Goal: Task Accomplishment & Management: Manage account settings

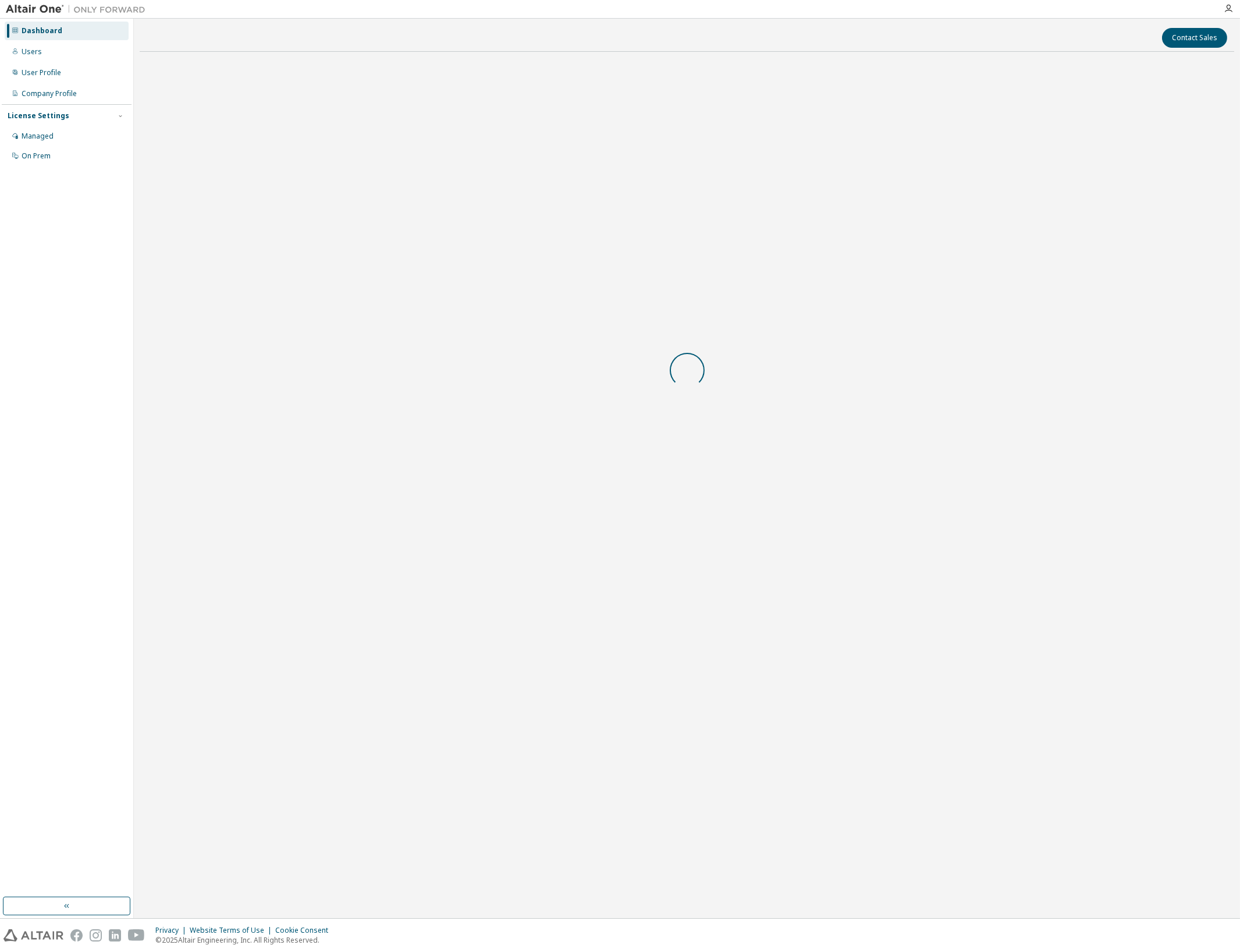
drag, startPoint x: 0, startPoint y: 0, endPoint x: 628, endPoint y: 515, distance: 812.2
click at [628, 515] on body "Dashboard Users User Profile Company Profile License Settings Managed On Prem C…" at bounding box center [620, 476] width 1240 height 952
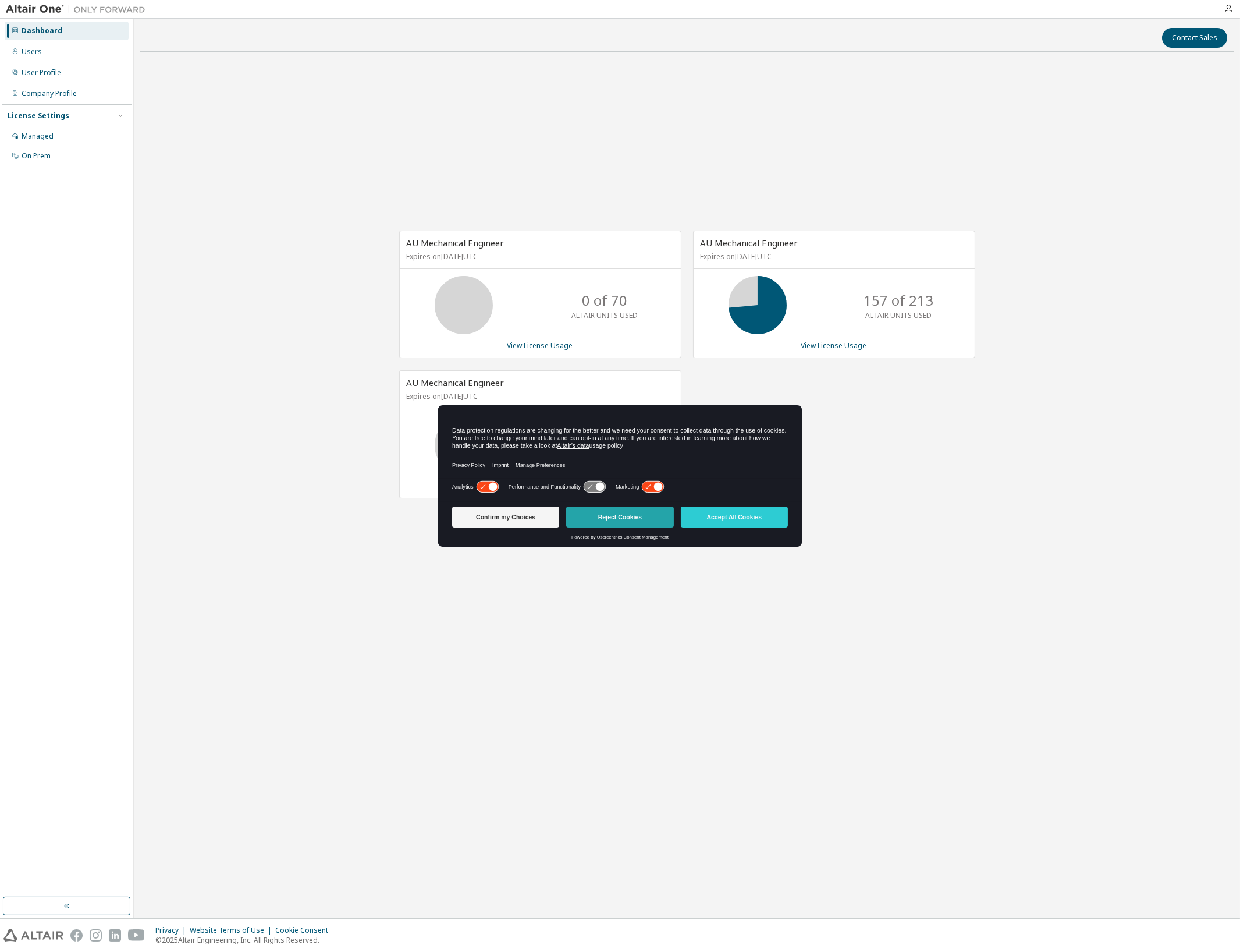
click at [614, 524] on button "Reject Cookies" at bounding box center [620, 517] width 108 height 21
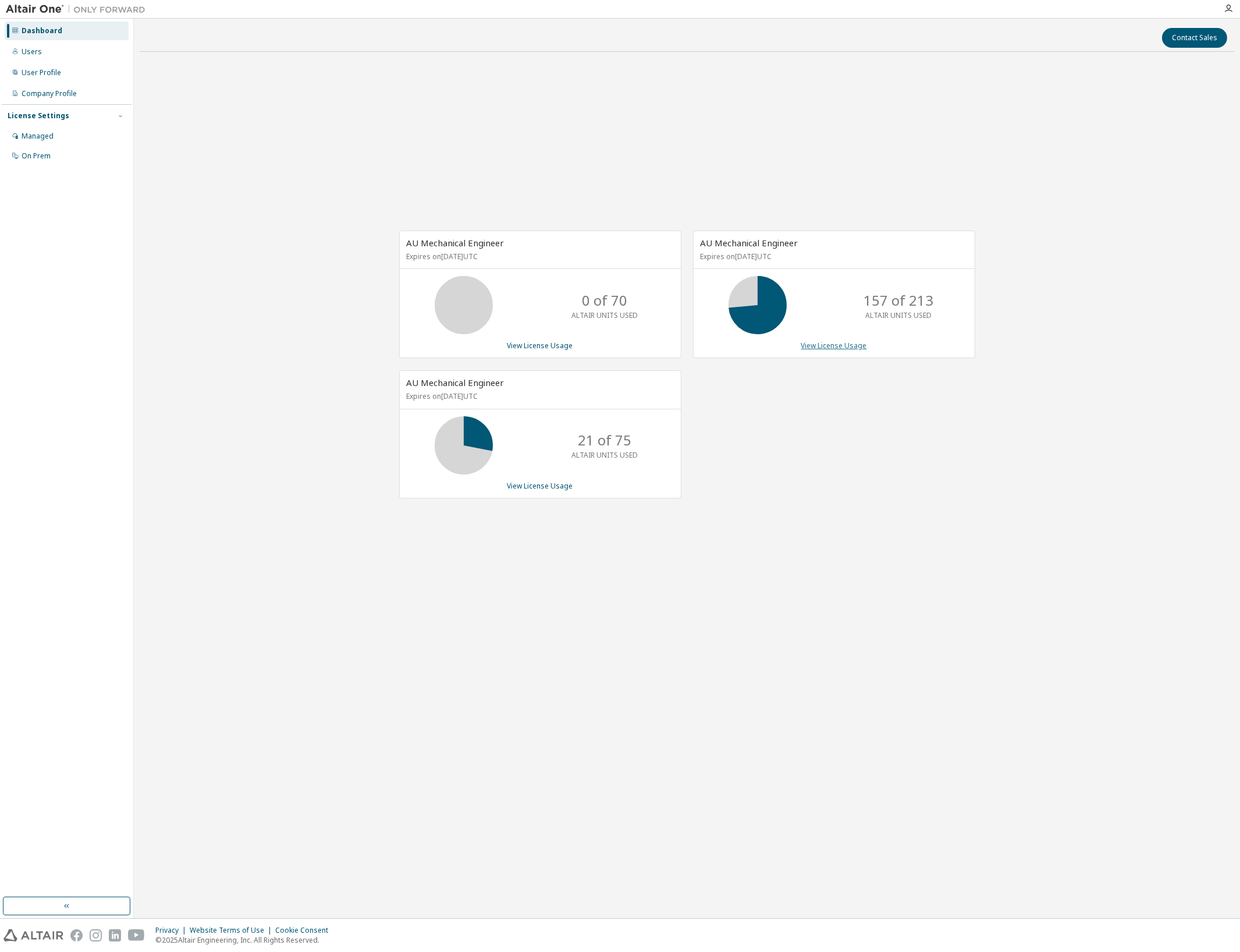
click at [821, 346] on link "View License Usage" at bounding box center [834, 345] width 66 height 10
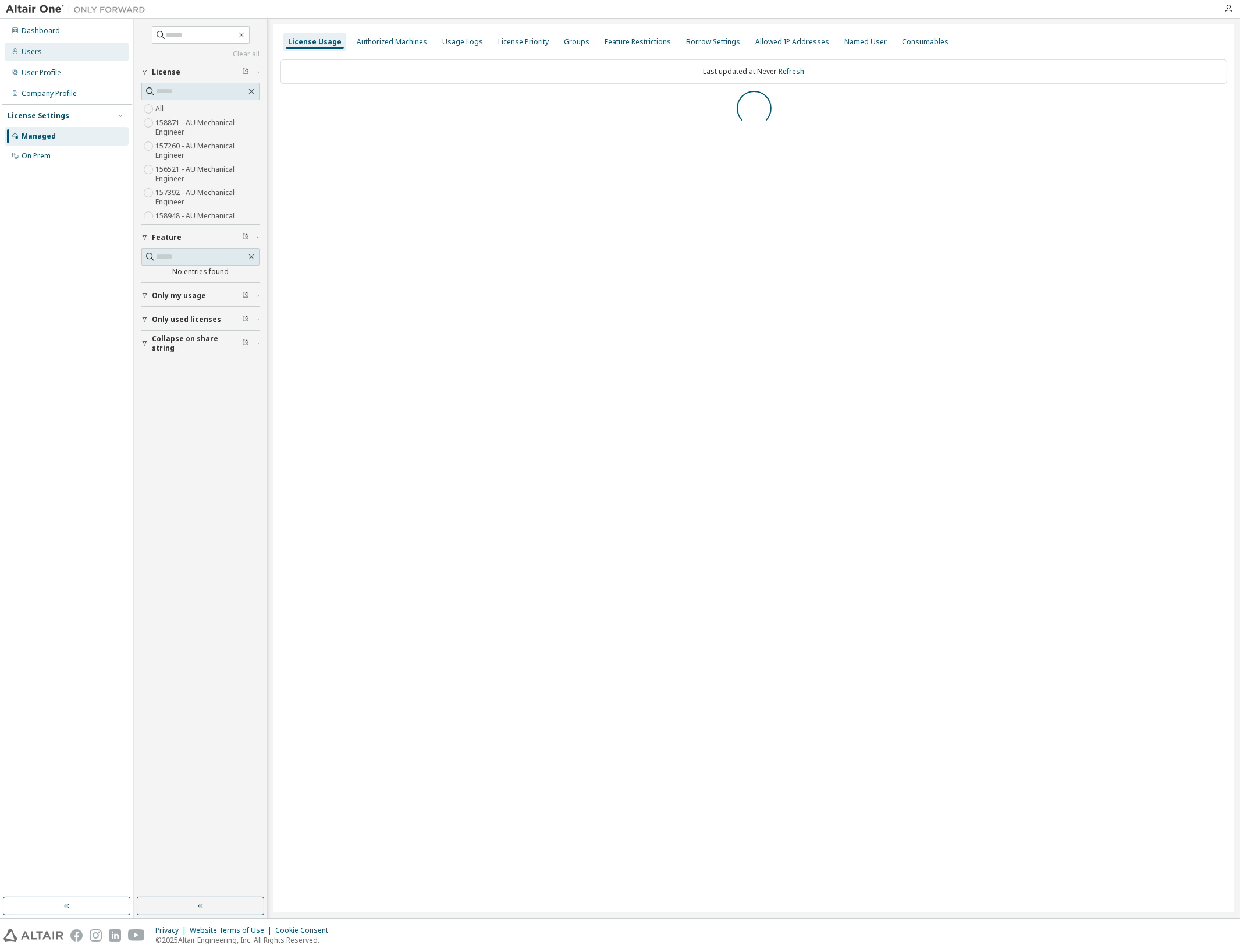
click at [44, 54] on div "Users" at bounding box center [66, 51] width 124 height 19
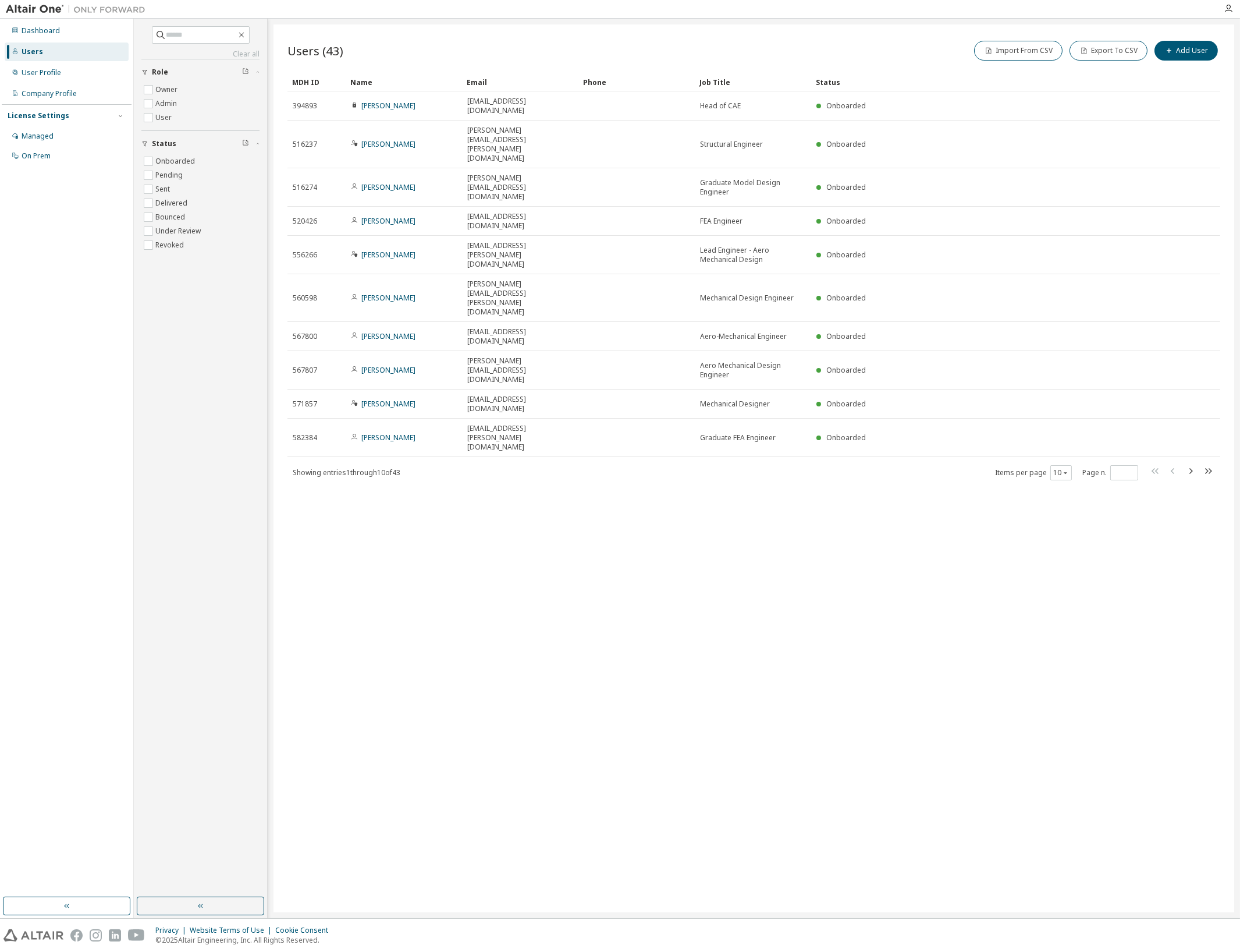
click at [1216, 464] on div "Showing entries 1 through 10 of 43 Items per page 10 Page n. *" at bounding box center [754, 472] width 933 height 17
click at [1212, 464] on icon "button" at bounding box center [1208, 471] width 14 height 14
type input "*"
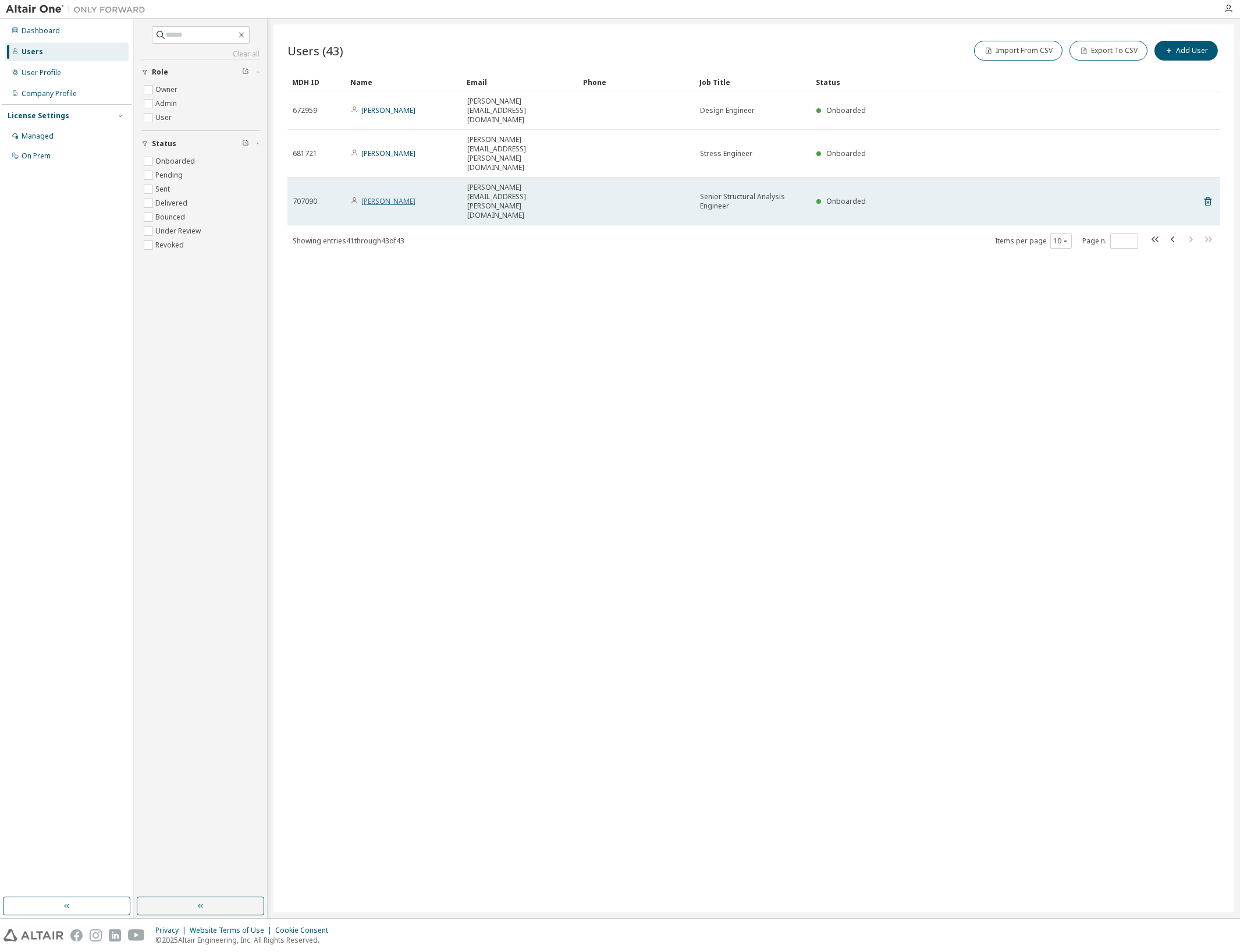
click at [381, 197] on link "Sam Patten" at bounding box center [388, 201] width 54 height 10
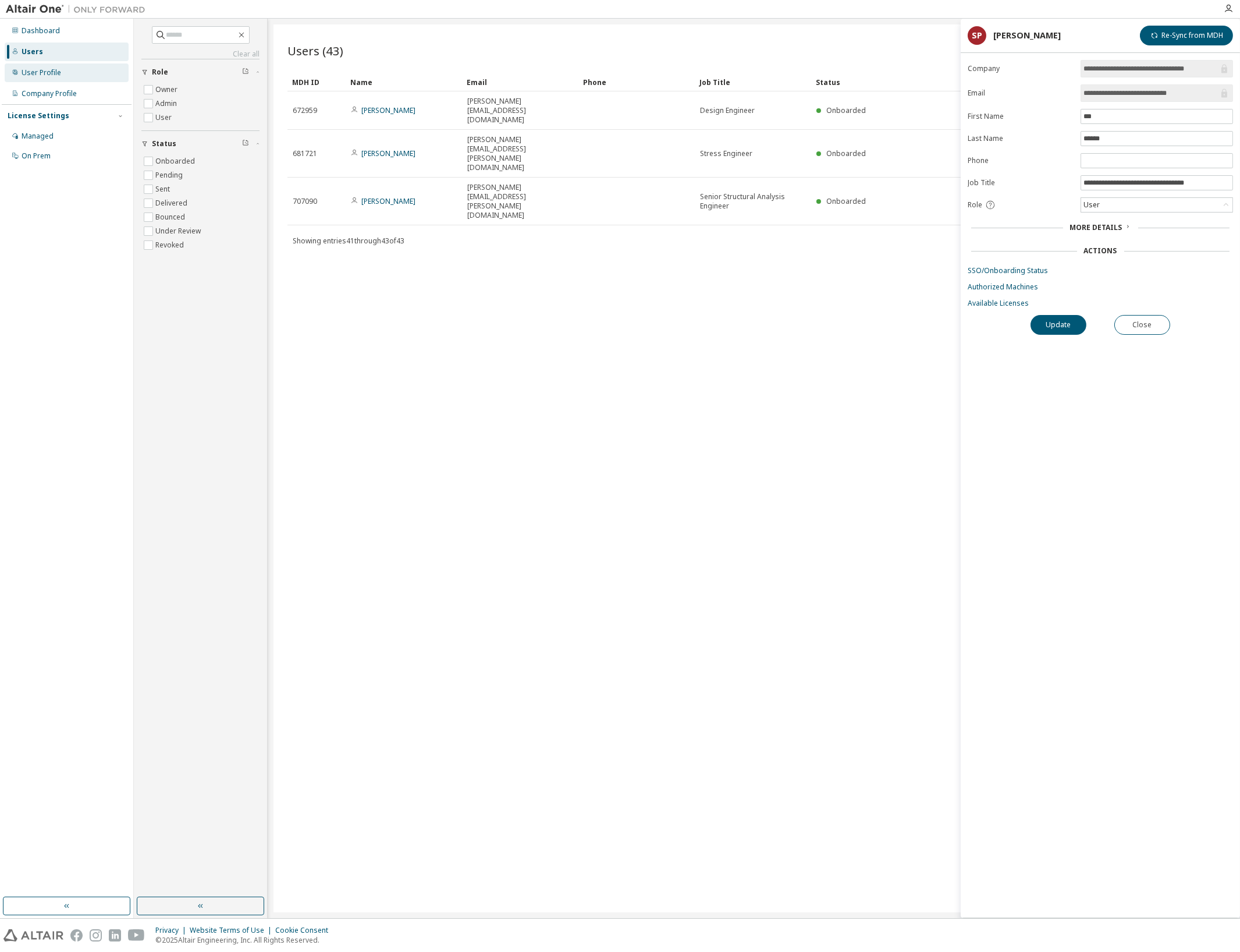
click at [62, 76] on div "User Profile" at bounding box center [66, 72] width 124 height 19
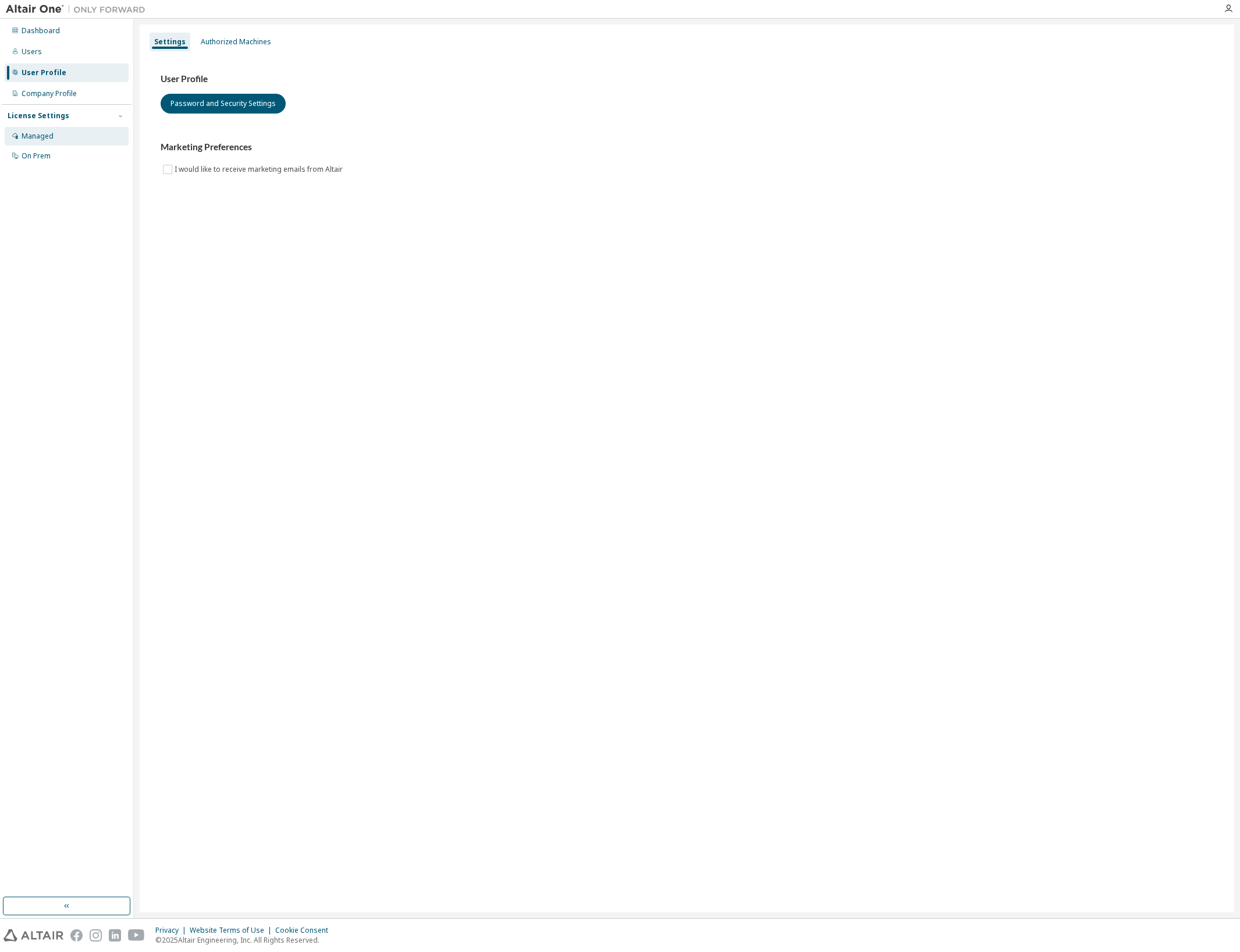
click at [44, 137] on div "Managed" at bounding box center [37, 136] width 32 height 10
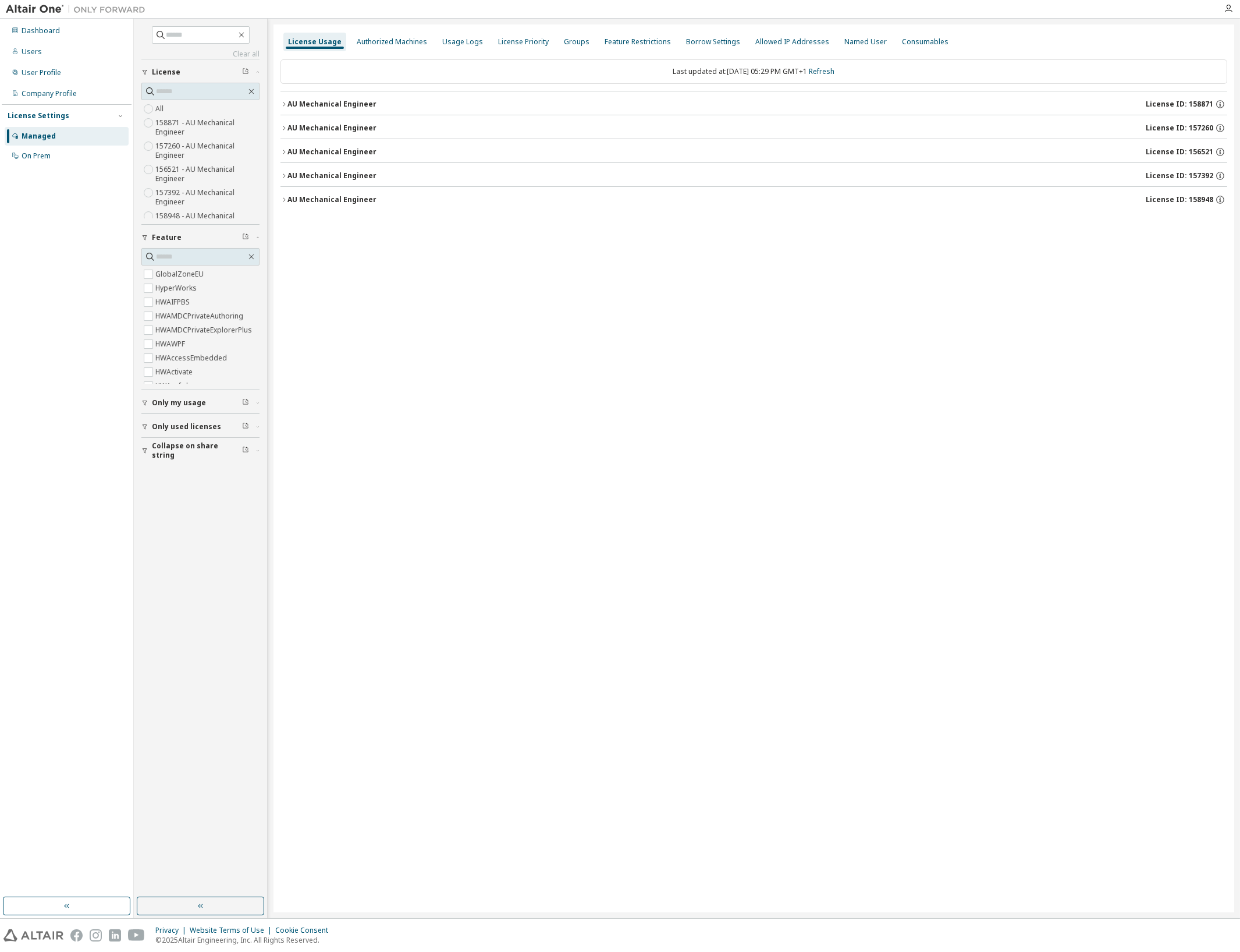
click at [278, 197] on div "License Usage Authorized Machines Usage Logs License Priority Groups Feature Re…" at bounding box center [754, 468] width 961 height 888
click at [282, 198] on icon "button" at bounding box center [284, 200] width 7 height 7
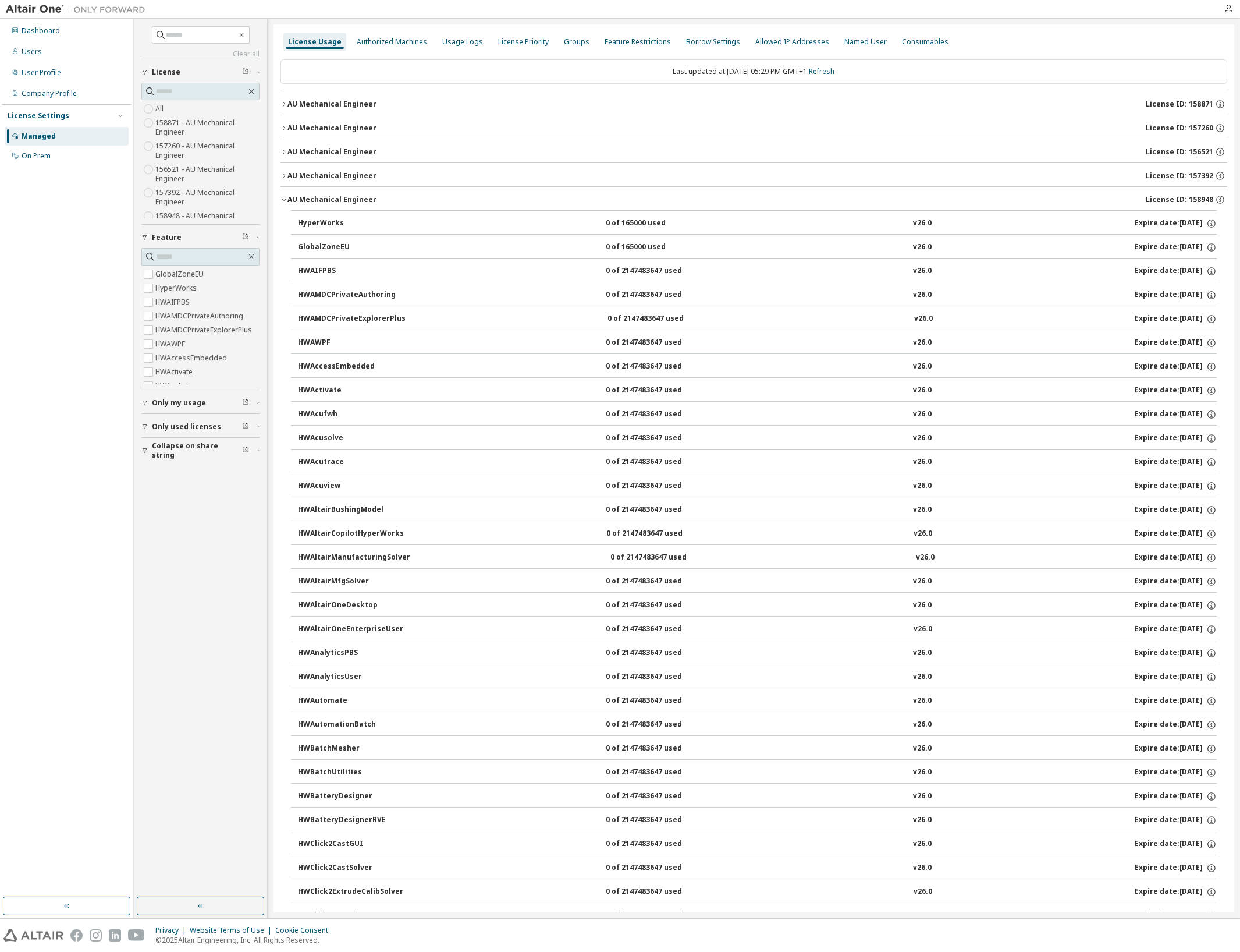
click at [286, 198] on icon "button" at bounding box center [284, 200] width 7 height 7
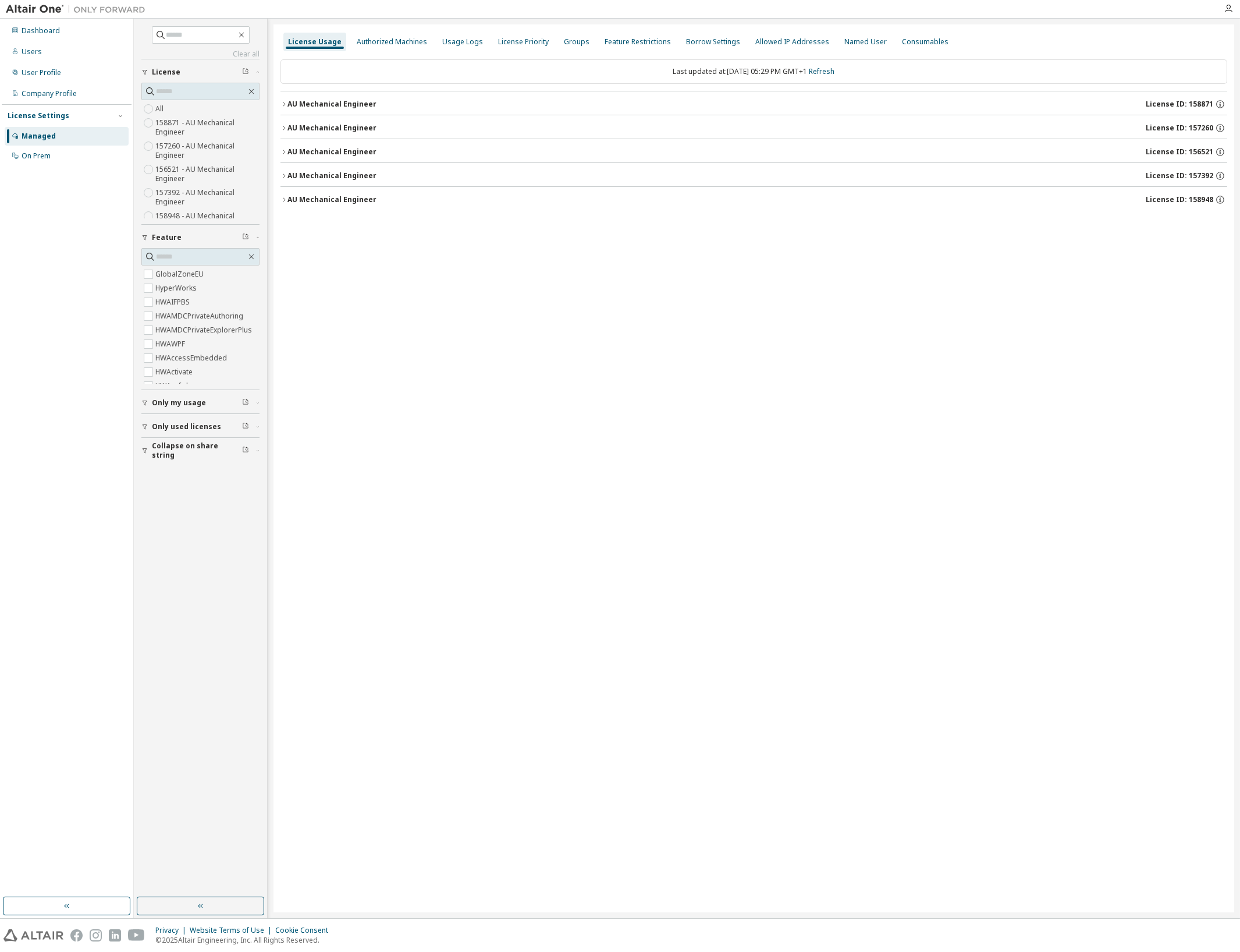
click at [287, 182] on button "AU Mechanical Engineer License ID: 157392" at bounding box center [754, 175] width 947 height 26
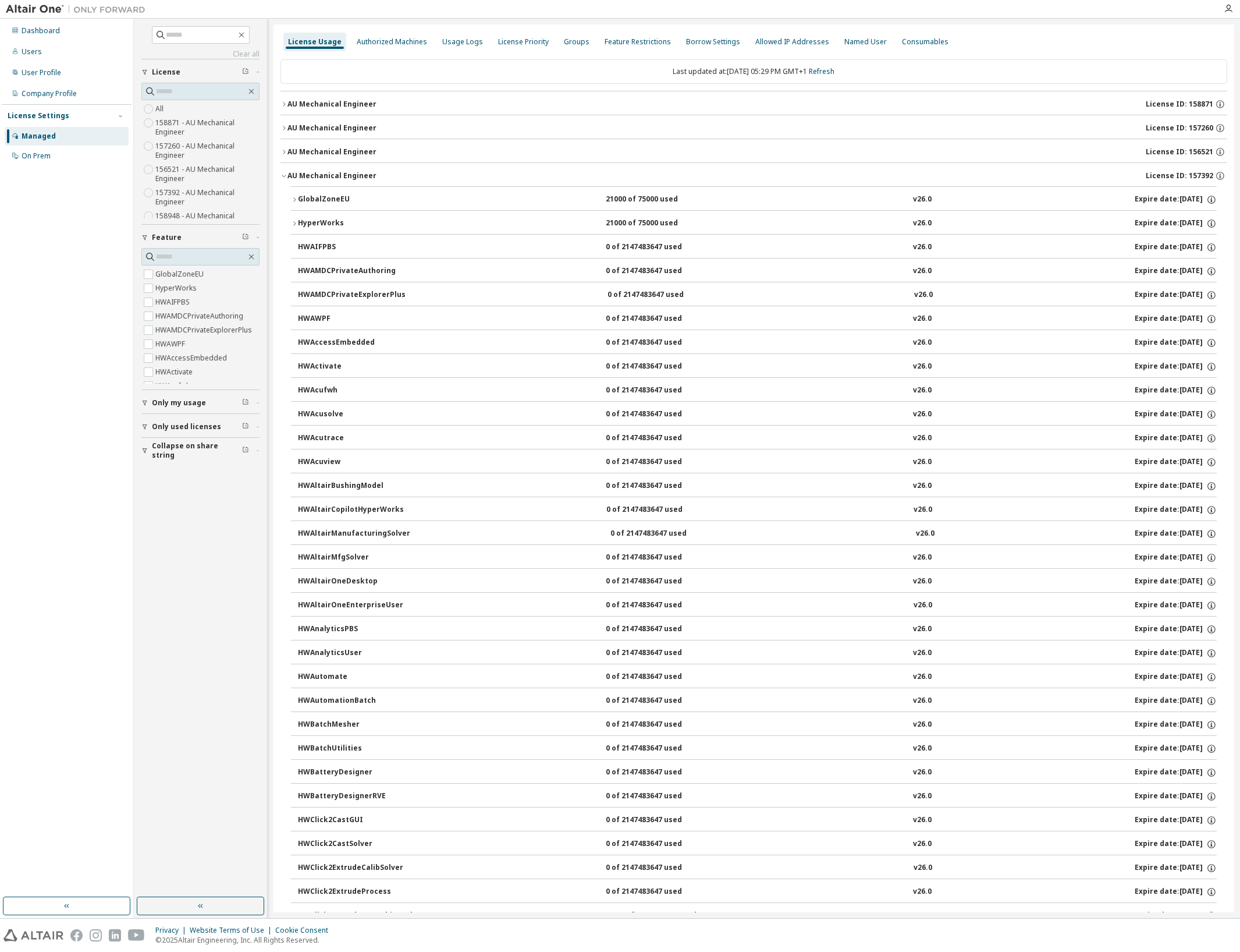
click at [287, 182] on button "AU Mechanical Engineer License ID: 157392" at bounding box center [754, 175] width 947 height 26
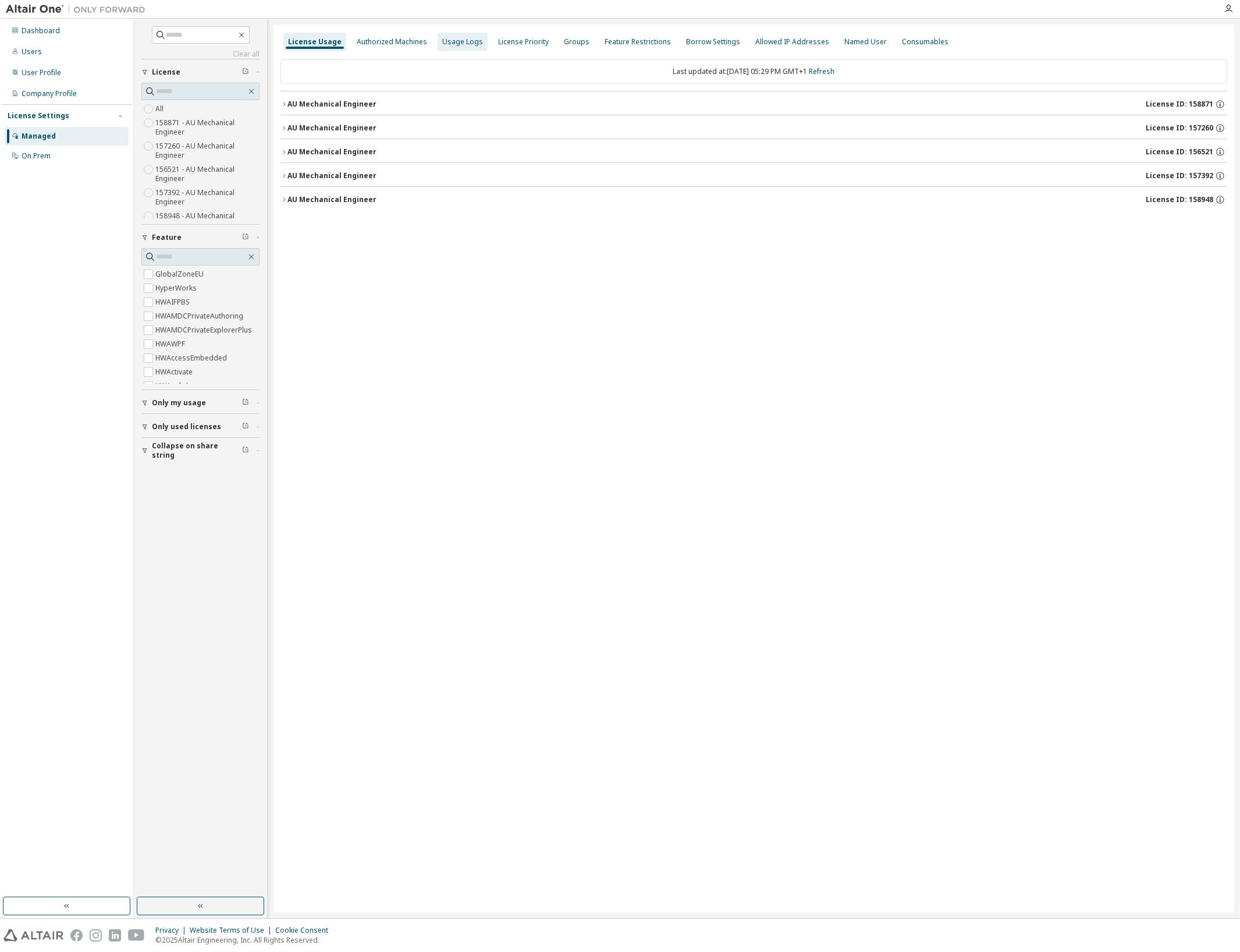
click at [457, 42] on div "Usage Logs" at bounding box center [463, 41] width 41 height 10
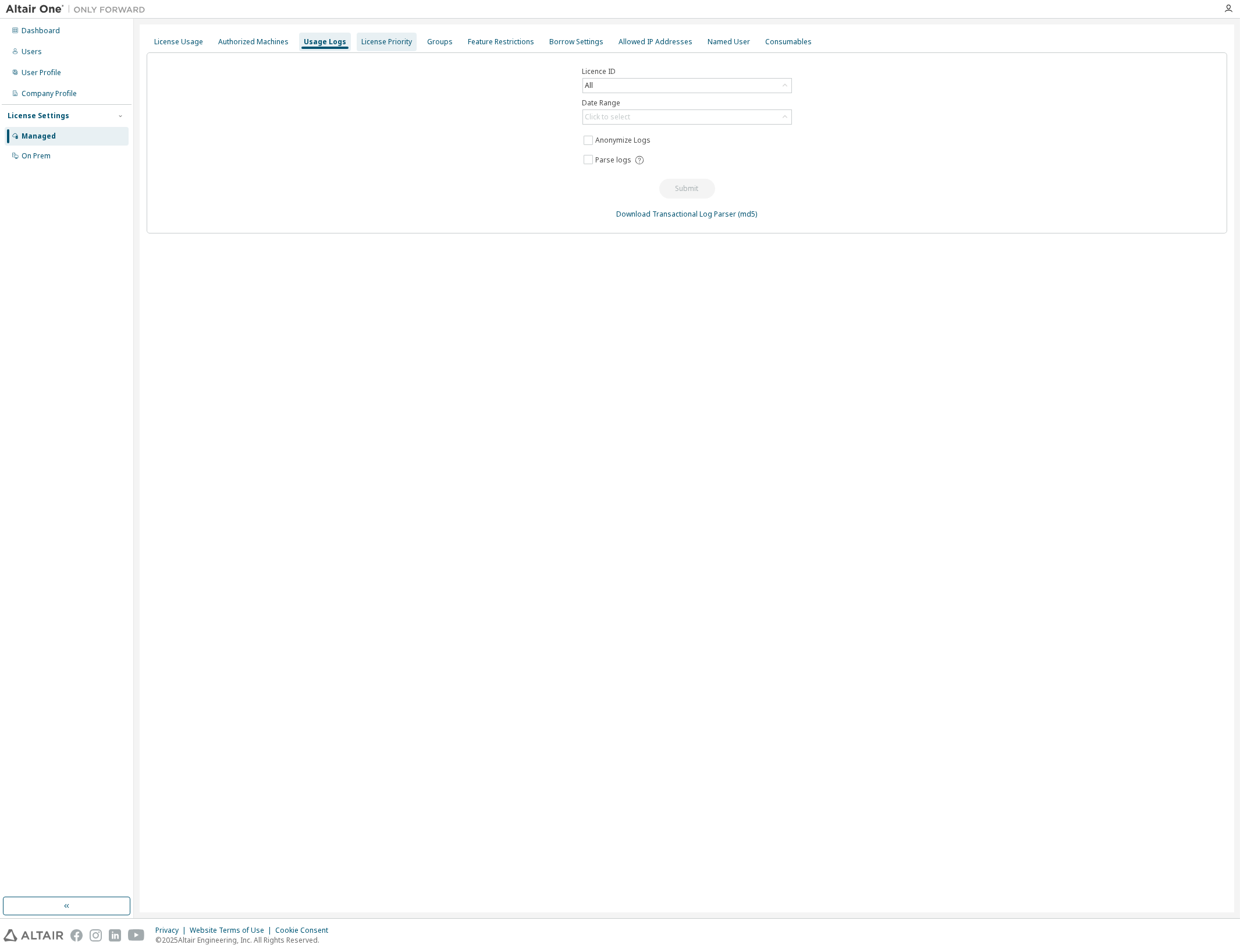
click at [390, 47] on div "License Priority" at bounding box center [387, 41] width 60 height 19
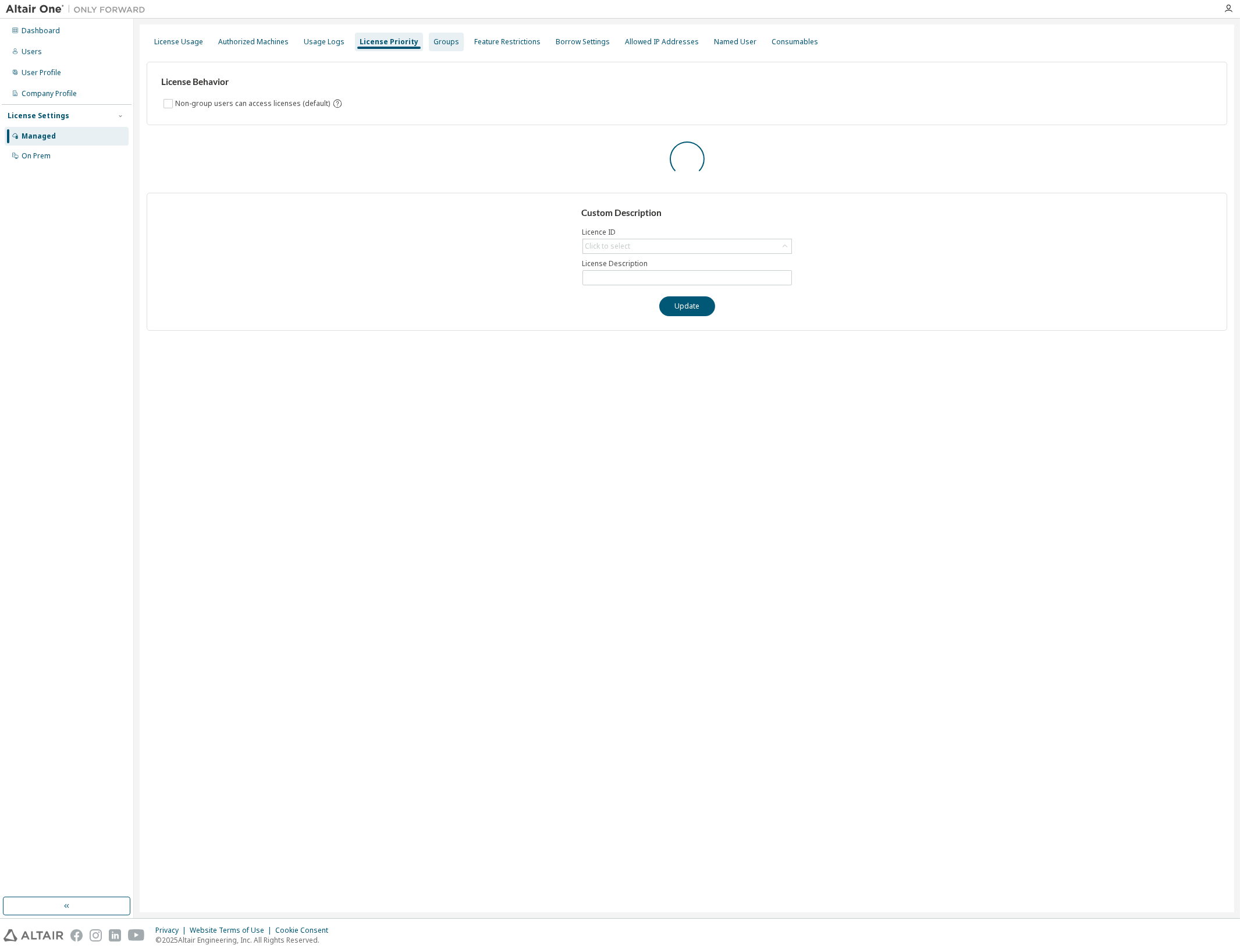
click at [429, 42] on div "Groups" at bounding box center [447, 41] width 35 height 19
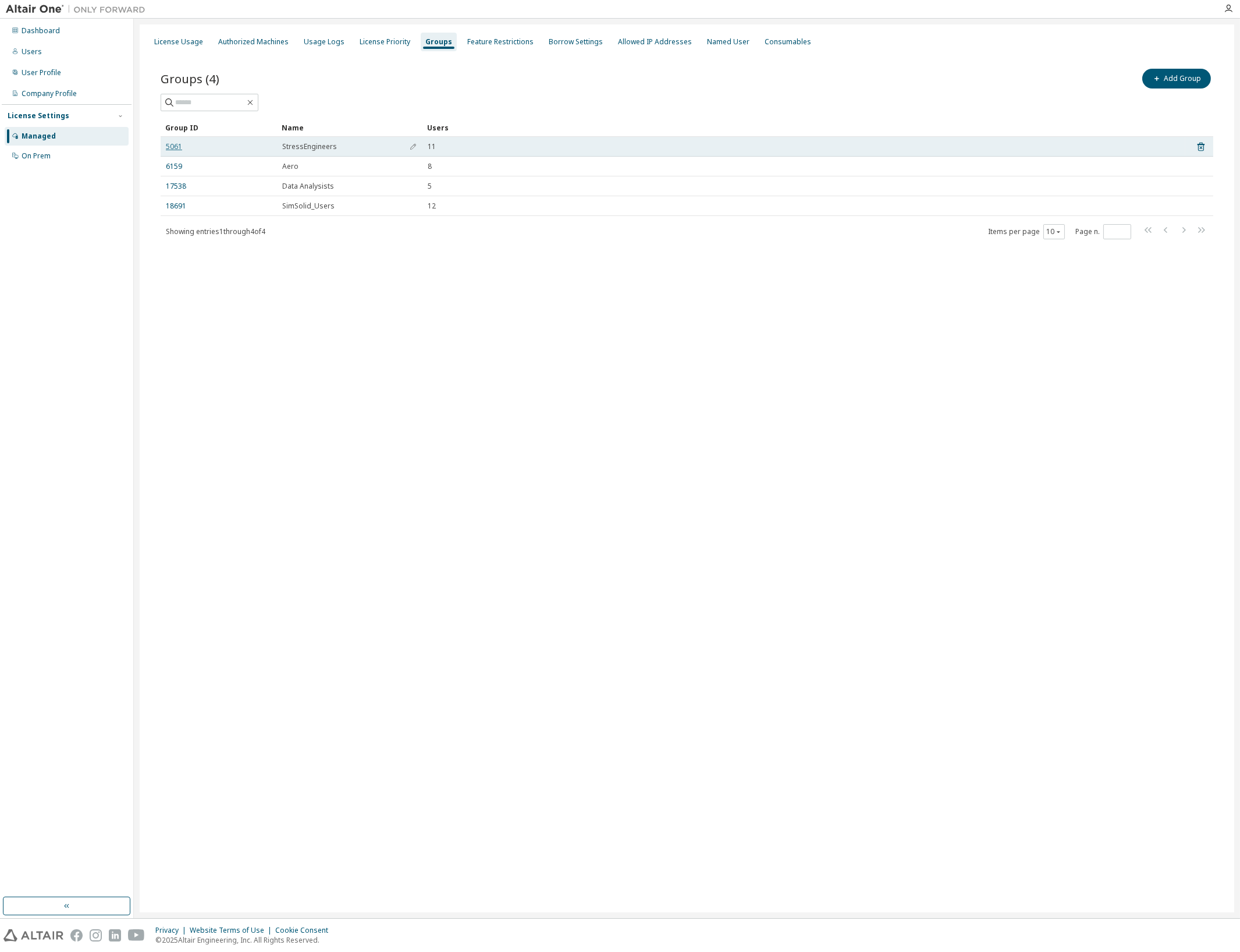
click at [176, 146] on link "5061" at bounding box center [174, 146] width 16 height 10
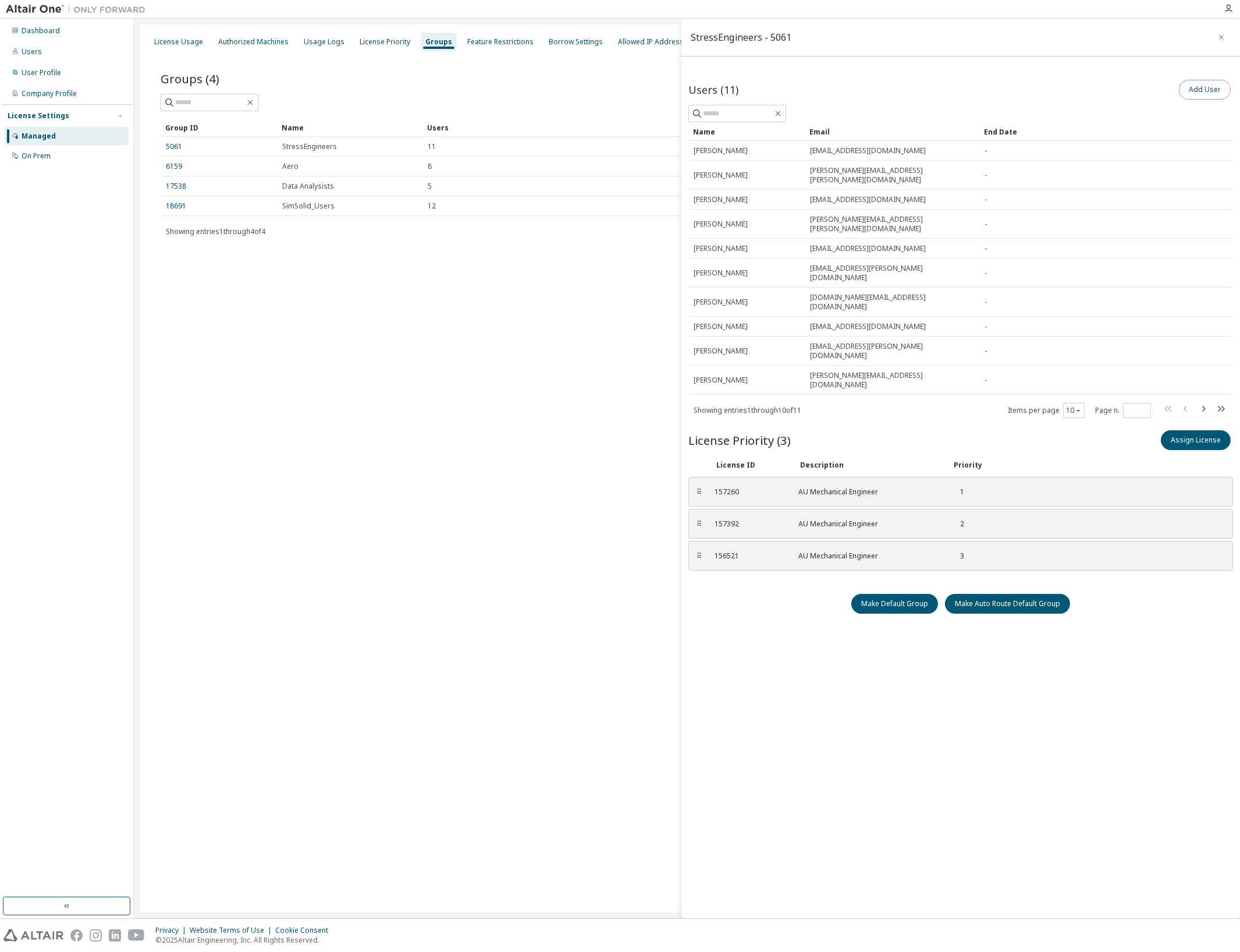
click at [1206, 97] on button "Add User" at bounding box center [1205, 89] width 52 height 19
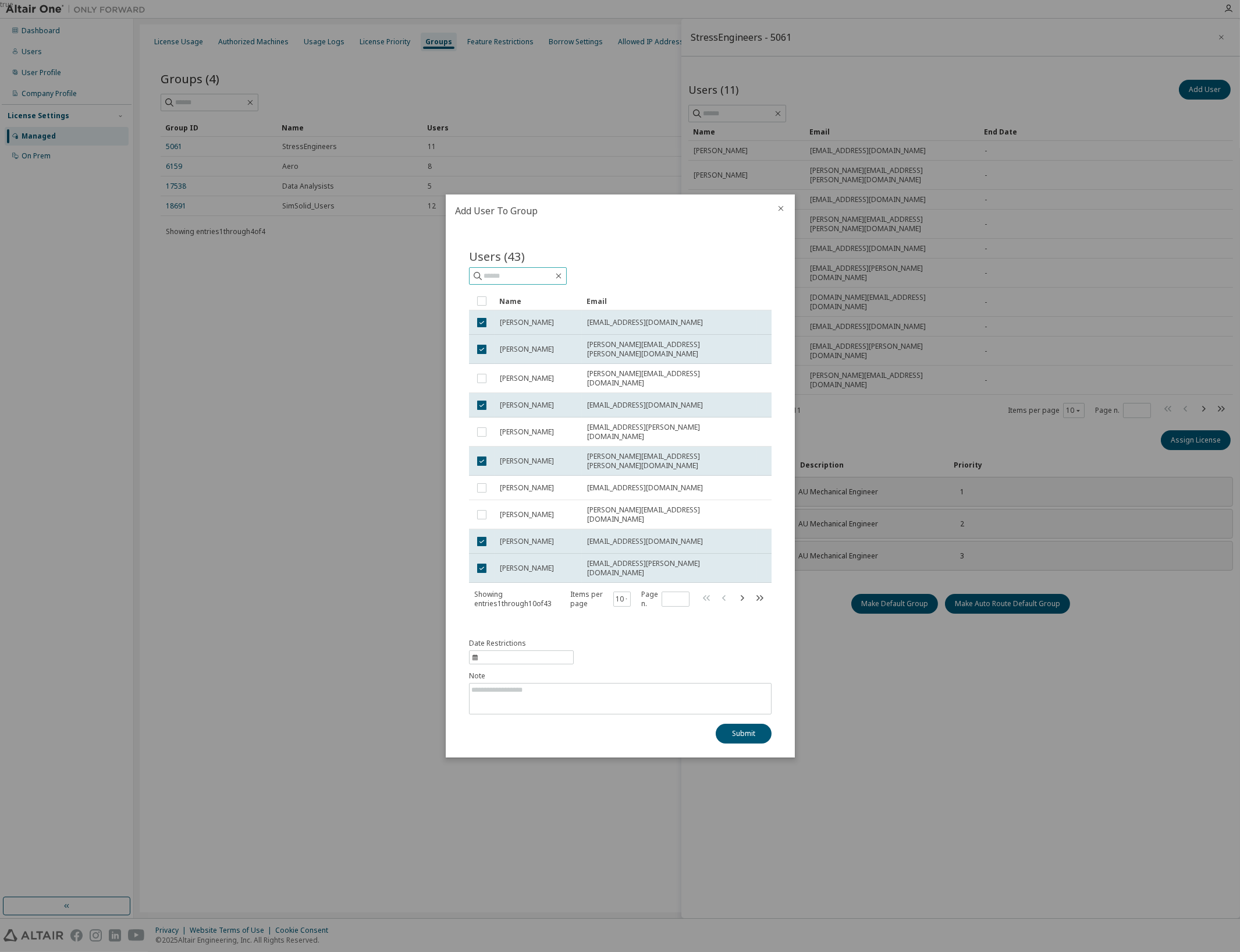
click at [525, 282] on input "text" at bounding box center [518, 275] width 70 height 11
click at [761, 591] on icon "button" at bounding box center [760, 598] width 14 height 14
type input "*"
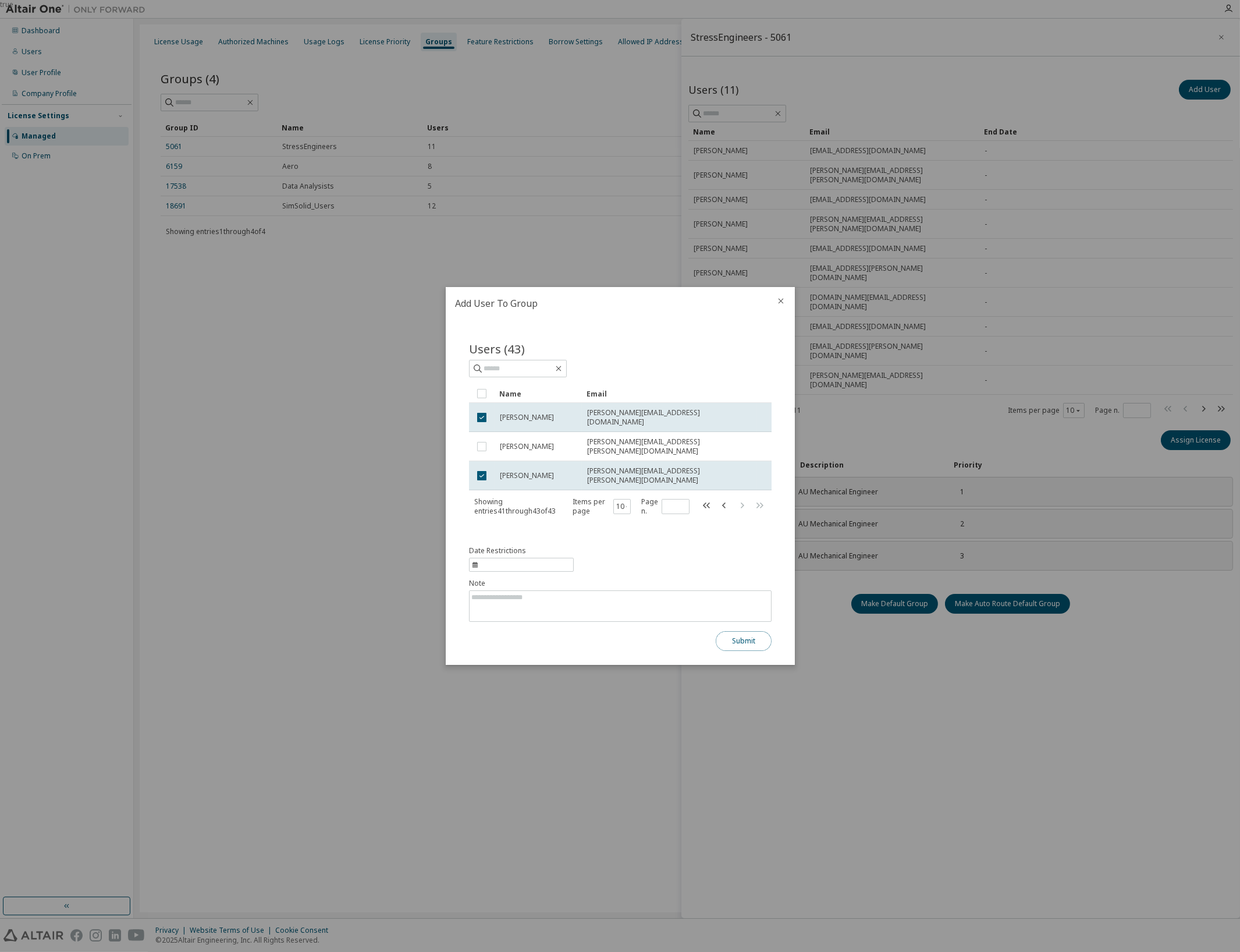
click at [724, 633] on button "Submit" at bounding box center [743, 641] width 56 height 19
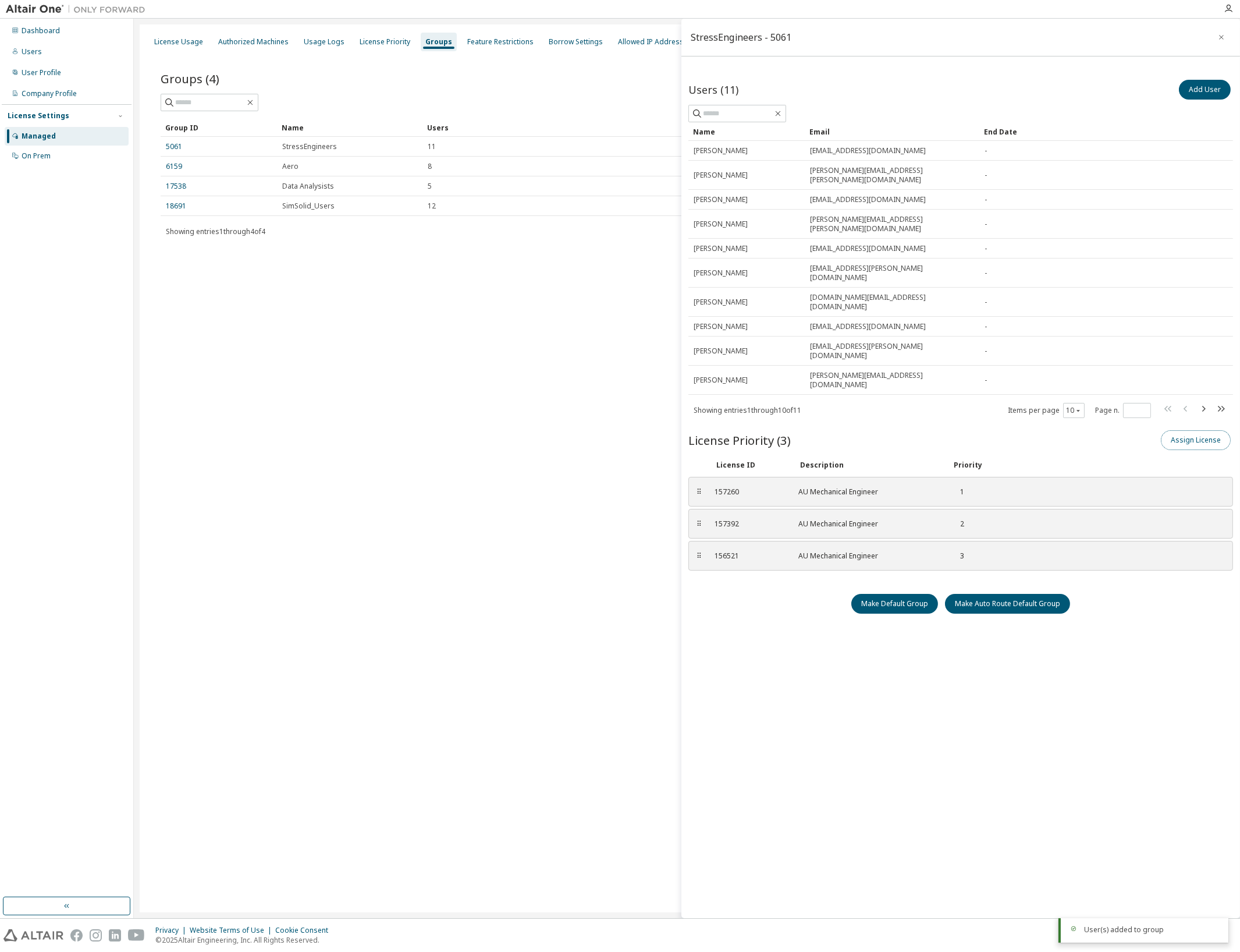
click at [1178, 430] on button "Assign License" at bounding box center [1195, 440] width 70 height 19
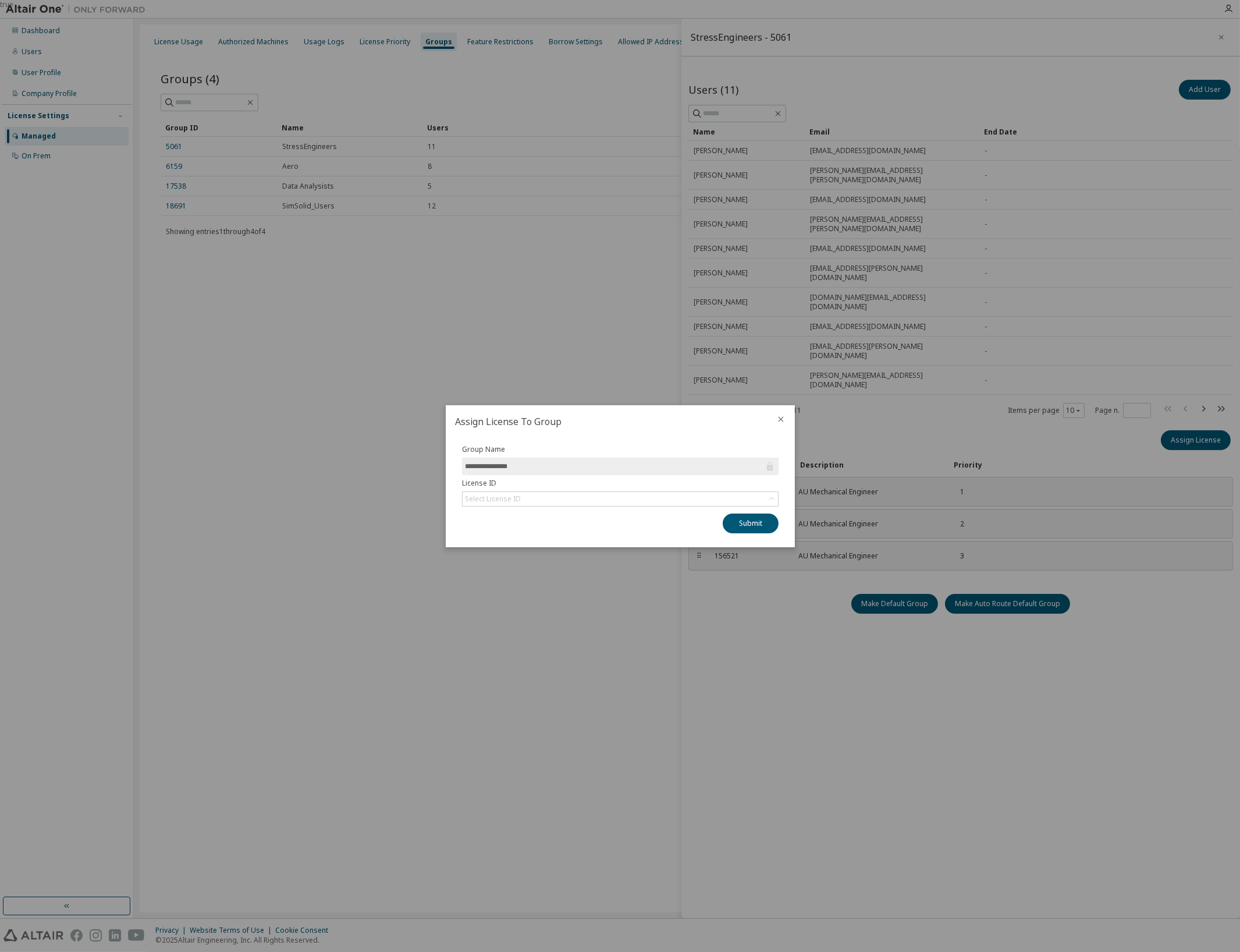
click at [623, 471] on input "**********" at bounding box center [614, 465] width 299 height 11
click at [633, 501] on div "Select License ID" at bounding box center [620, 499] width 316 height 14
click at [631, 495] on div "Select License ID" at bounding box center [620, 499] width 316 height 14
drag, startPoint x: 769, startPoint y: 592, endPoint x: 759, endPoint y: 563, distance: 30.7
click at [769, 591] on div "true" at bounding box center [620, 476] width 1240 height 952
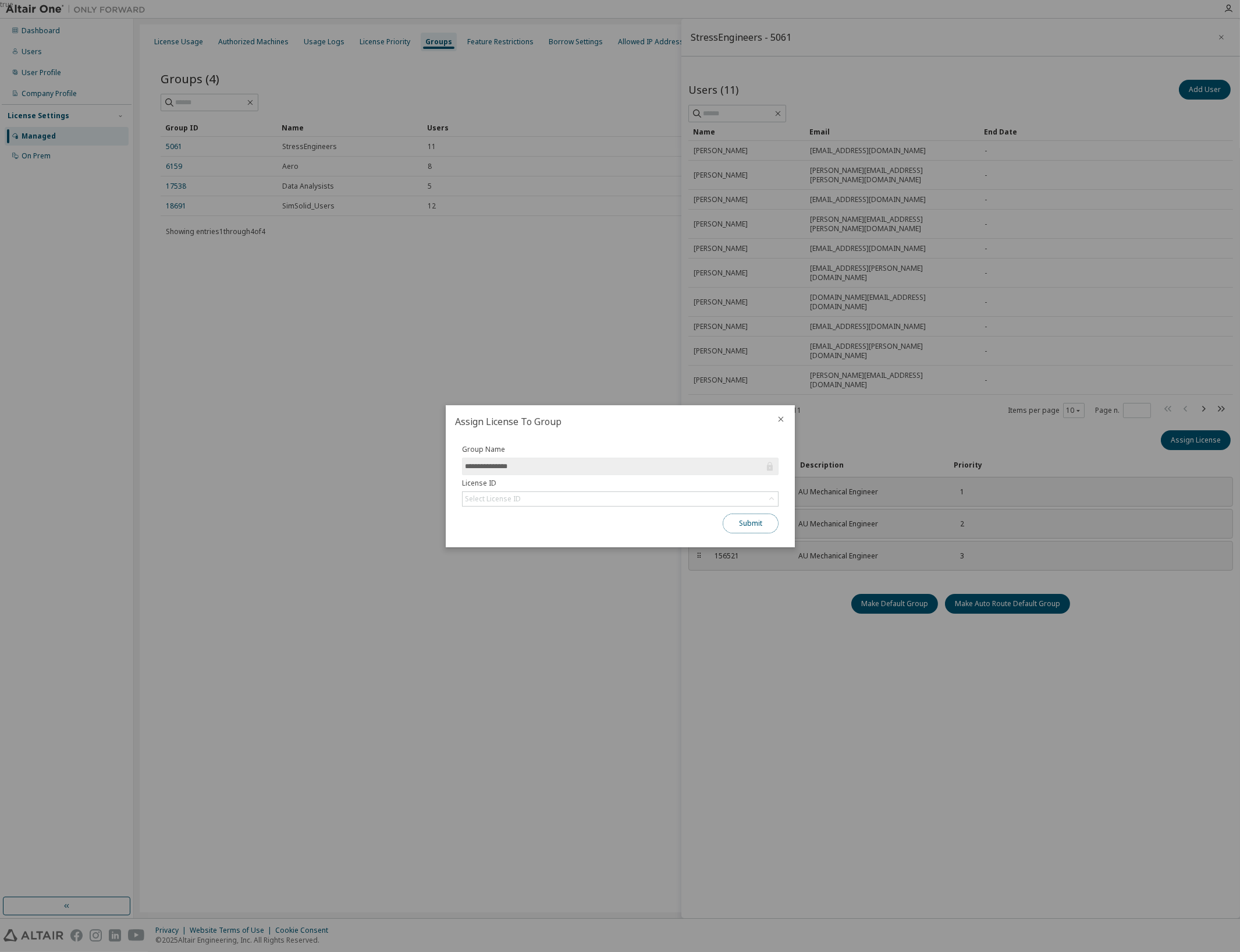
click at [758, 520] on button "Submit" at bounding box center [750, 523] width 56 height 19
click at [777, 426] on div at bounding box center [781, 420] width 28 height 30
click at [778, 419] on icon "close" at bounding box center [781, 419] width 10 height 10
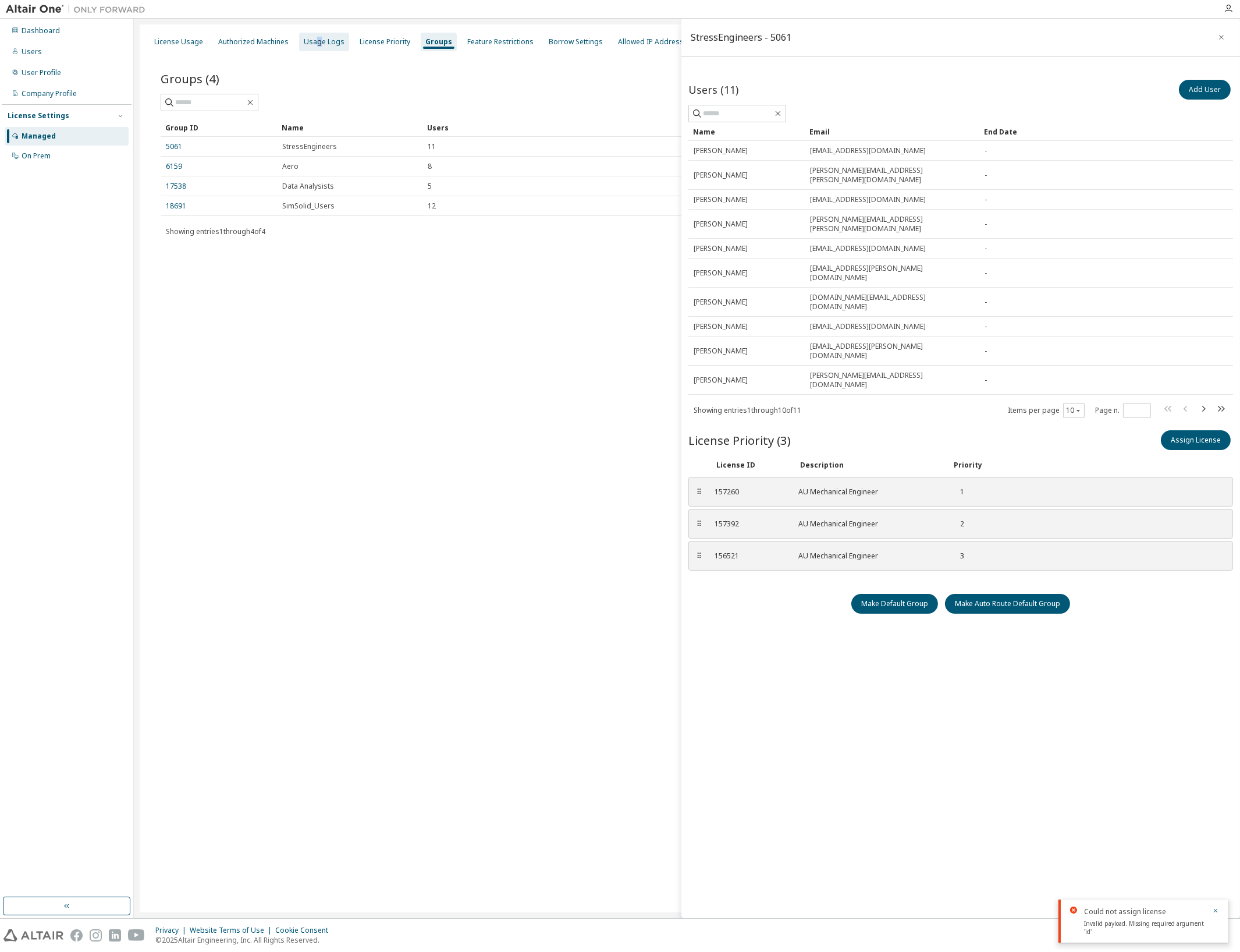
click at [315, 44] on div "Usage Logs" at bounding box center [324, 41] width 41 height 10
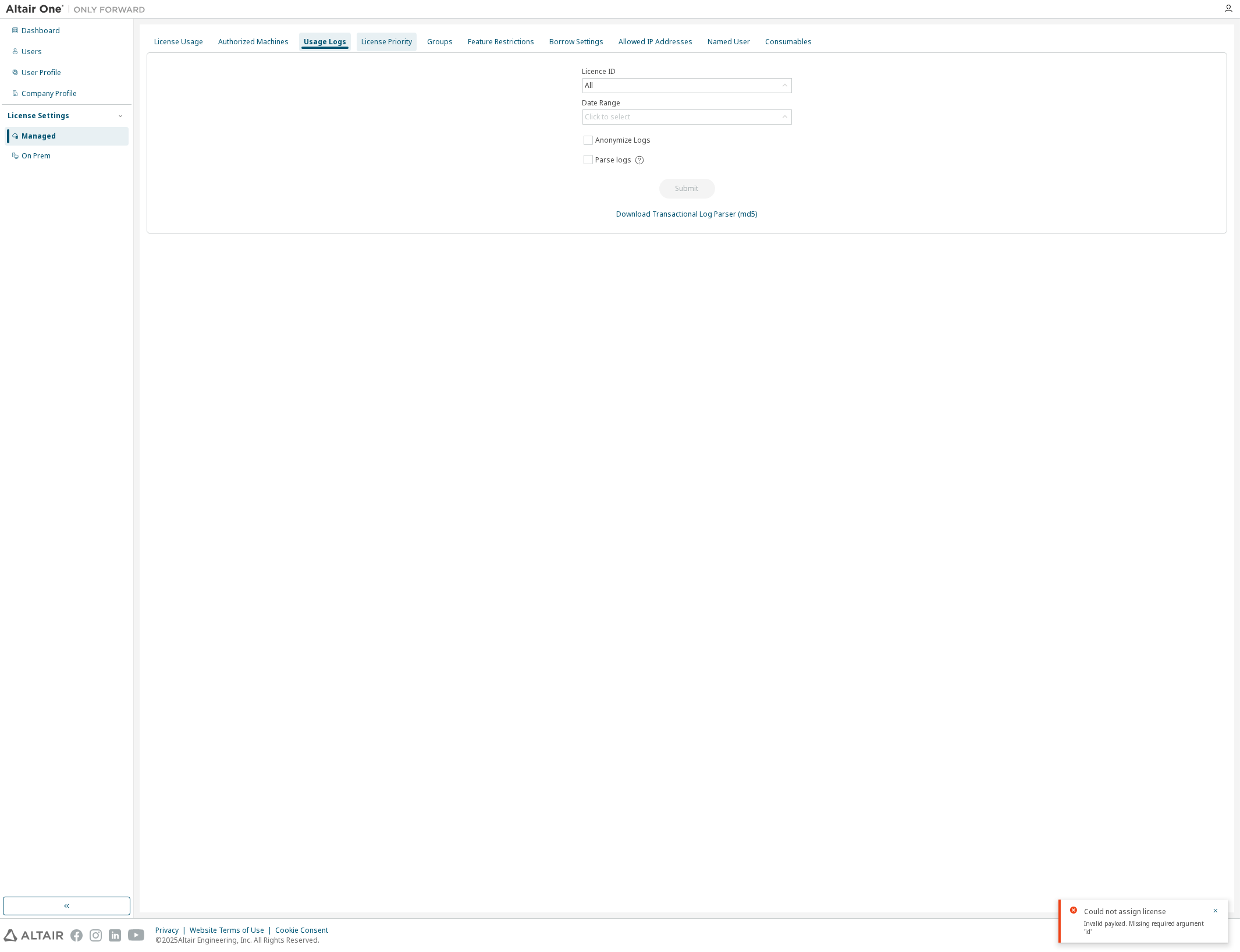
click at [376, 41] on div "License Priority" at bounding box center [386, 41] width 50 height 10
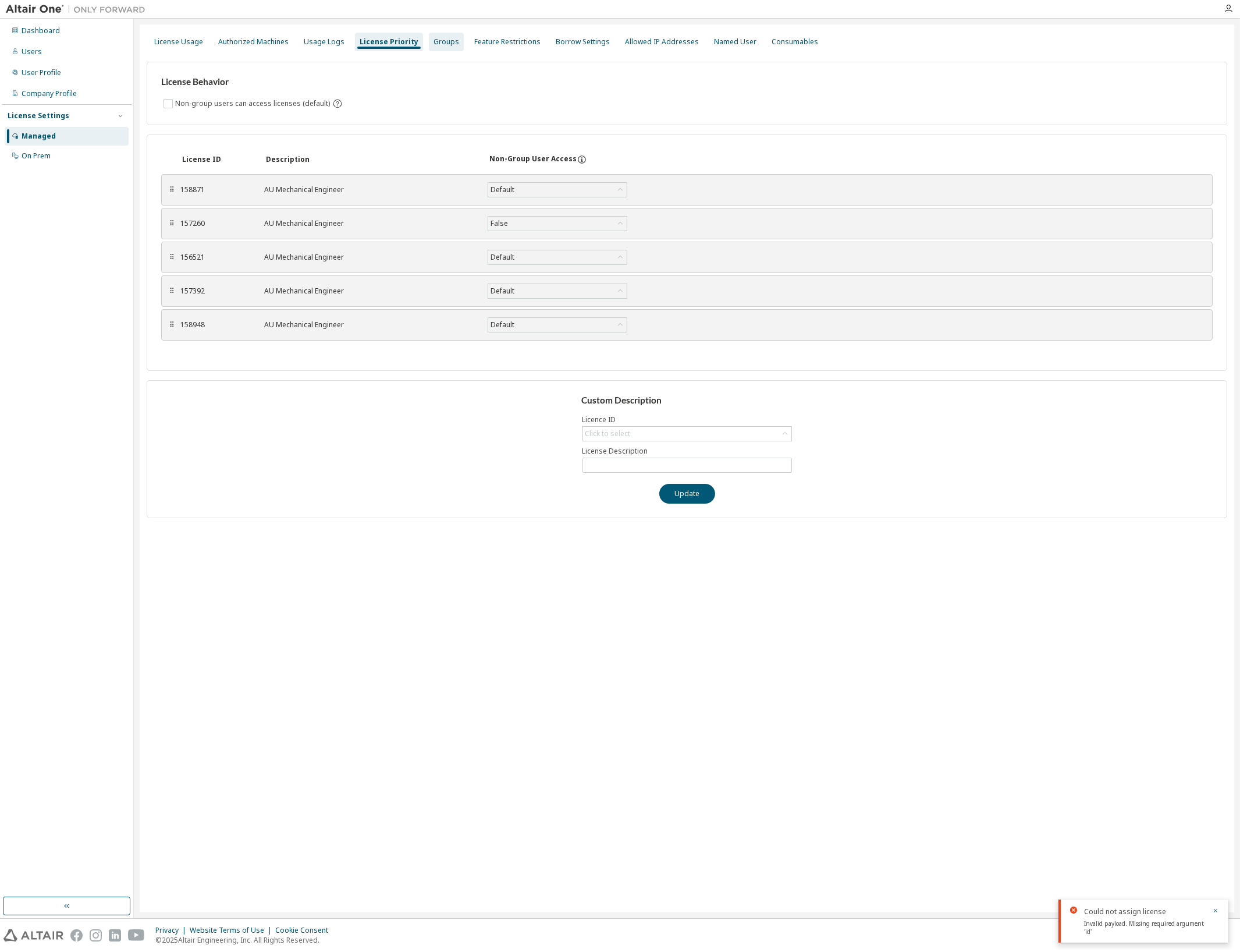
click at [440, 41] on div "Groups" at bounding box center [446, 41] width 26 height 10
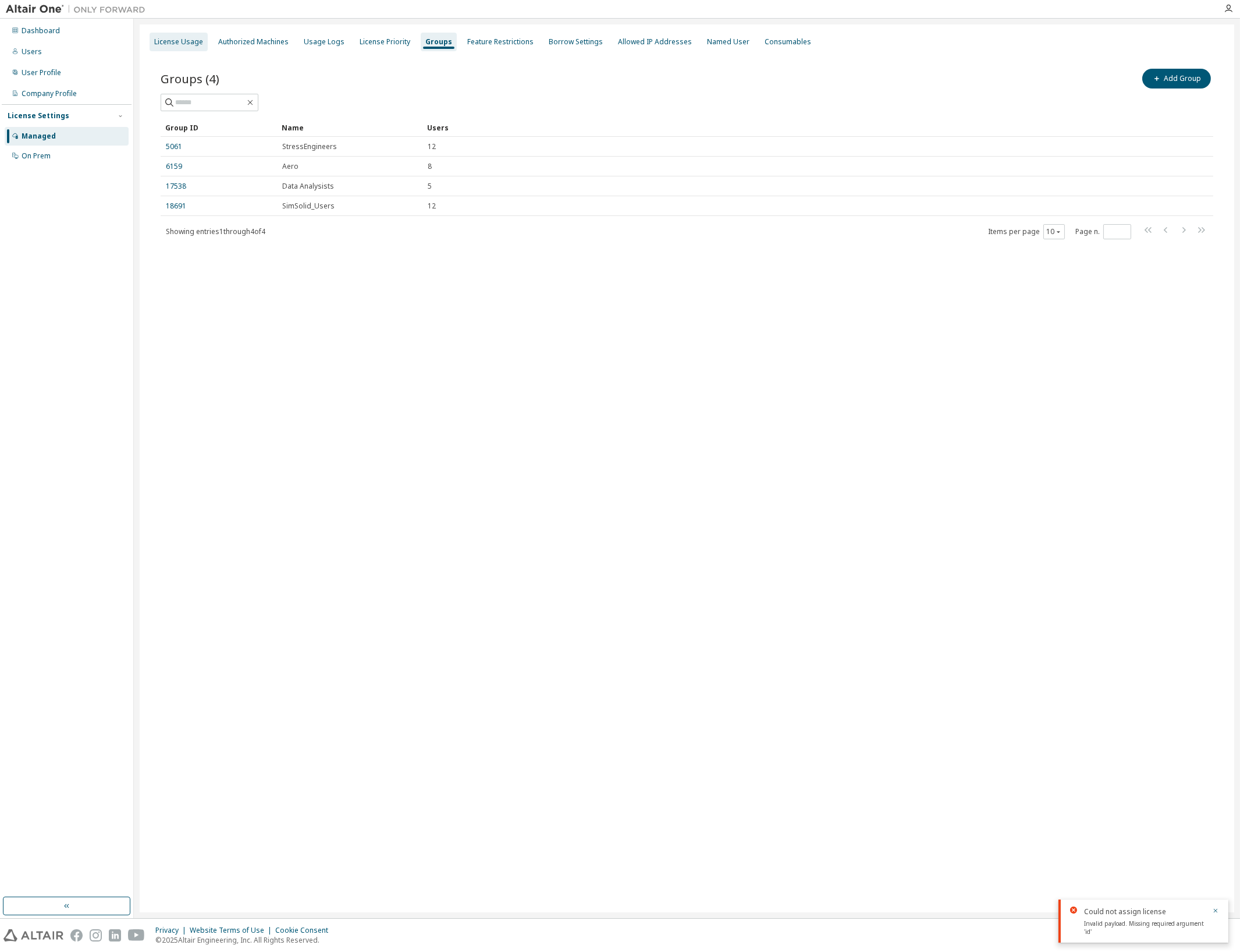
click at [170, 46] on div "License Usage" at bounding box center [178, 41] width 48 height 10
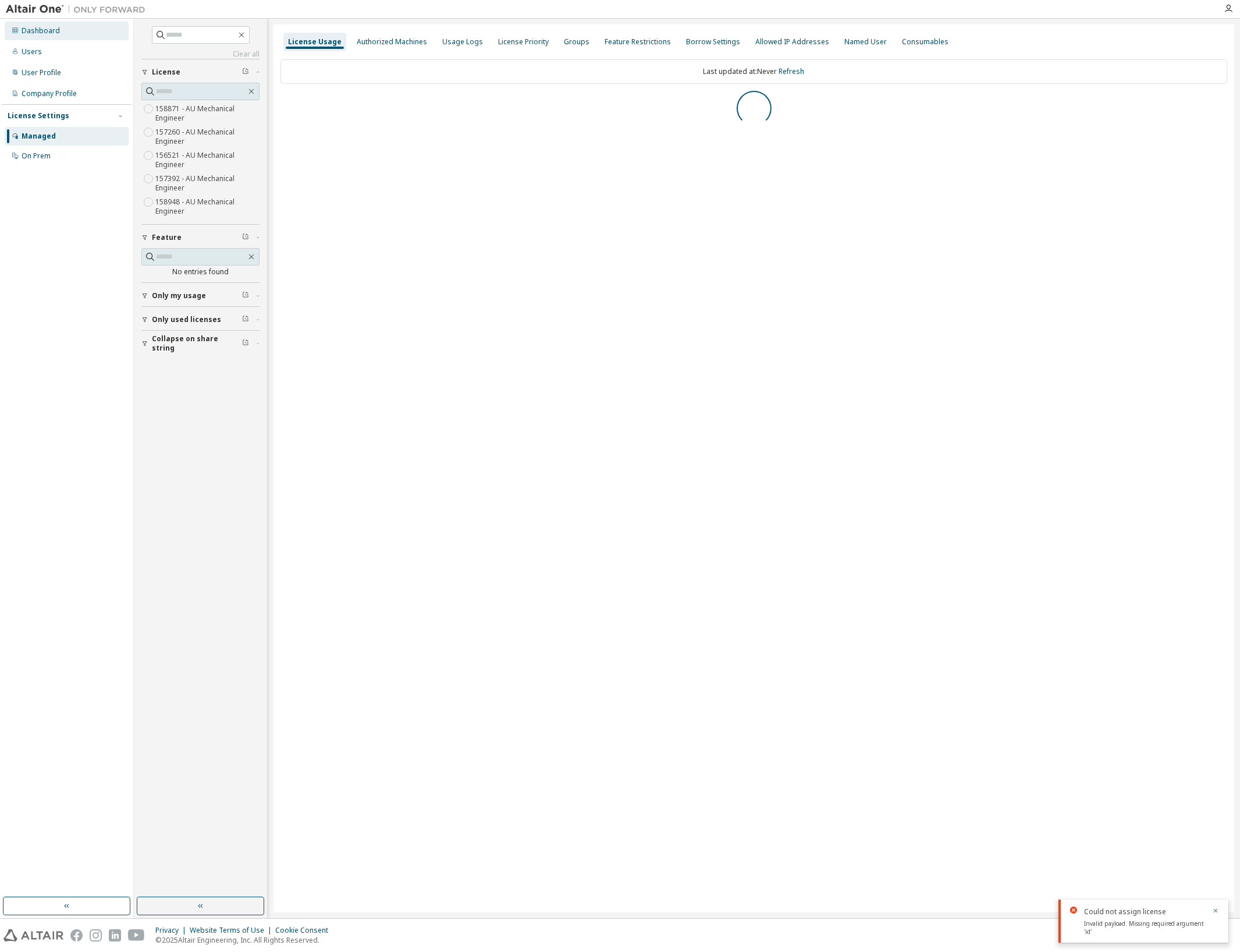
click at [64, 29] on div "Dashboard" at bounding box center [66, 30] width 124 height 19
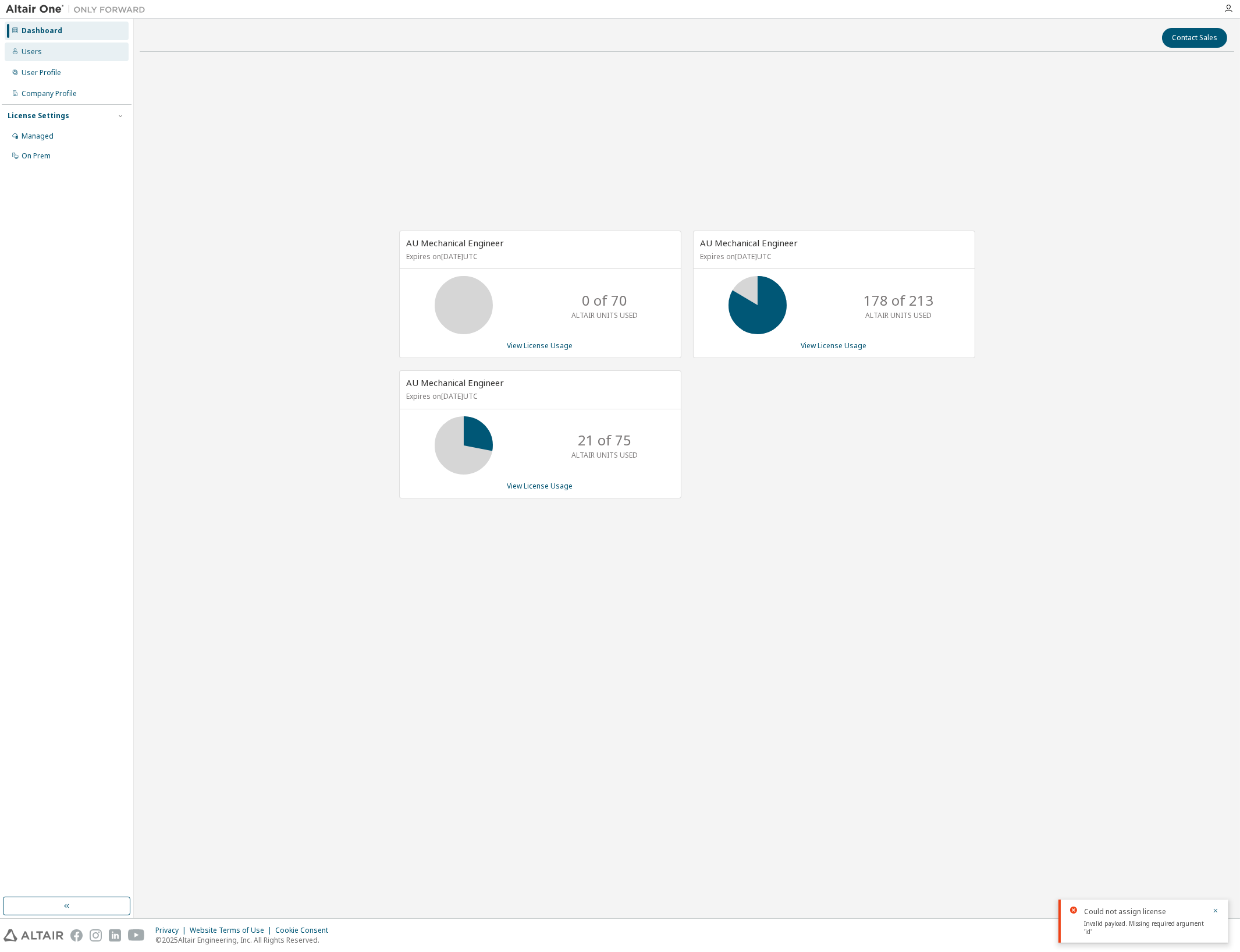
click at [25, 53] on div "Users" at bounding box center [31, 51] width 20 height 10
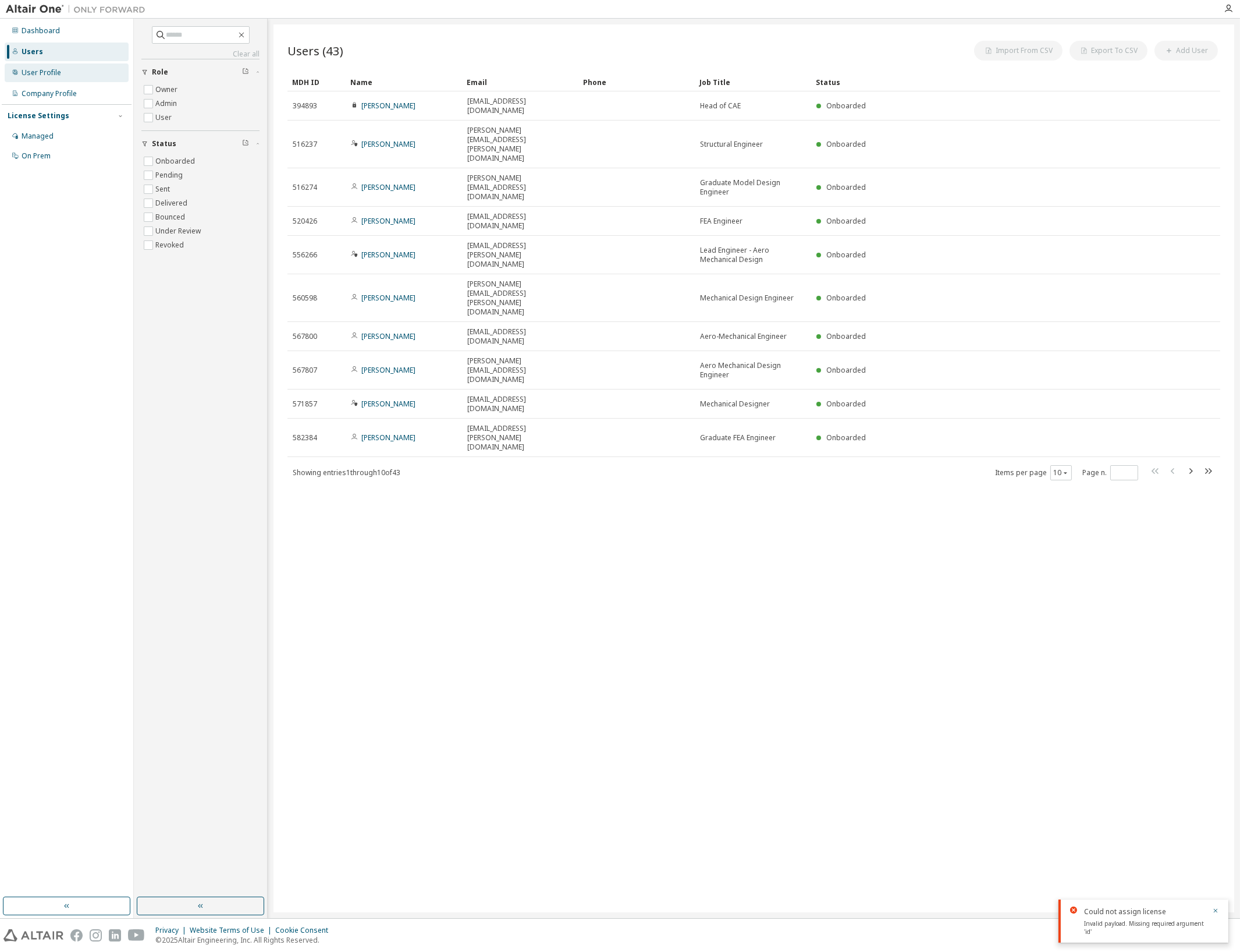
click at [39, 68] on div "User Profile" at bounding box center [41, 72] width 40 height 10
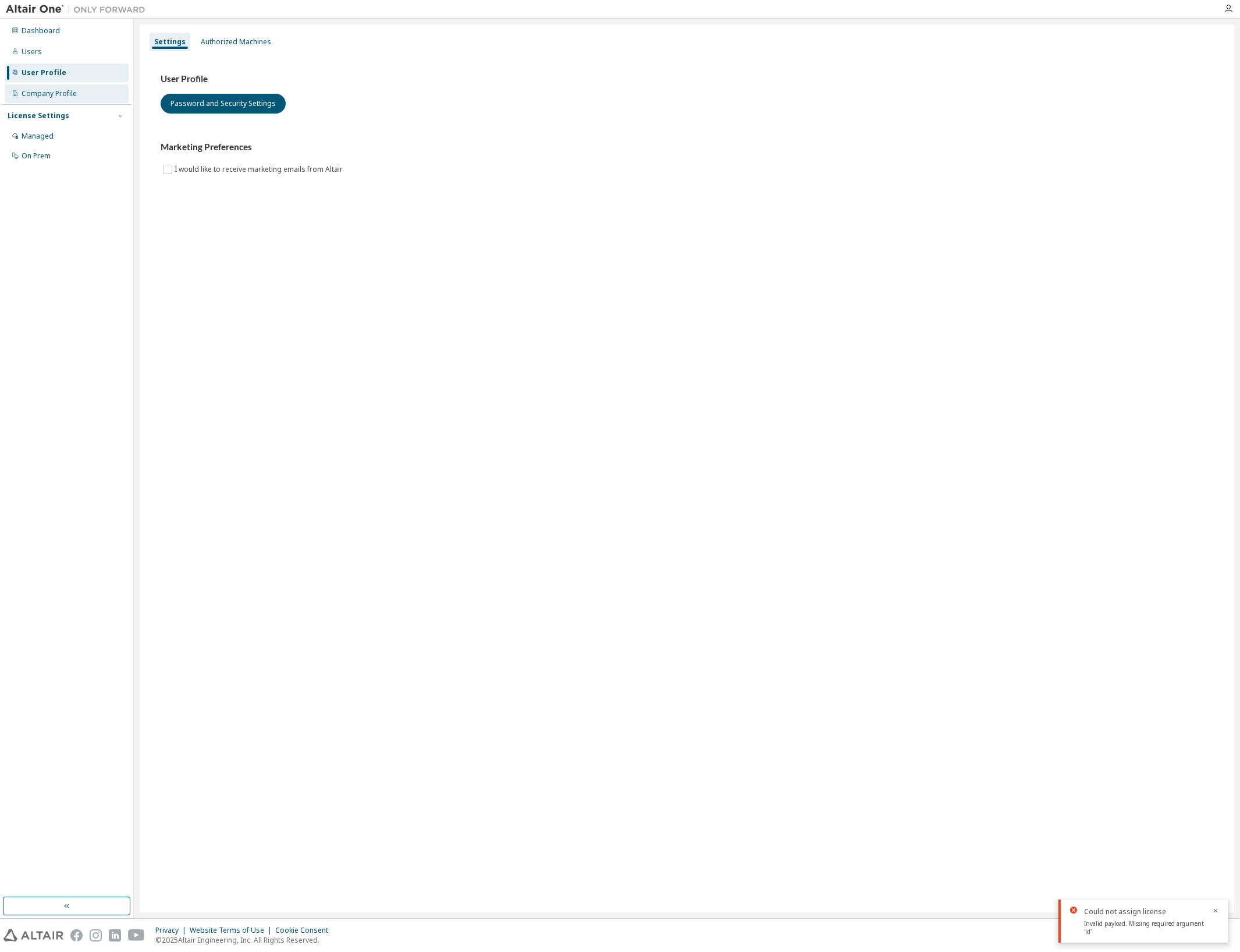
click at [42, 89] on div "Company Profile" at bounding box center [48, 93] width 56 height 10
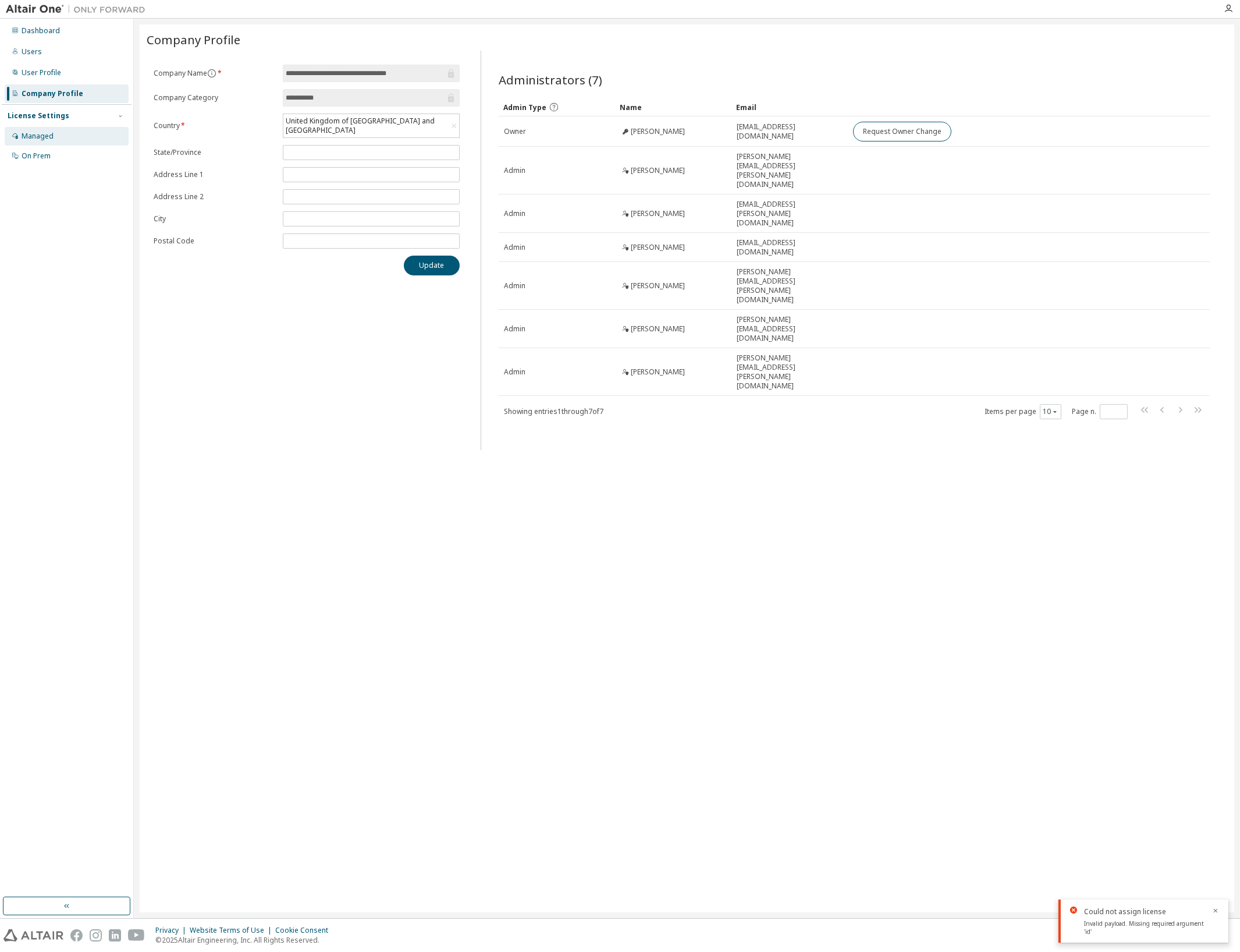
click at [47, 143] on div "Managed" at bounding box center [66, 136] width 124 height 19
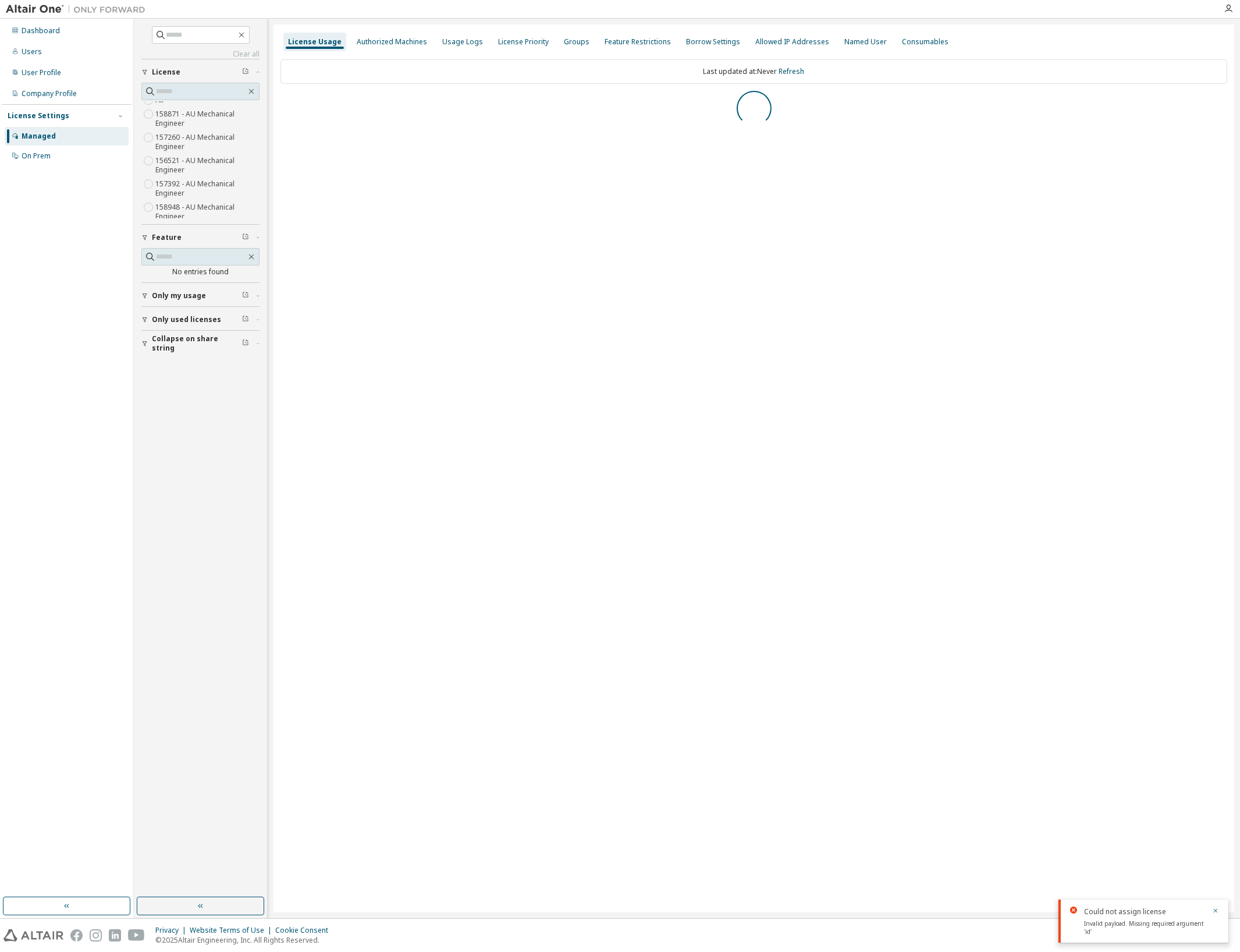
scroll to position [14, 0]
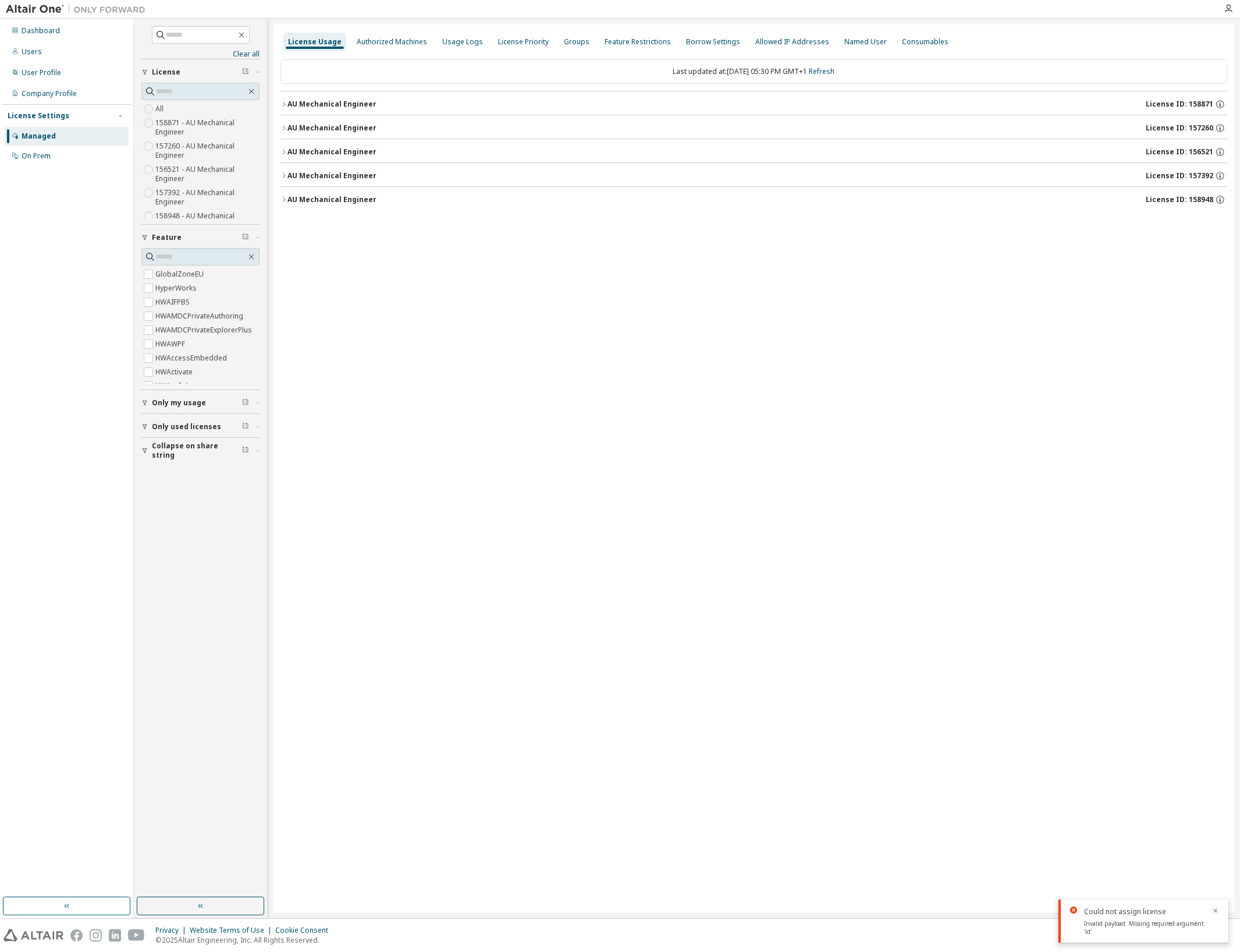
click at [335, 201] on div "AU Mechanical Engineer" at bounding box center [331, 199] width 89 height 10
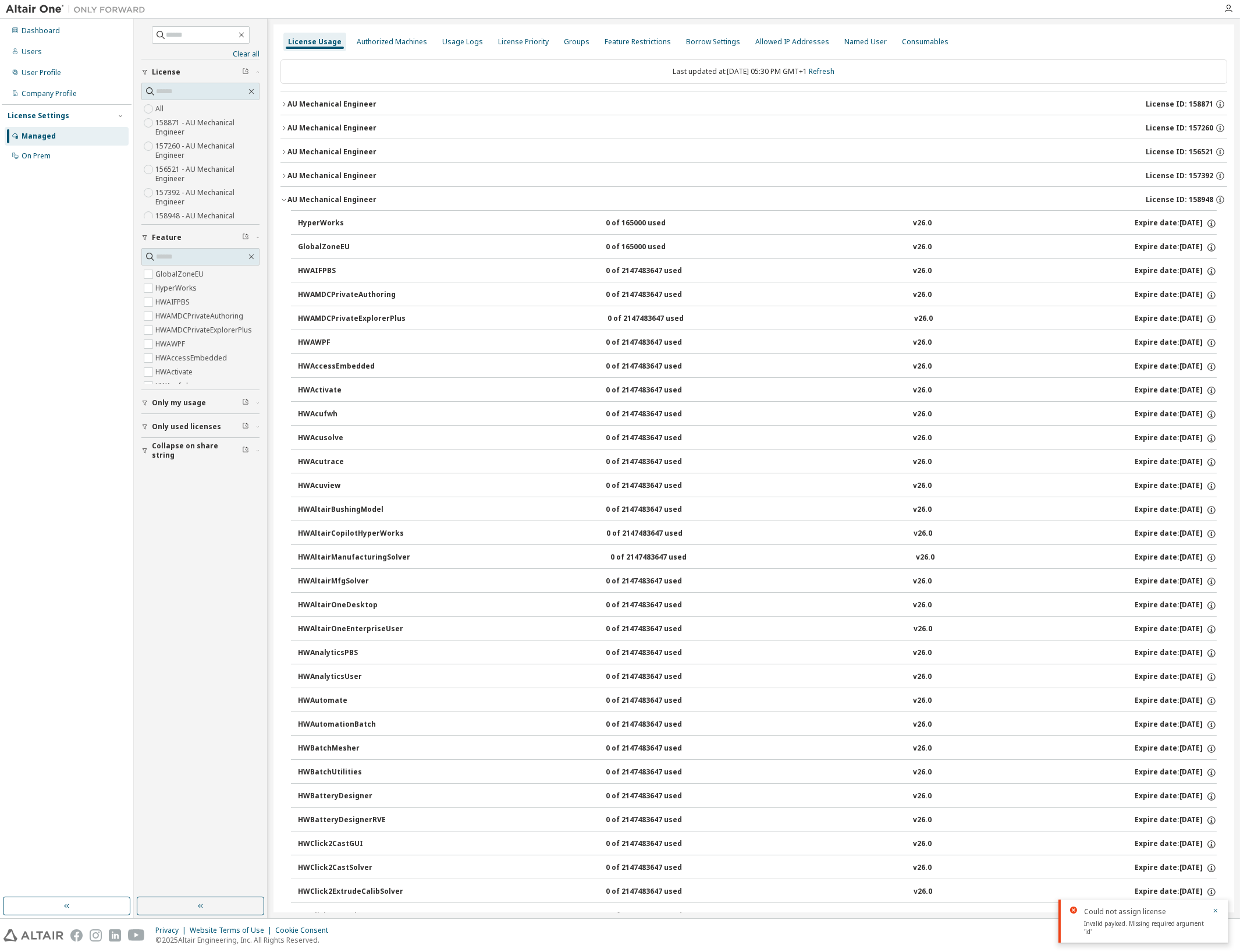
click at [335, 201] on div "AU Mechanical Engineer" at bounding box center [331, 199] width 89 height 10
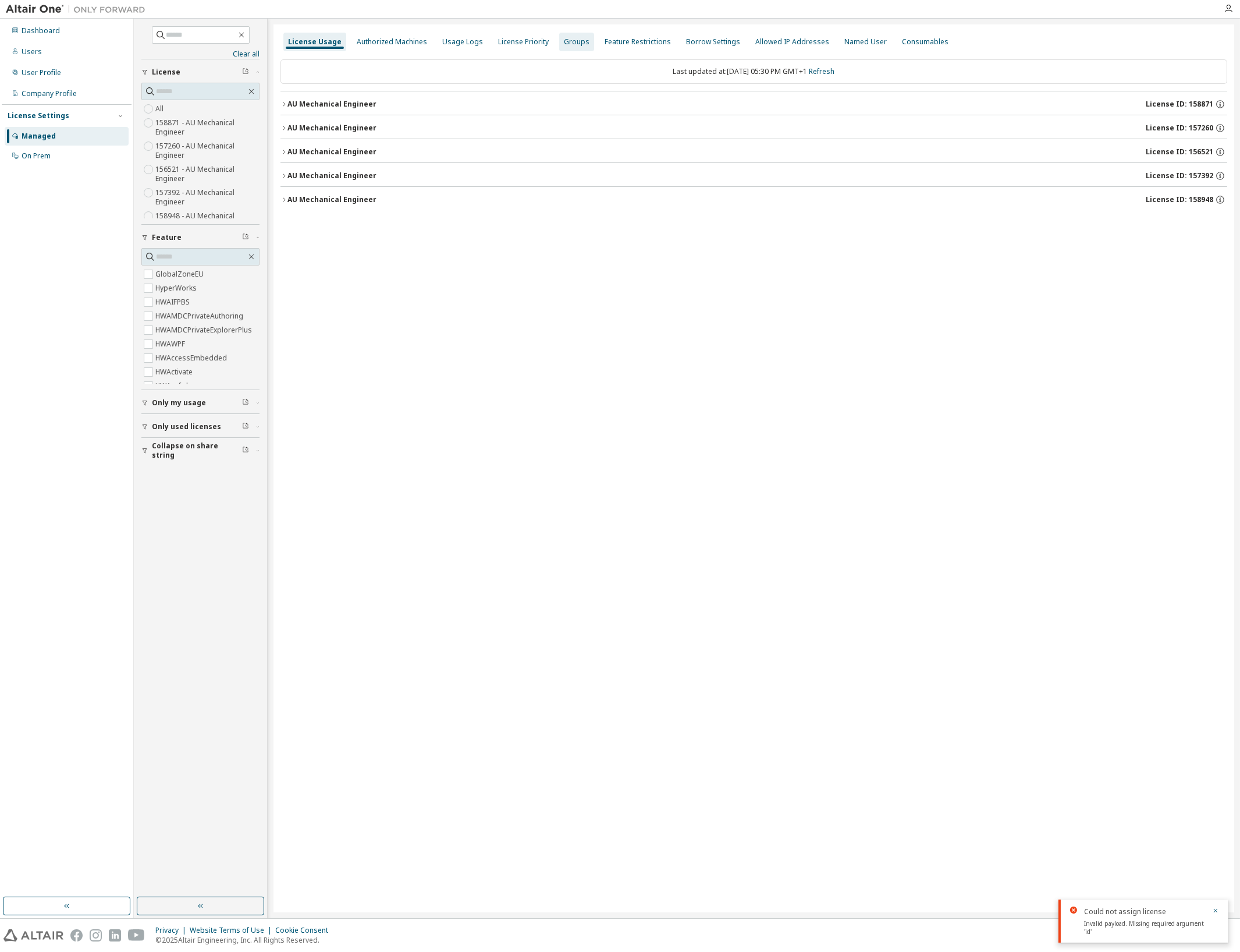
click at [565, 42] on div "Groups" at bounding box center [576, 41] width 26 height 10
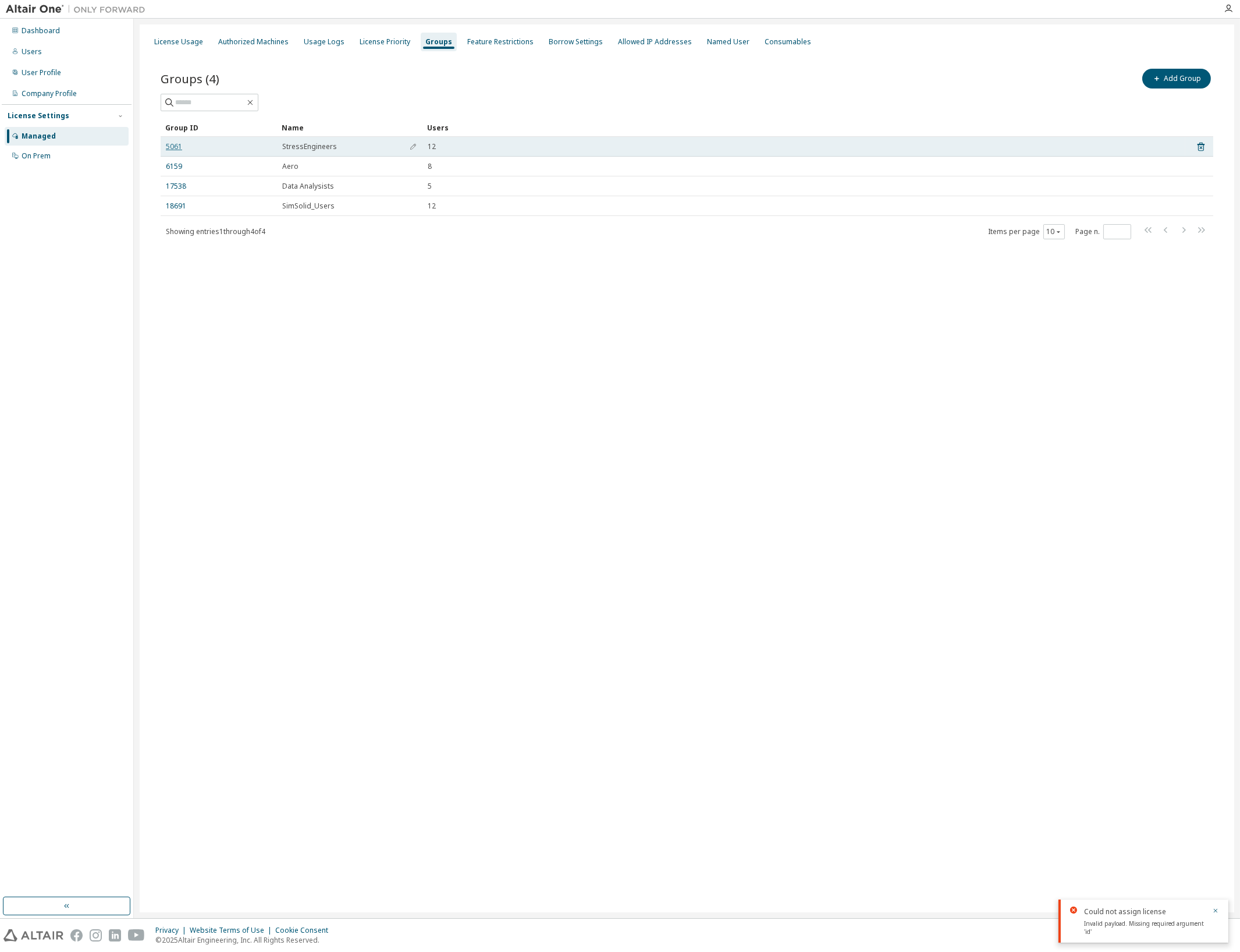
click at [175, 148] on link "5061" at bounding box center [174, 146] width 16 height 10
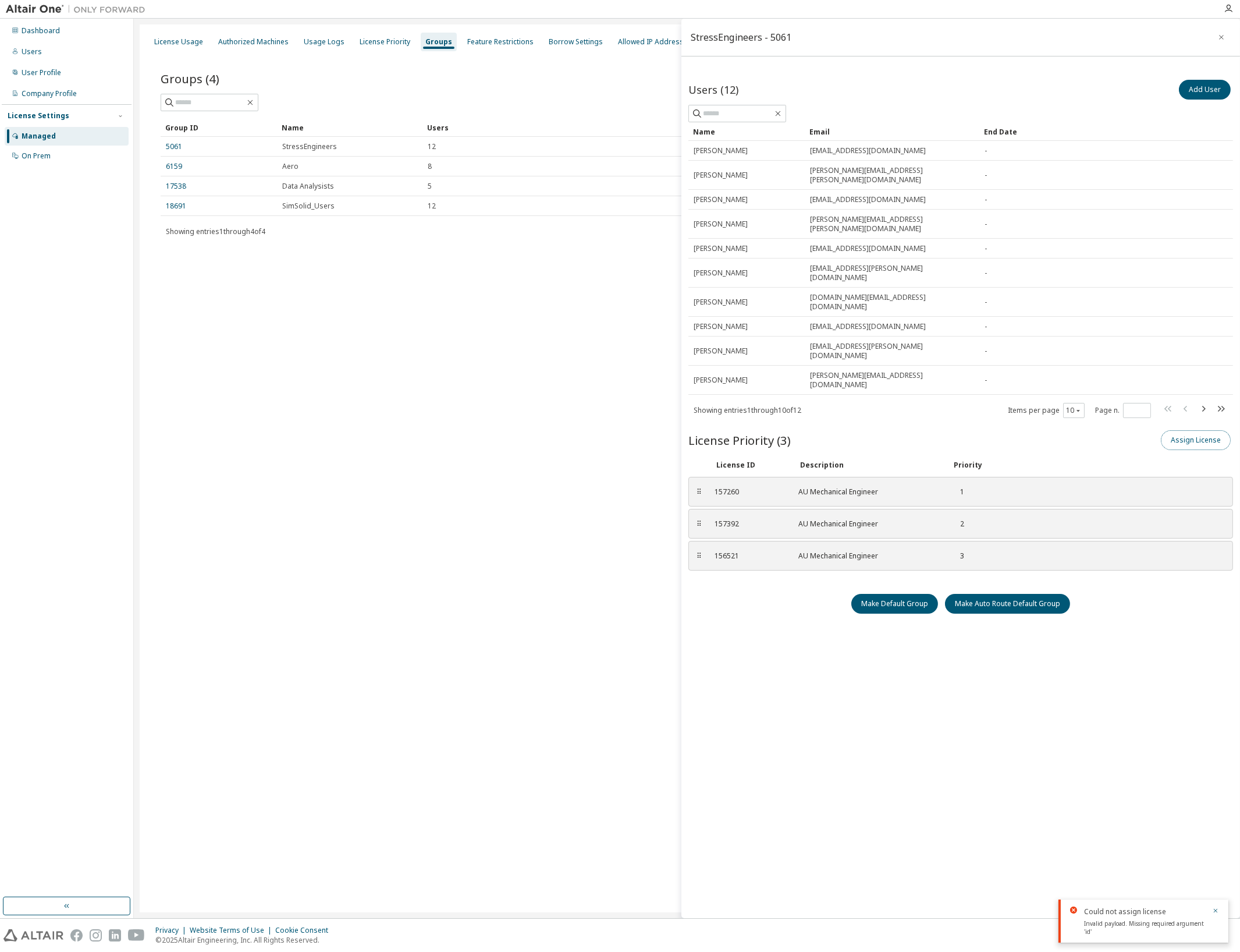
click at [1188, 430] on button "Assign License" at bounding box center [1195, 440] width 70 height 19
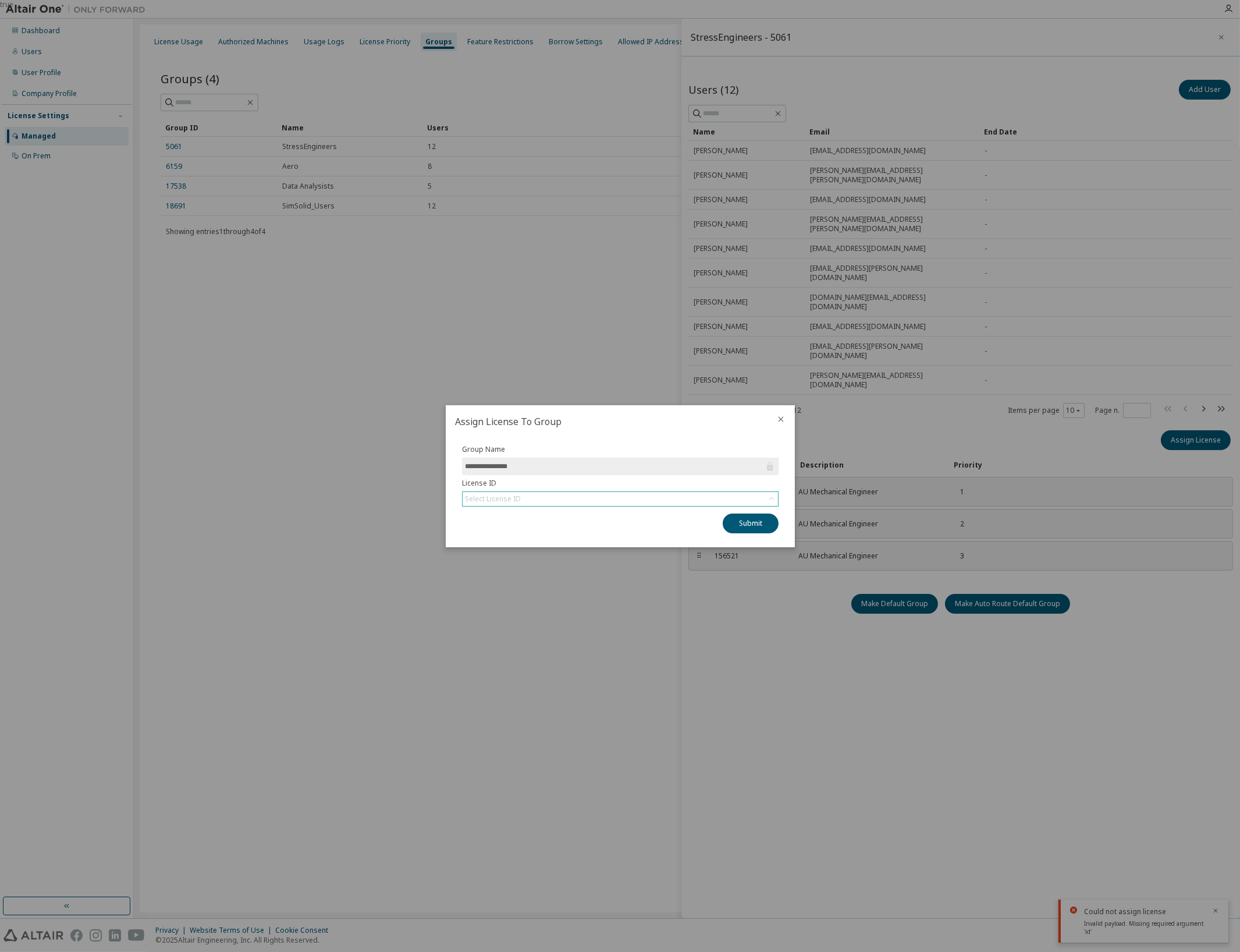
click at [642, 492] on div "Select License ID" at bounding box center [620, 499] width 316 height 14
click at [545, 546] on li "158948 - AU Mechanical Engineer" at bounding box center [619, 546] width 313 height 15
click at [748, 522] on button "Submit" at bounding box center [750, 523] width 56 height 19
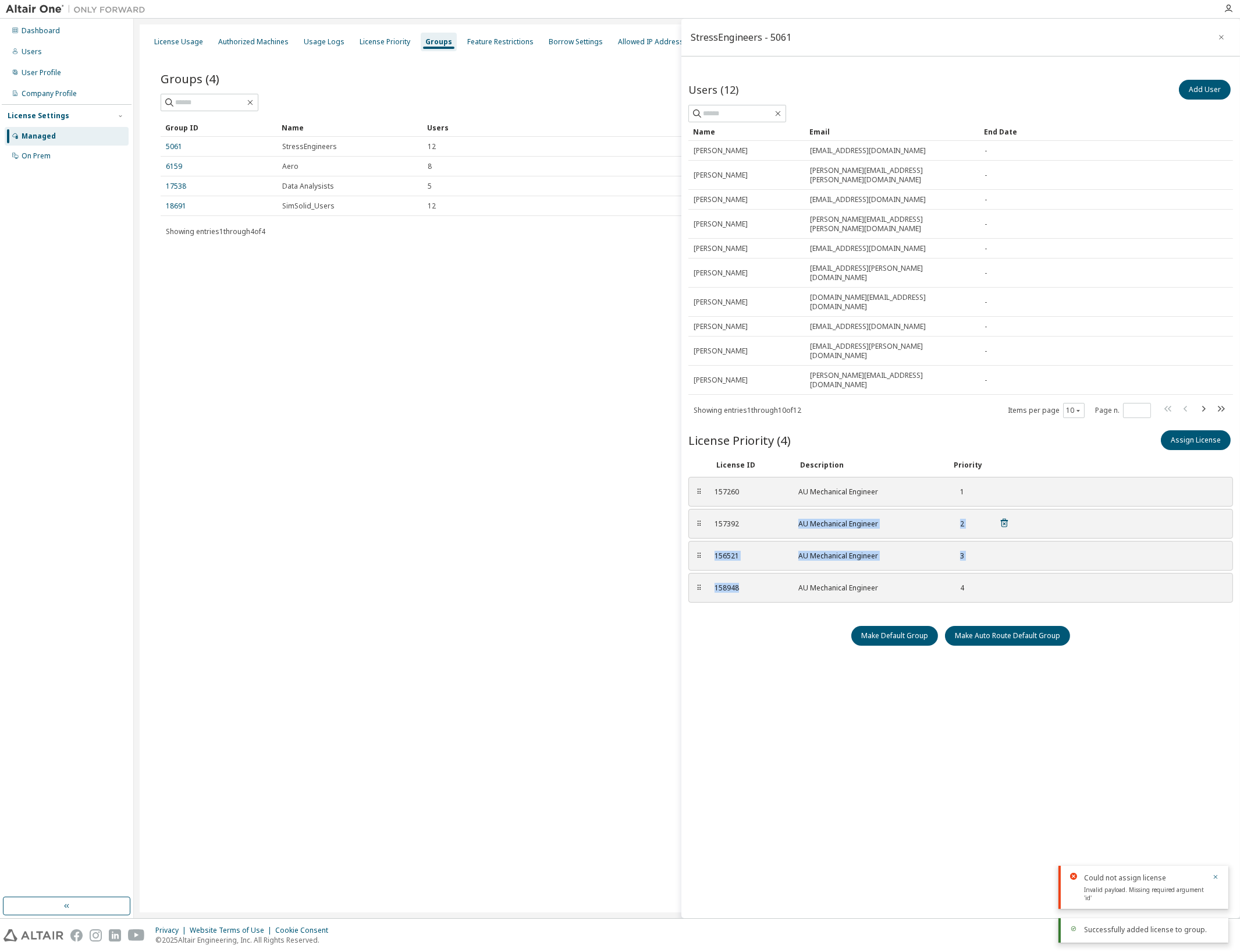
drag, startPoint x: 751, startPoint y: 532, endPoint x: 751, endPoint y: 471, distance: 61.0
click at [751, 477] on div "⠿ 157260 AU Mechanical Engineer 1 ⠿ 157392 AU Mechanical Engineer 2 ⠿ 156521 AU…" at bounding box center [961, 539] width 545 height 126
drag, startPoint x: 698, startPoint y: 534, endPoint x: 700, endPoint y: 465, distance: 69.0
click at [700, 514] on div "⠿" at bounding box center [701, 518] width 7 height 10
click at [1214, 876] on icon "button" at bounding box center [1215, 876] width 4 height 4
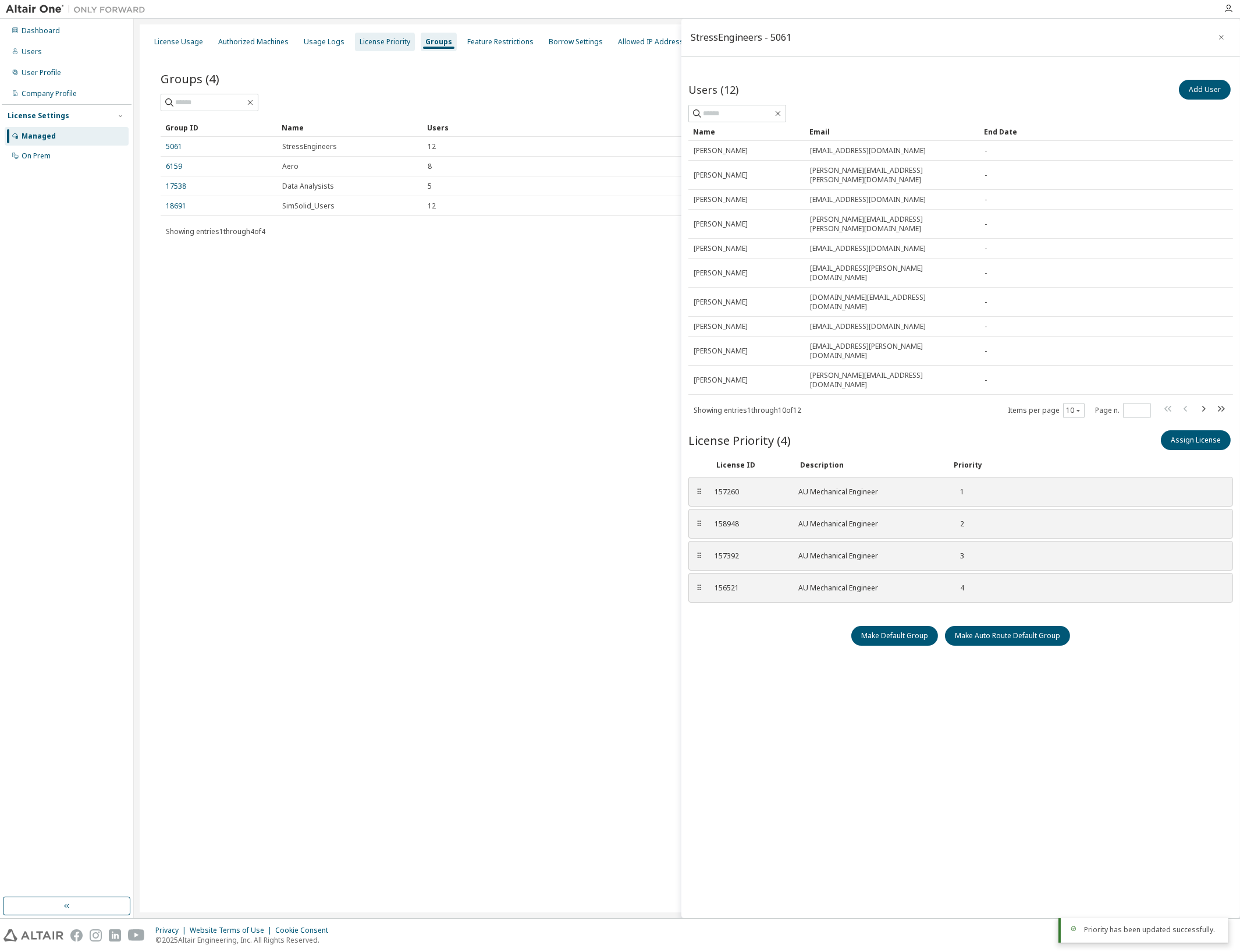
click at [378, 39] on div "License Priority" at bounding box center [384, 41] width 50 height 10
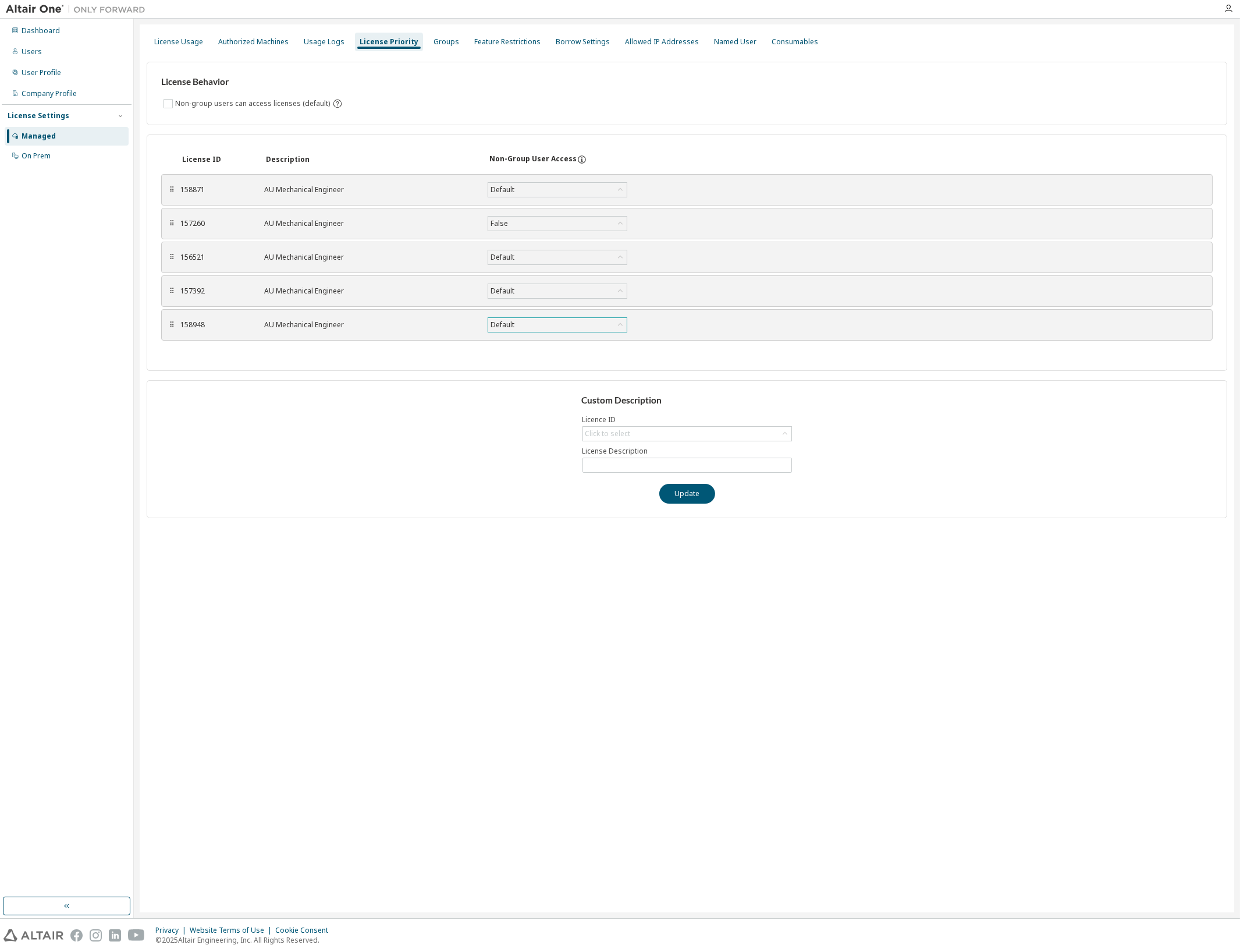
click at [562, 328] on div "Default" at bounding box center [557, 325] width 138 height 14
click at [529, 368] on li "False" at bounding box center [557, 370] width 137 height 15
click at [672, 324] on button "Save" at bounding box center [669, 324] width 56 height 19
click at [462, 451] on div "Custom Description Licence ID Click to select License Description Update" at bounding box center [687, 449] width 1080 height 138
click at [294, 39] on div "License Usage Authorized Machines Usage Logs License Priority Groups Feature Re…" at bounding box center [687, 42] width 1080 height 21
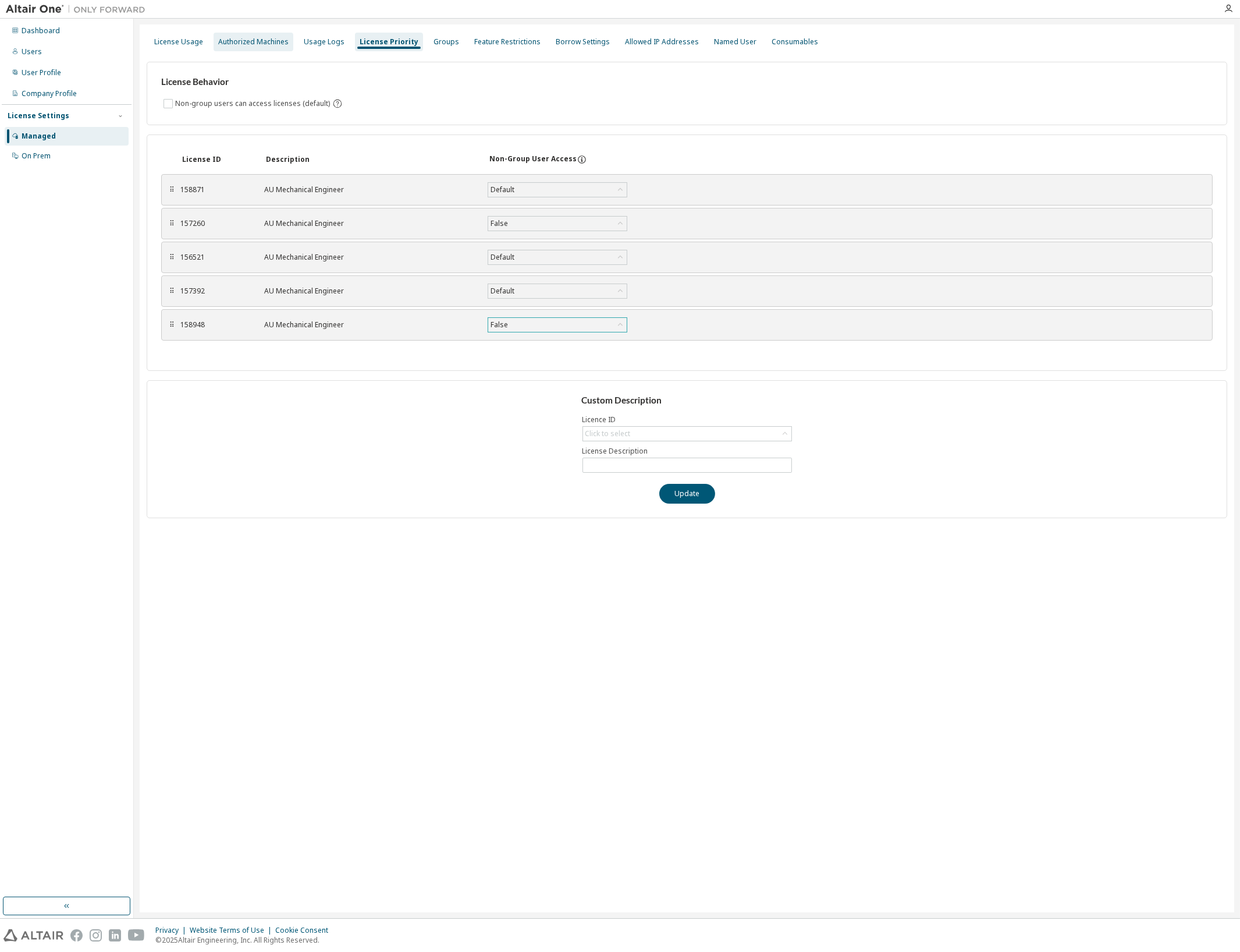
click at [247, 39] on div "Authorized Machines" at bounding box center [254, 41] width 71 height 10
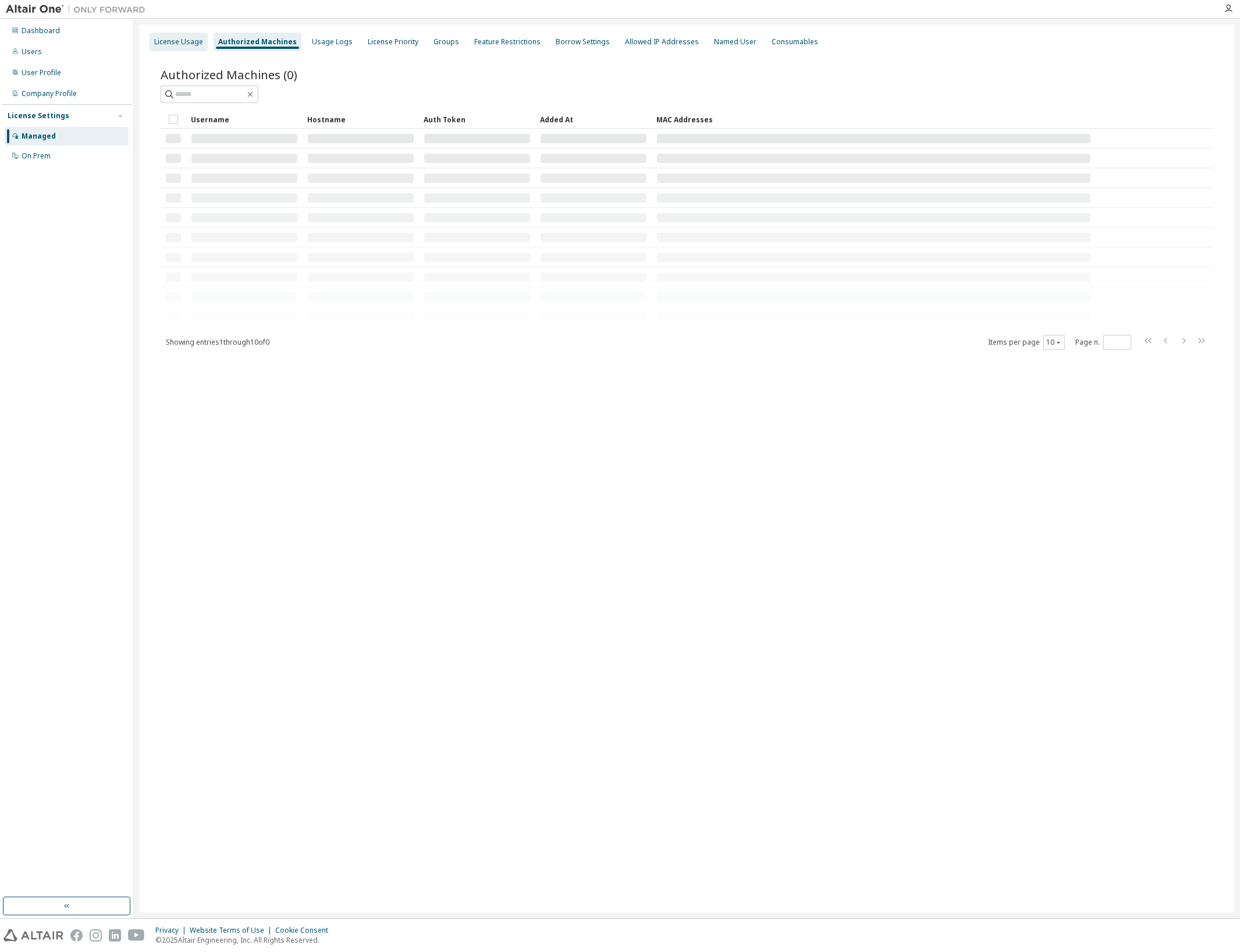
click at [177, 39] on div "License Usage" at bounding box center [178, 41] width 48 height 10
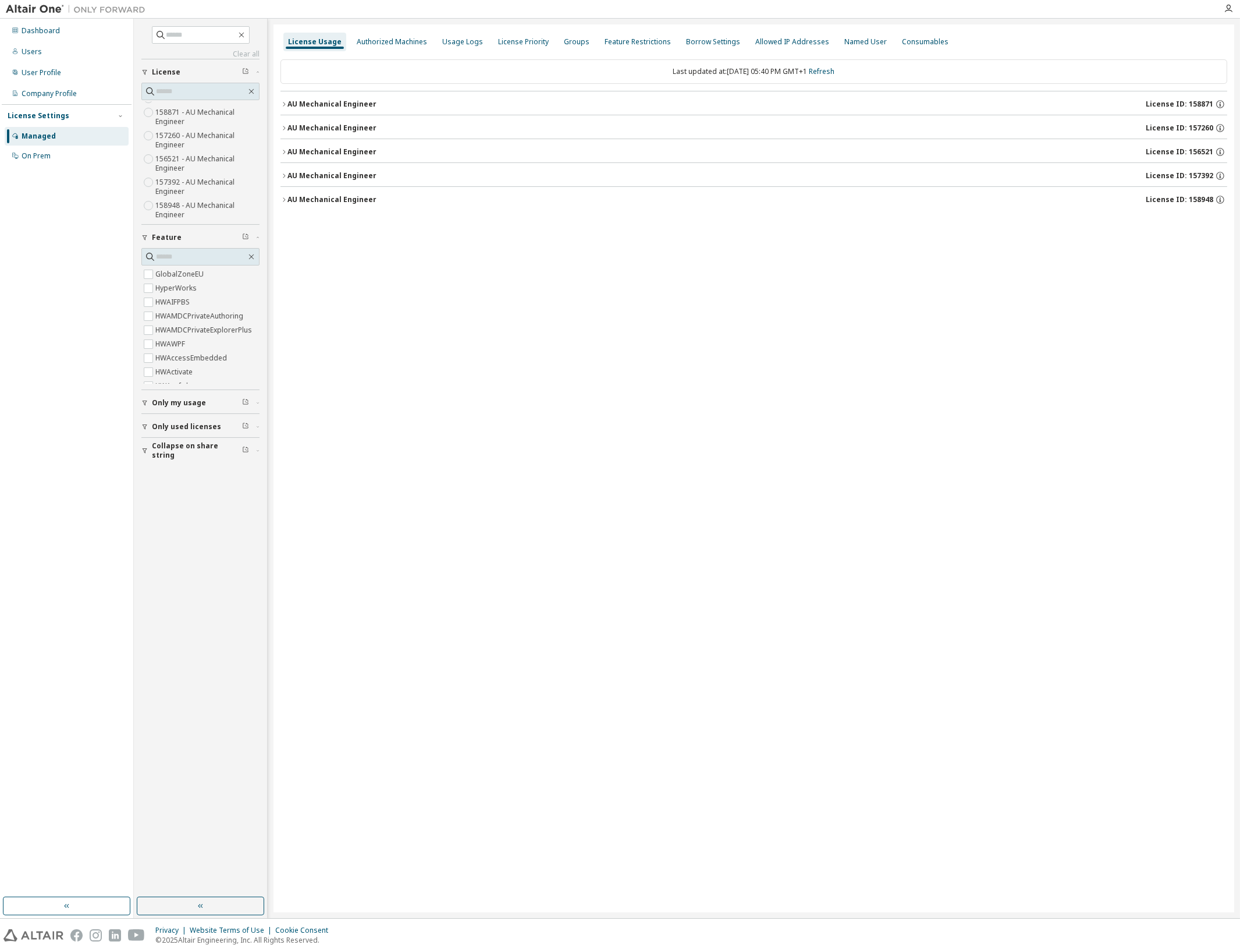
scroll to position [14, 0]
click at [189, 207] on label "158948 - AU Mechanical Engineer" at bounding box center [207, 206] width 104 height 23
click at [282, 199] on icon "button" at bounding box center [284, 200] width 7 height 7
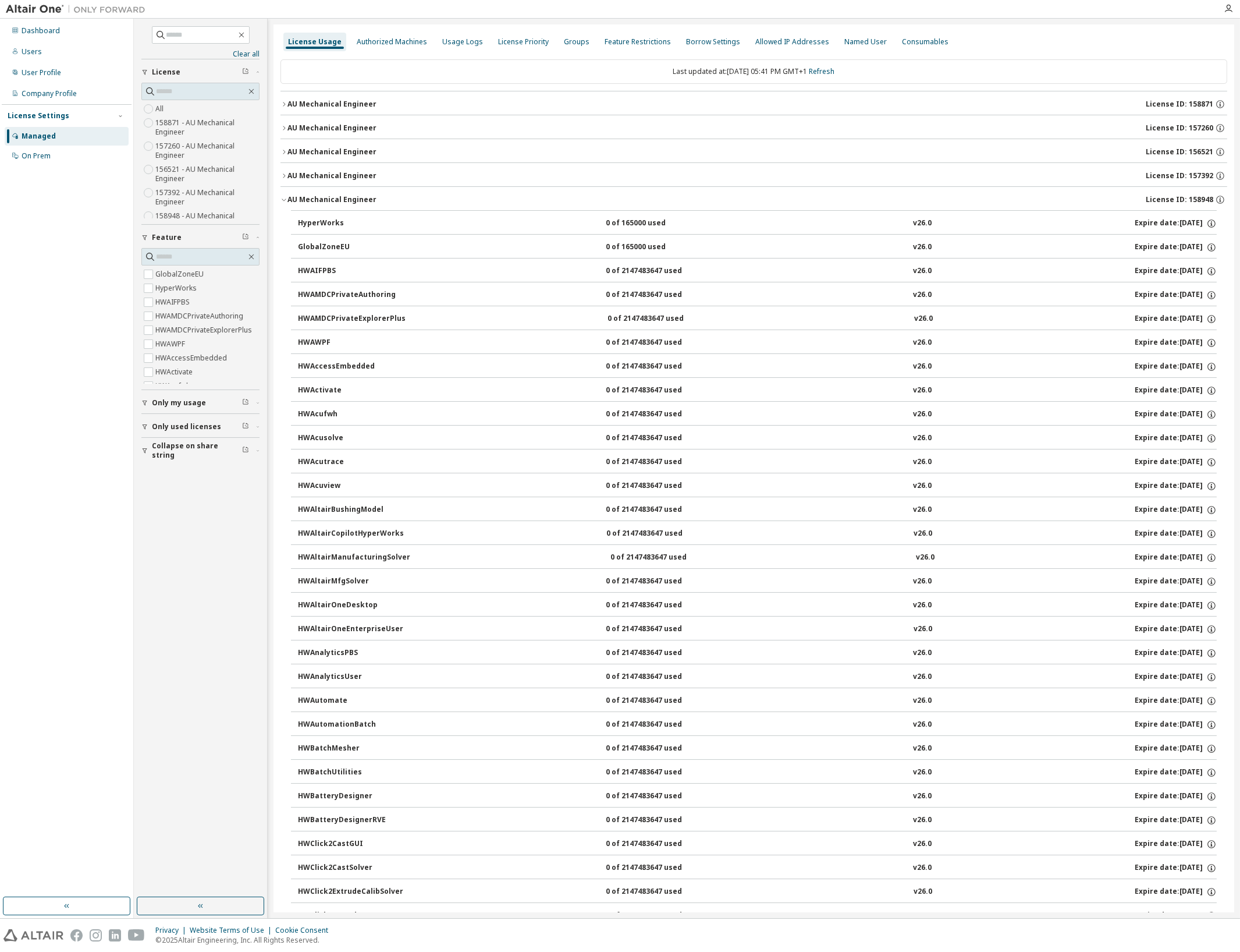
click at [284, 106] on icon "button" at bounding box center [284, 104] width 7 height 7
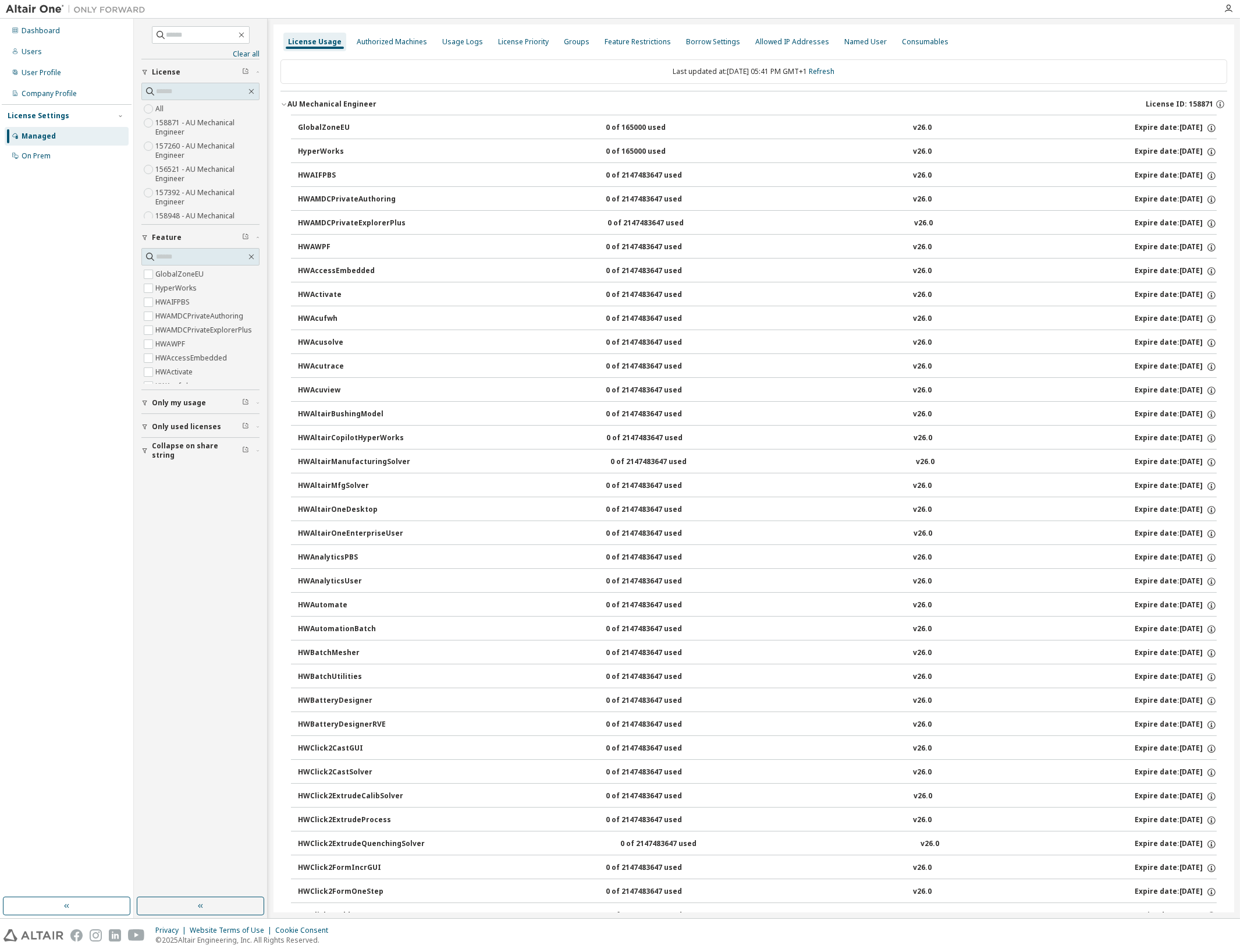
click at [288, 102] on div "AU Mechanical Engineer" at bounding box center [331, 104] width 89 height 10
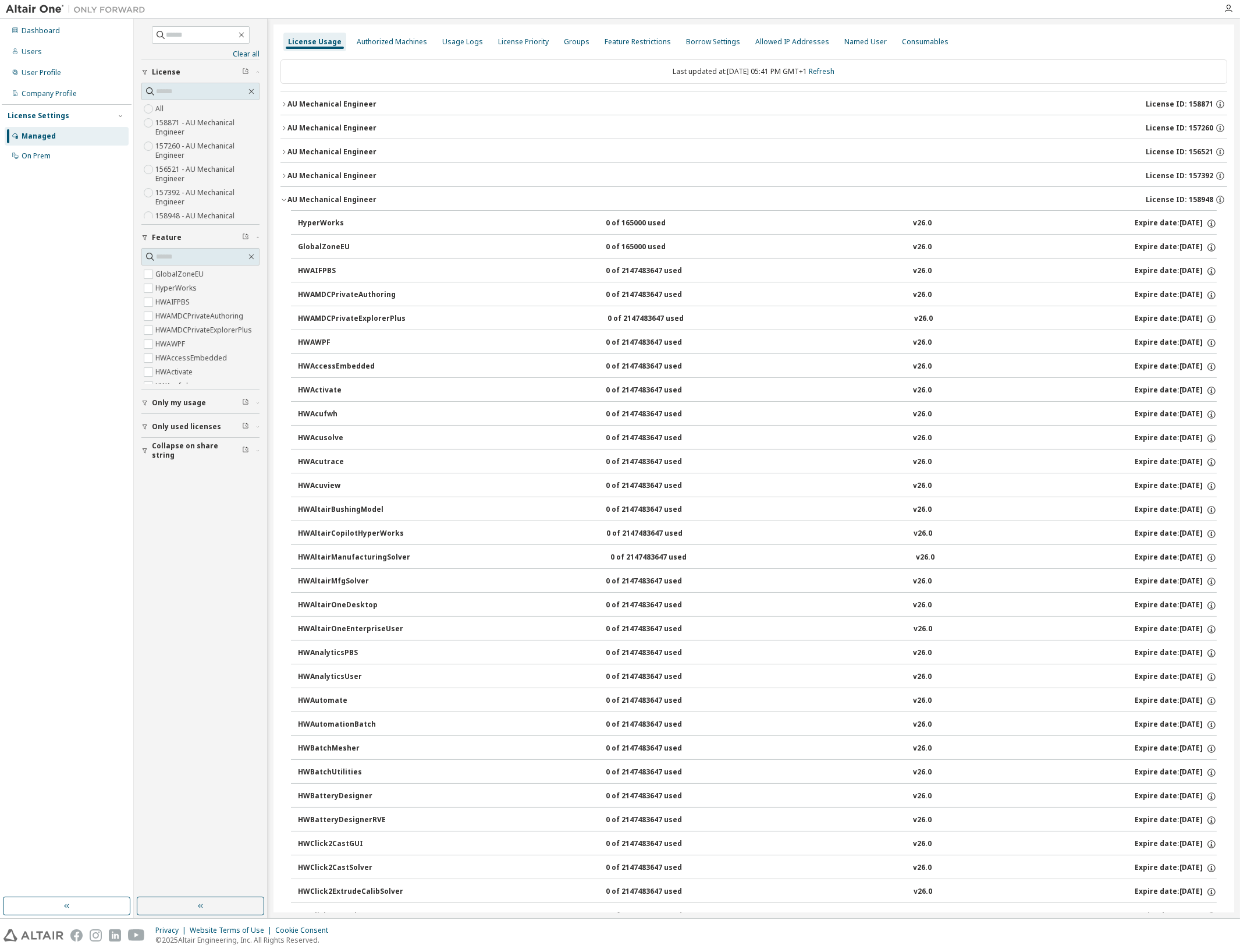
click at [288, 102] on div "AU Mechanical Engineer" at bounding box center [331, 104] width 89 height 10
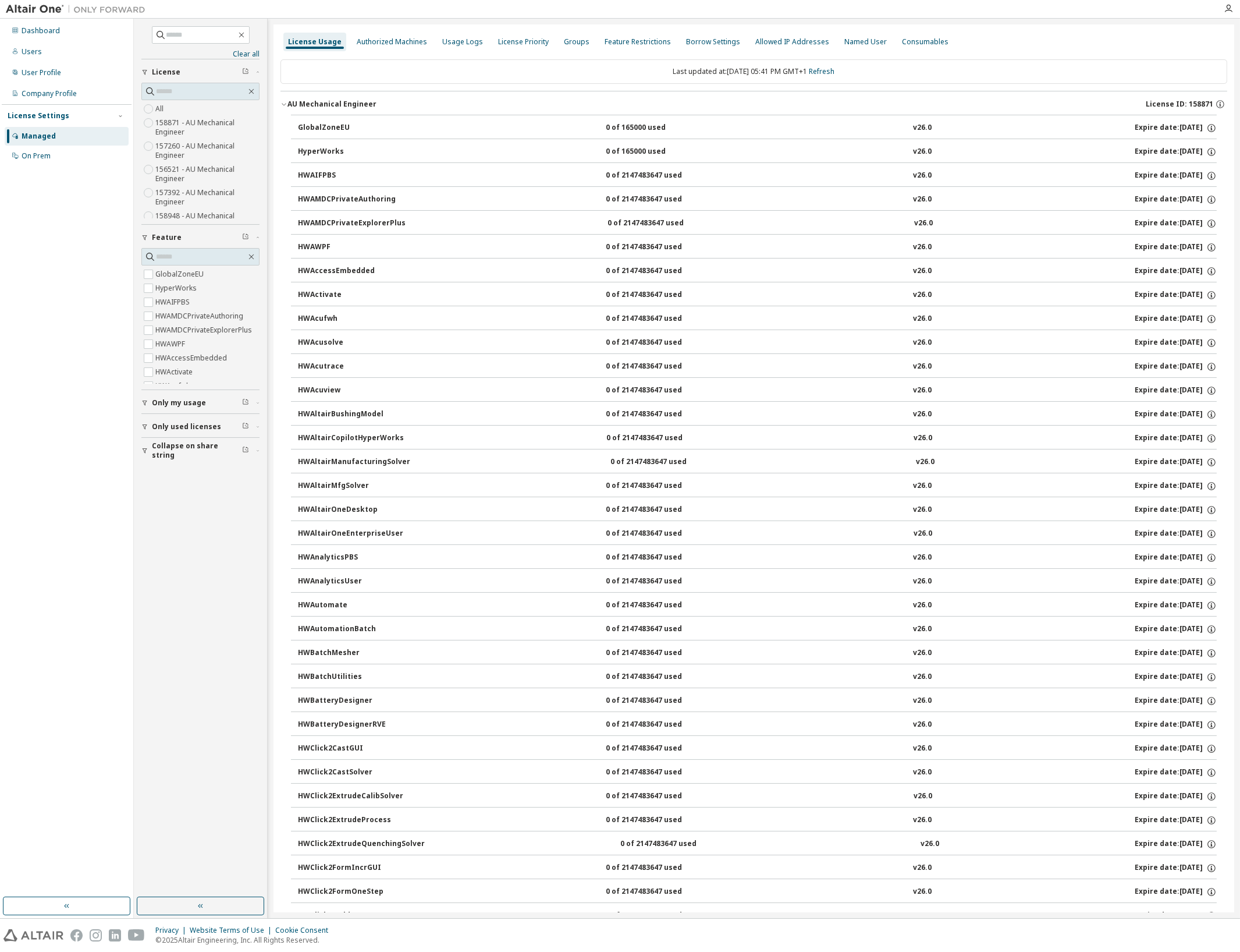
click at [288, 102] on div "AU Mechanical Engineer" at bounding box center [331, 104] width 89 height 10
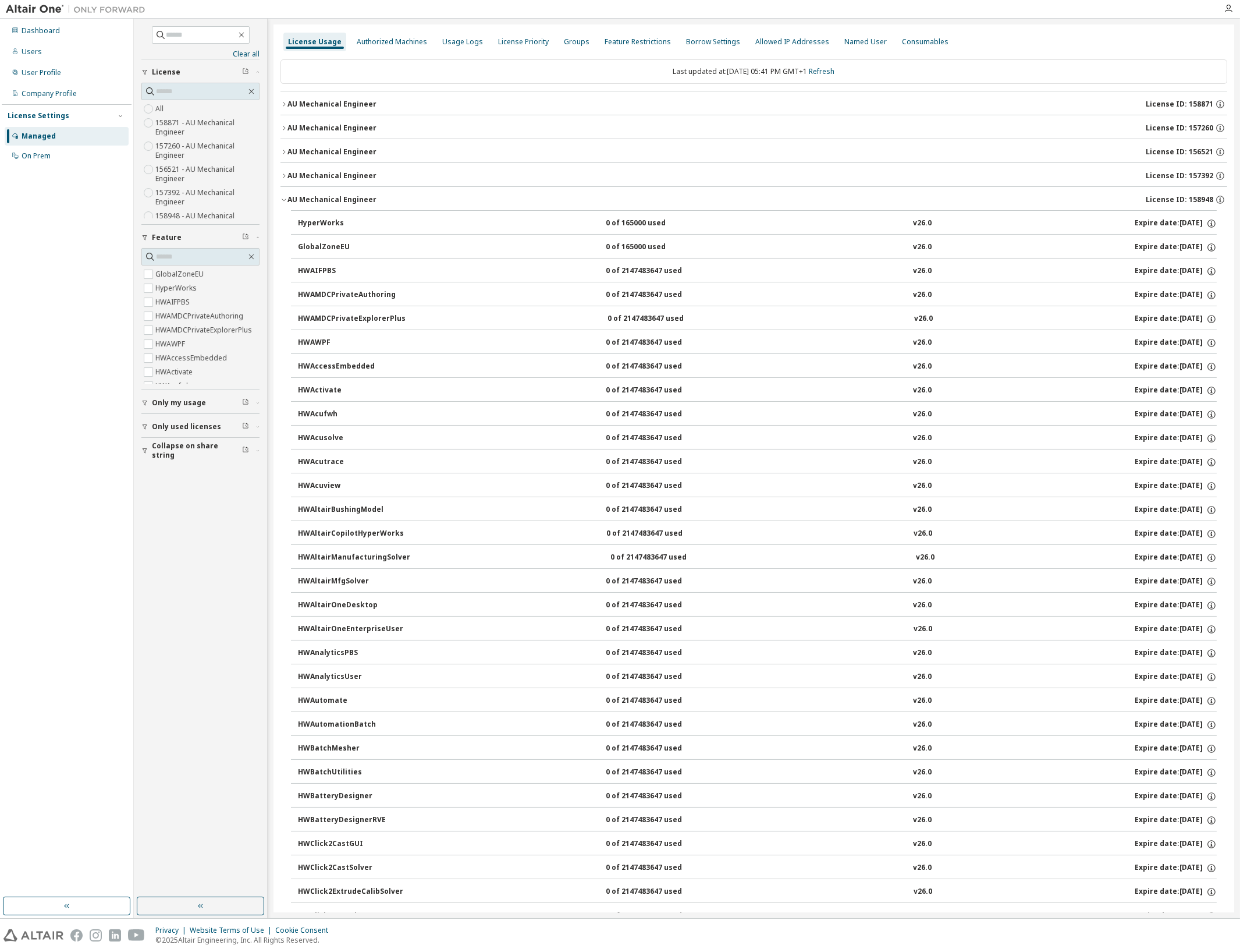
click at [286, 197] on icon "button" at bounding box center [284, 200] width 7 height 7
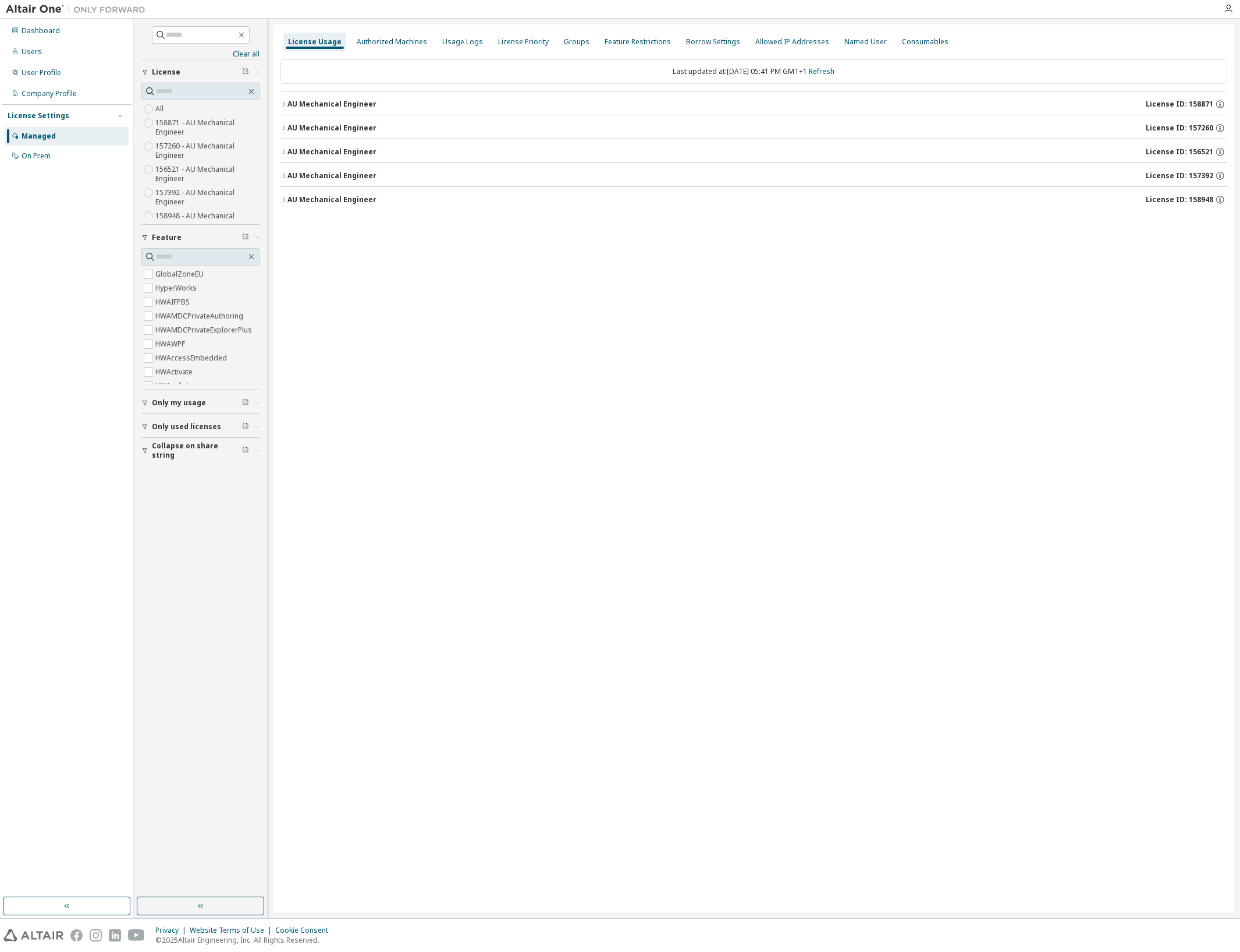
click at [281, 130] on icon "button" at bounding box center [284, 128] width 7 height 7
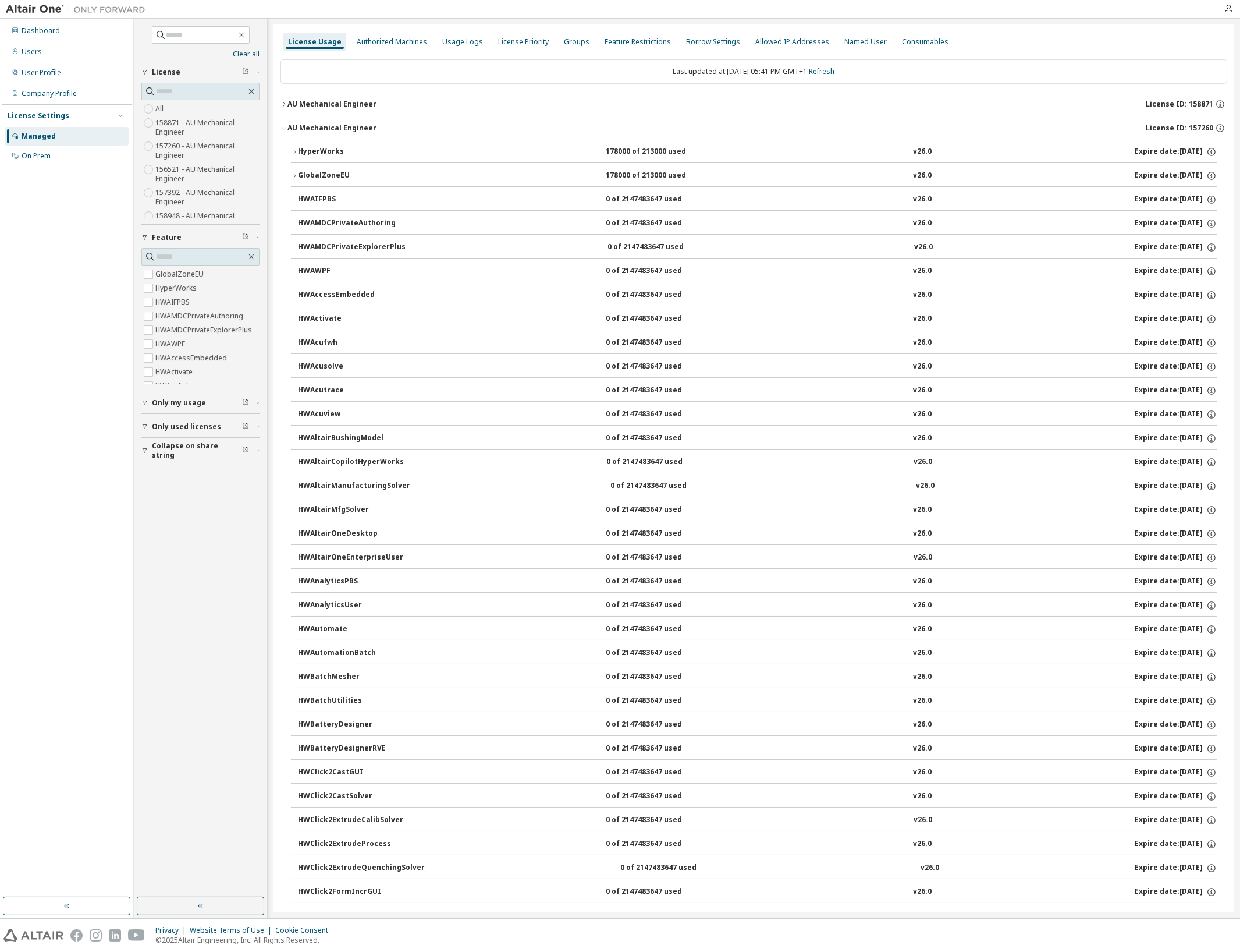
click at [281, 130] on icon "button" at bounding box center [284, 128] width 7 height 7
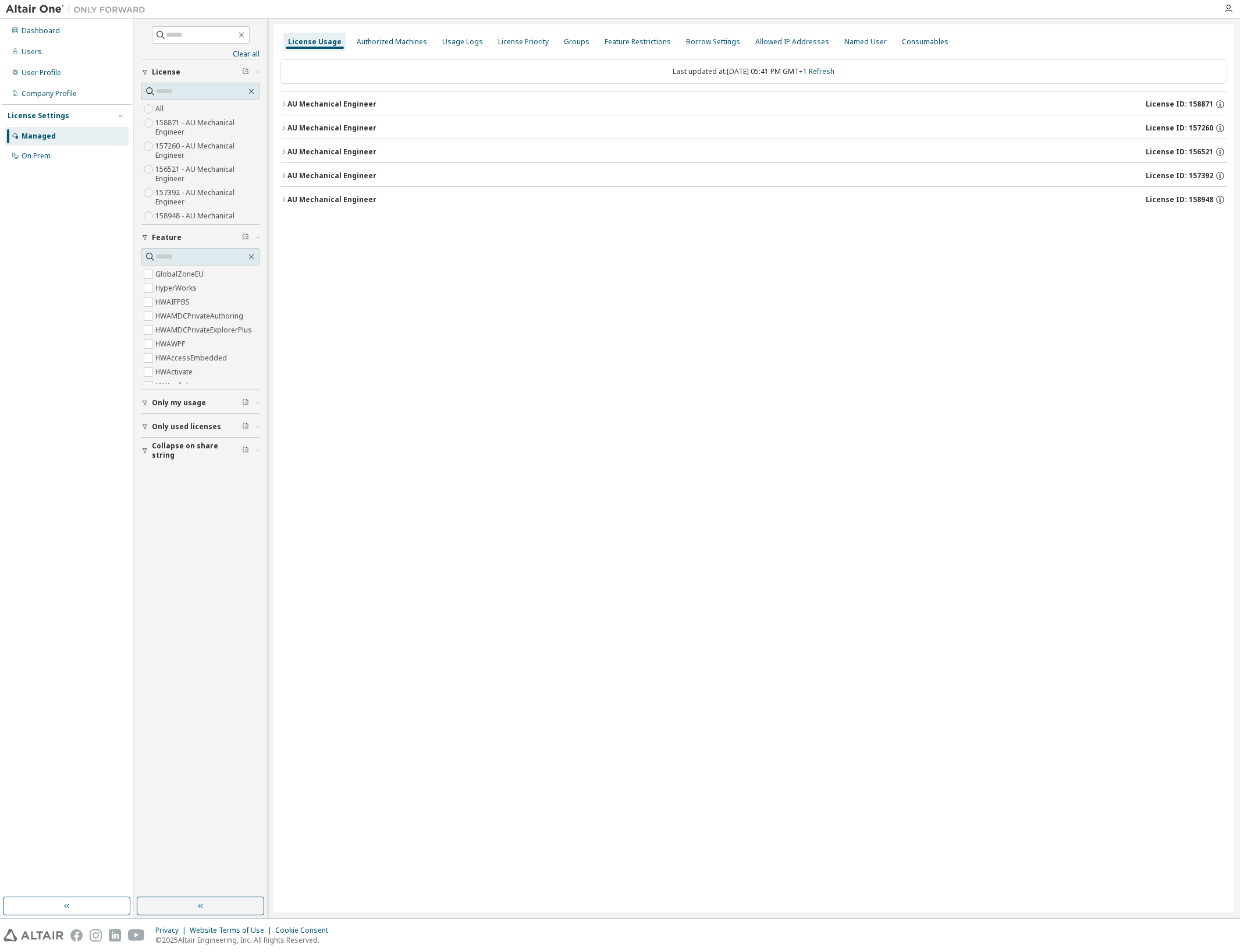
click at [284, 152] on icon "button" at bounding box center [284, 152] width 7 height 7
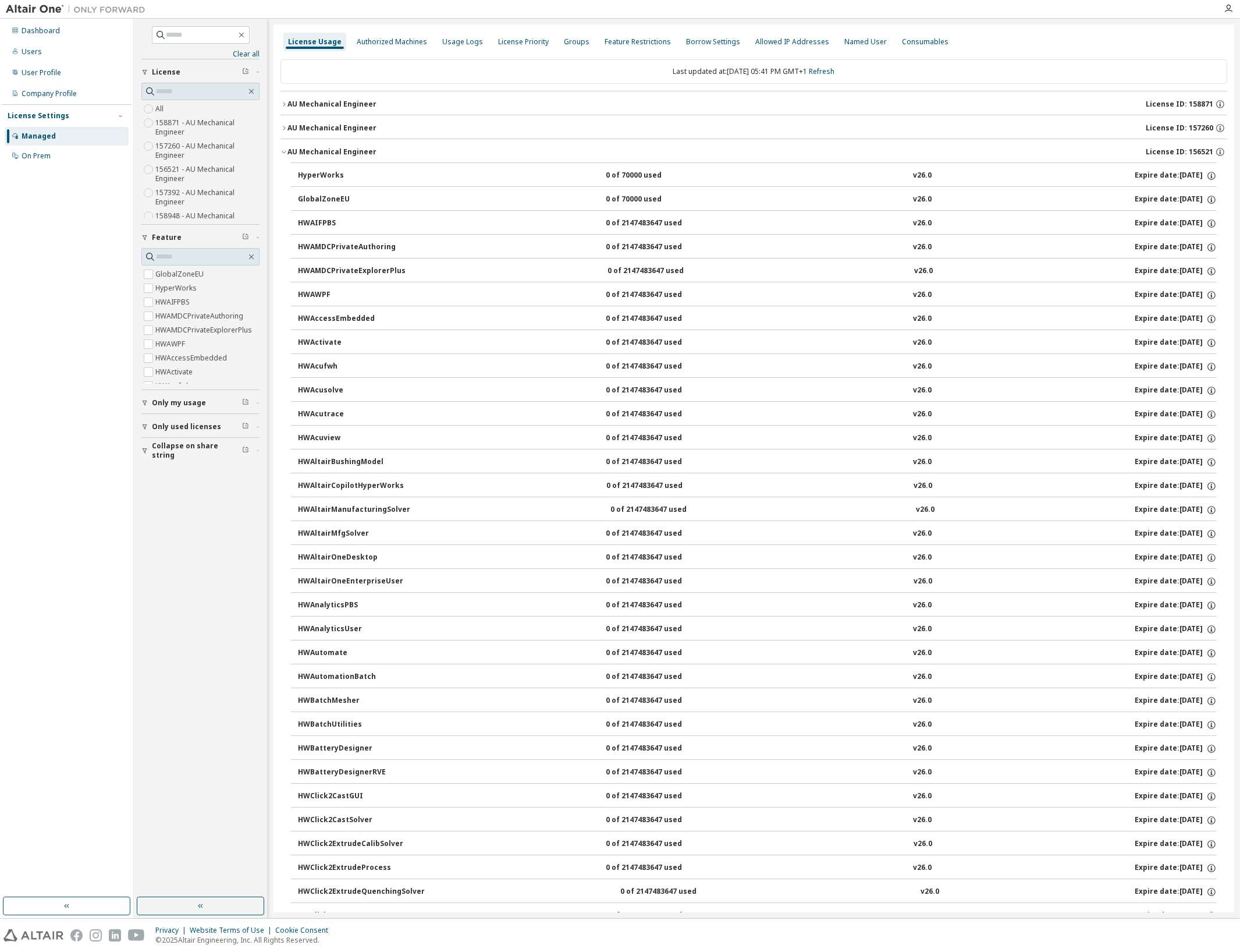
click at [284, 152] on icon "button" at bounding box center [284, 152] width 7 height 7
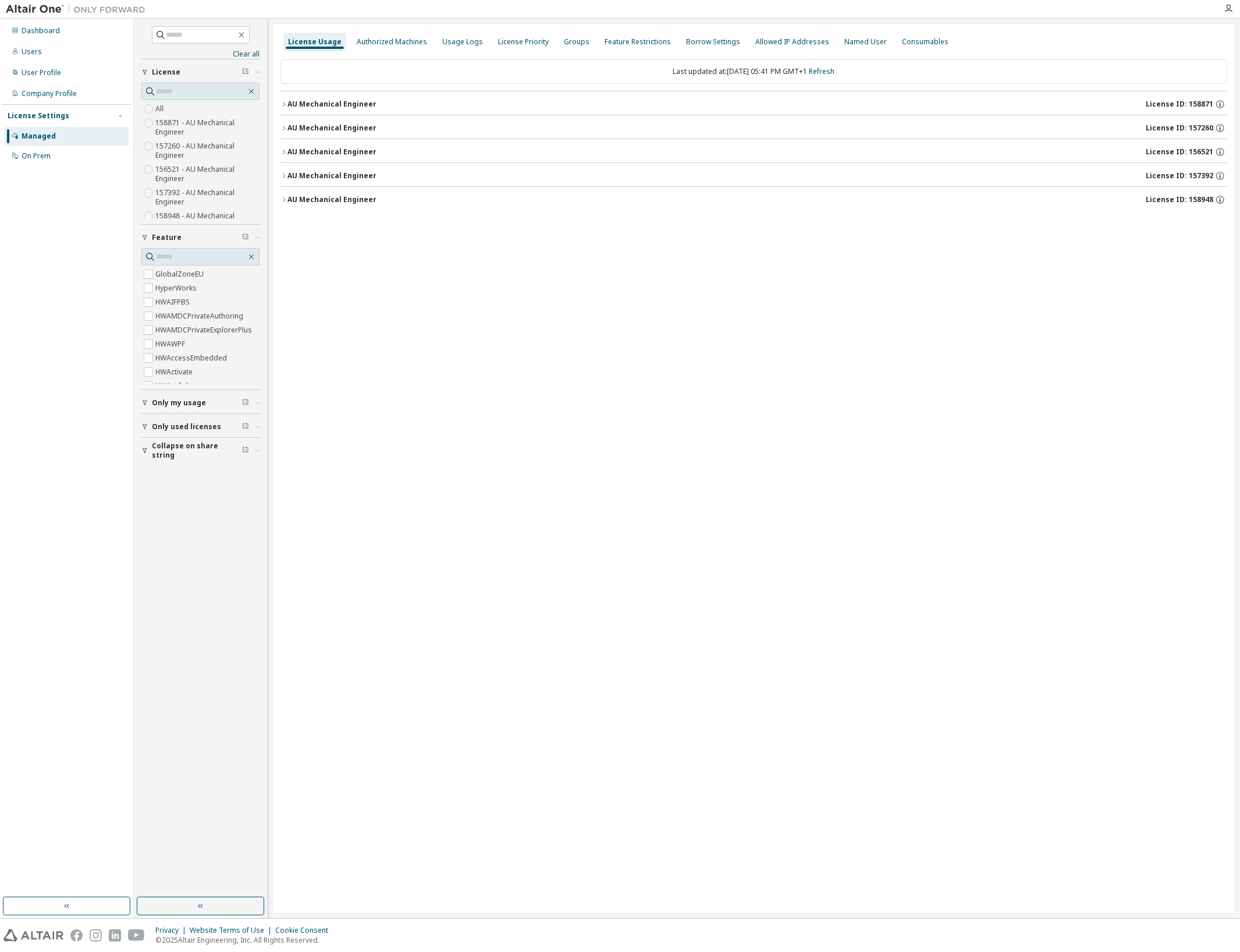
click at [286, 168] on button "AU Mechanical Engineer License ID: 157392" at bounding box center [754, 175] width 947 height 26
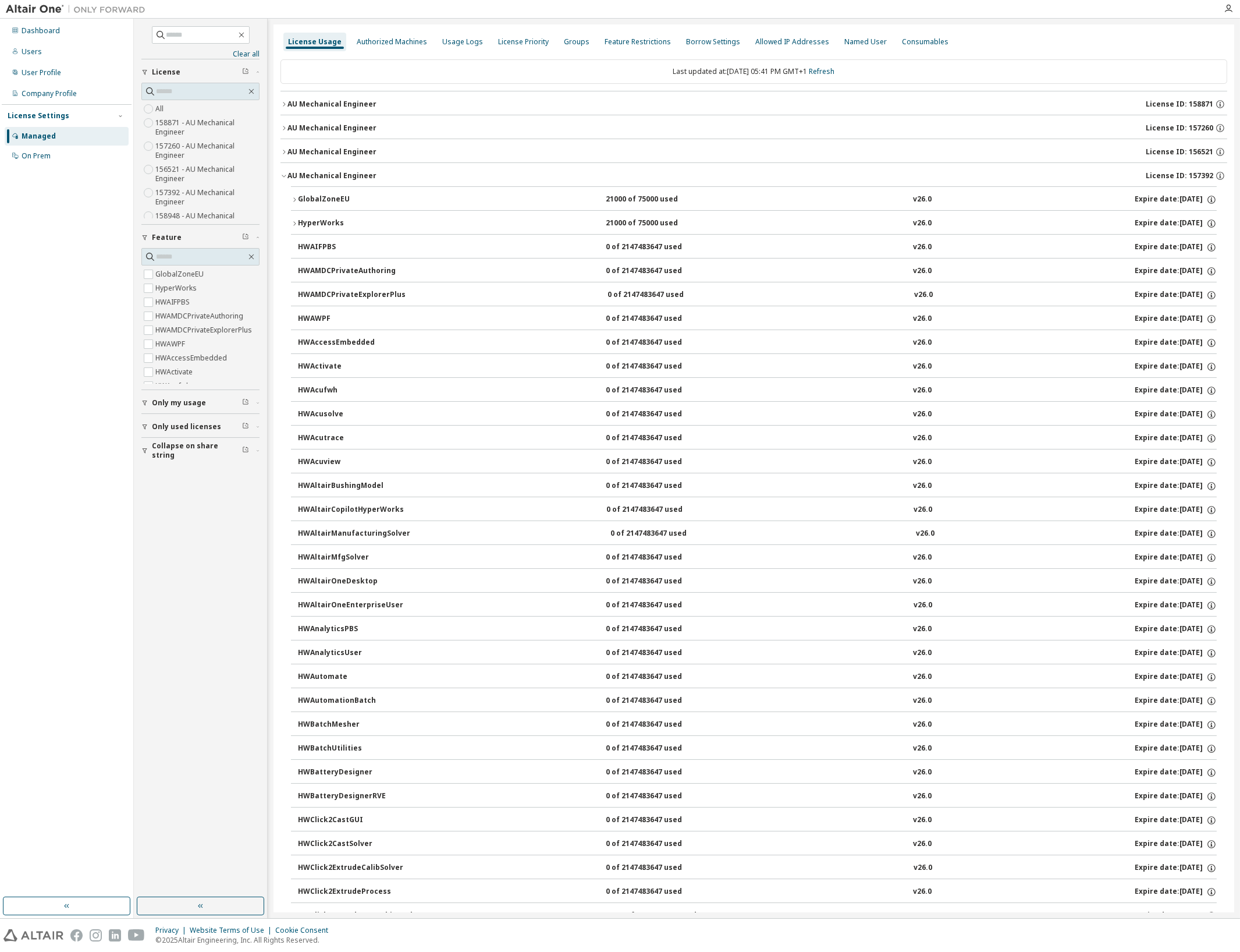
click at [294, 200] on icon "button" at bounding box center [294, 200] width 7 height 7
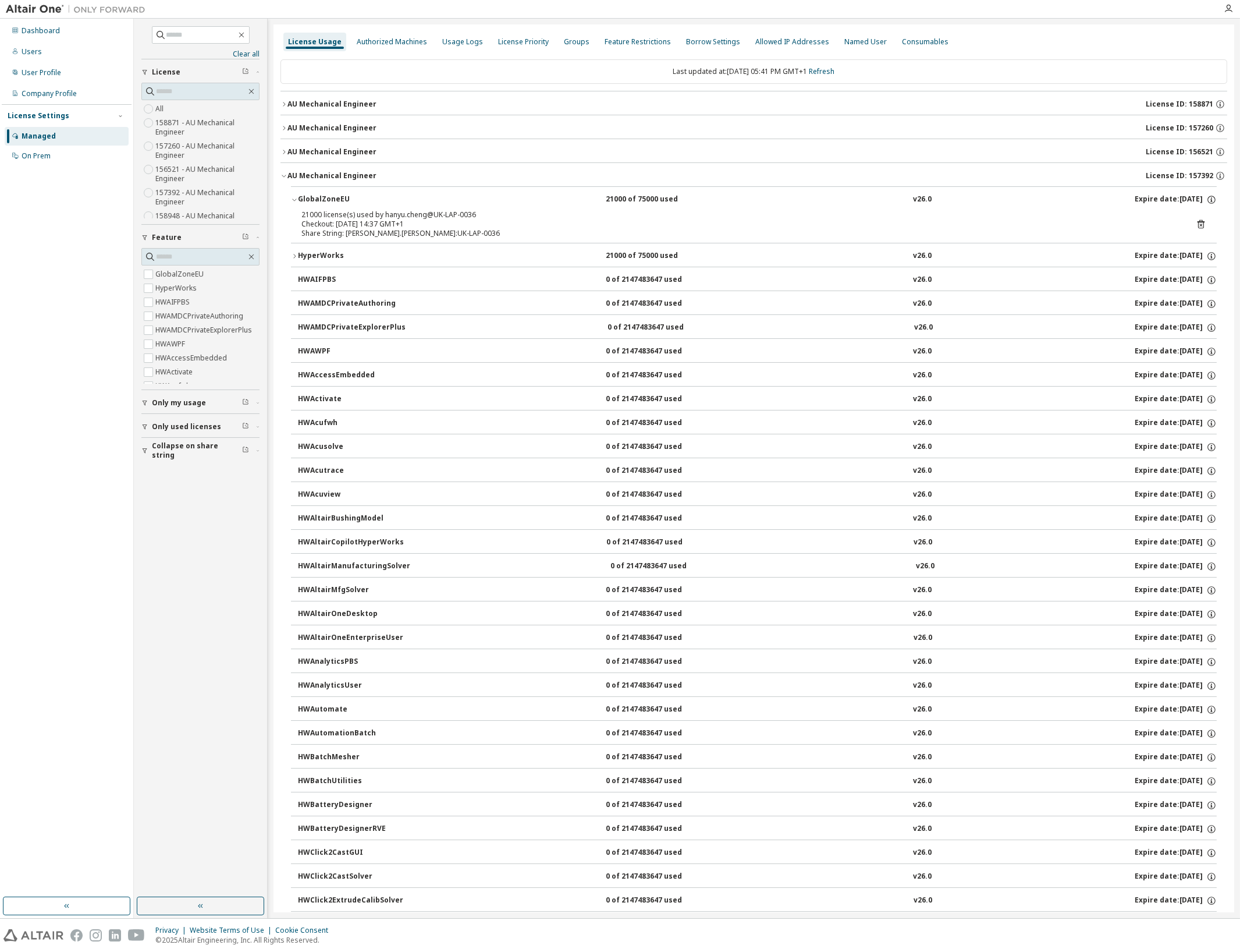
click at [294, 200] on icon "button" at bounding box center [294, 200] width 7 height 7
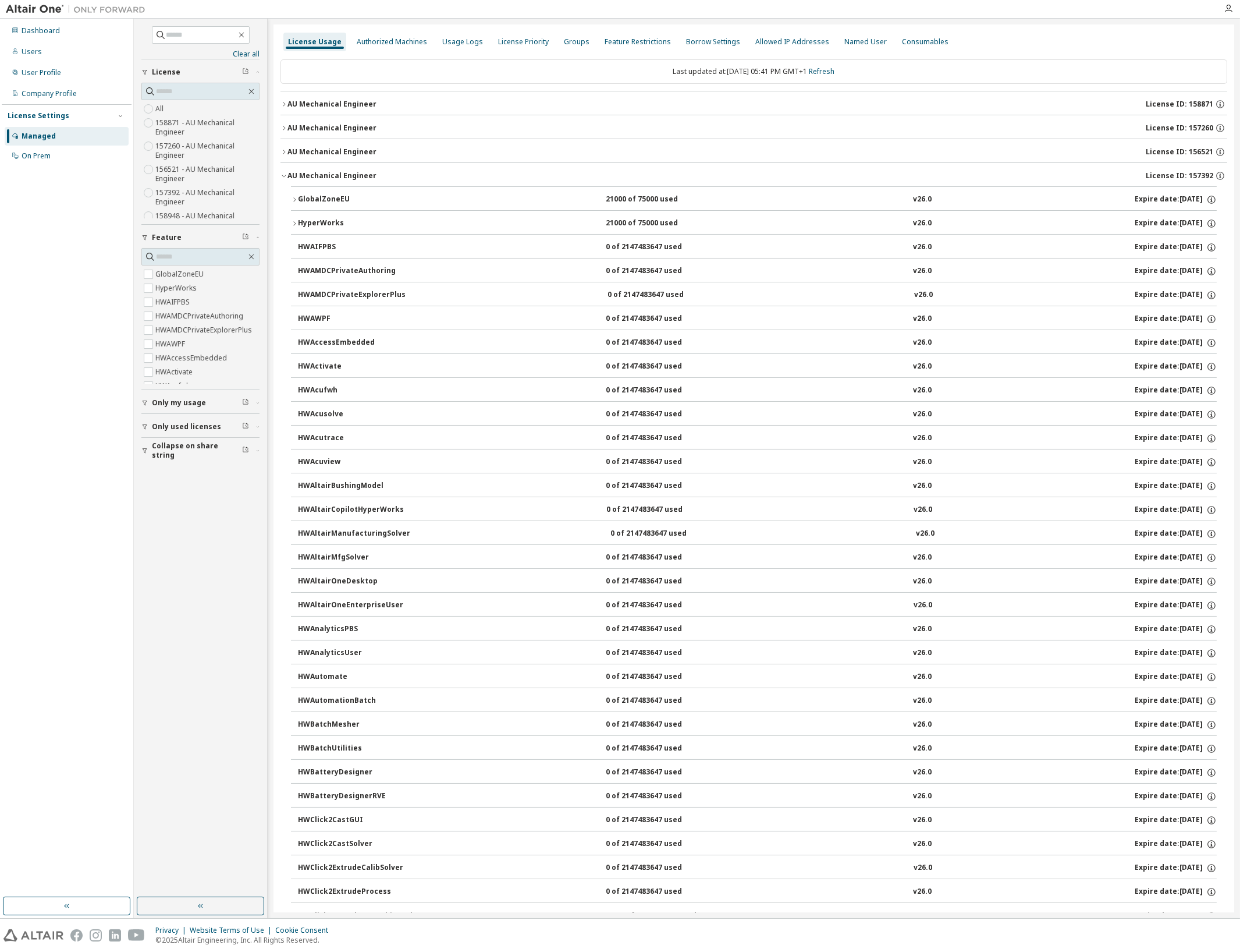
click at [289, 173] on div "AU Mechanical Engineer" at bounding box center [331, 175] width 89 height 10
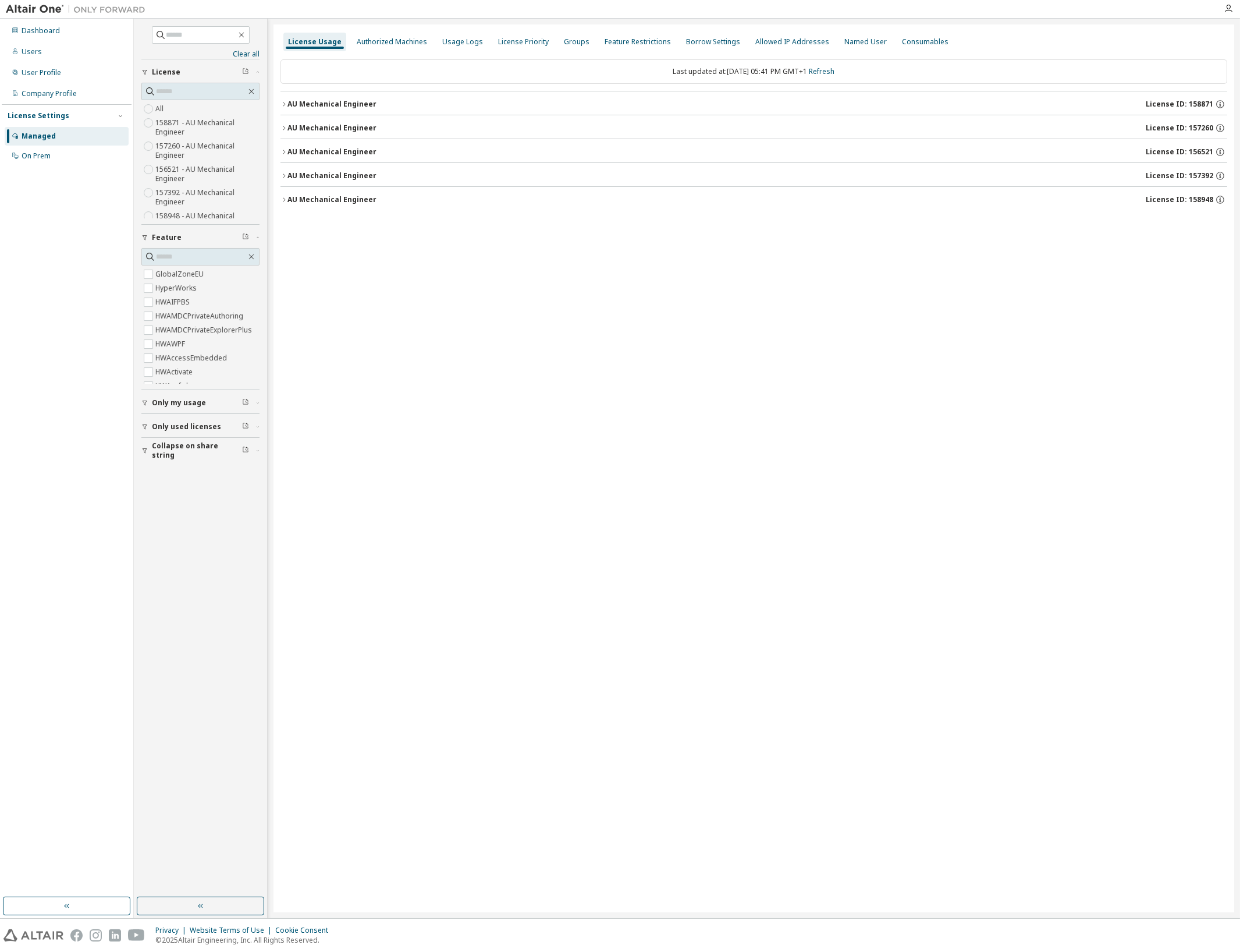
click at [287, 155] on icon "button" at bounding box center [284, 152] width 7 height 7
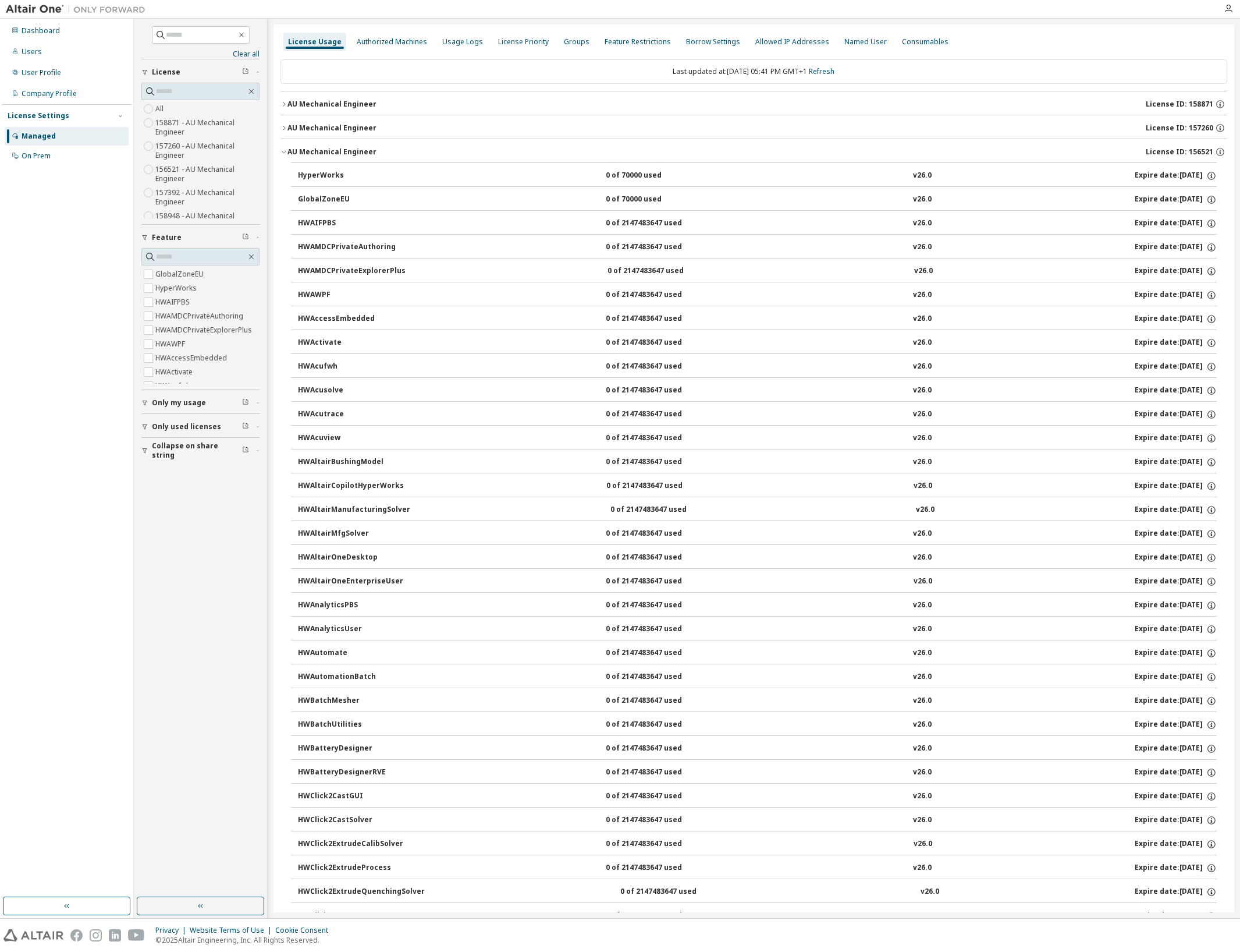
click at [289, 126] on div "AU Mechanical Engineer" at bounding box center [331, 128] width 89 height 10
click at [303, 153] on div "HyperWorks" at bounding box center [350, 152] width 105 height 11
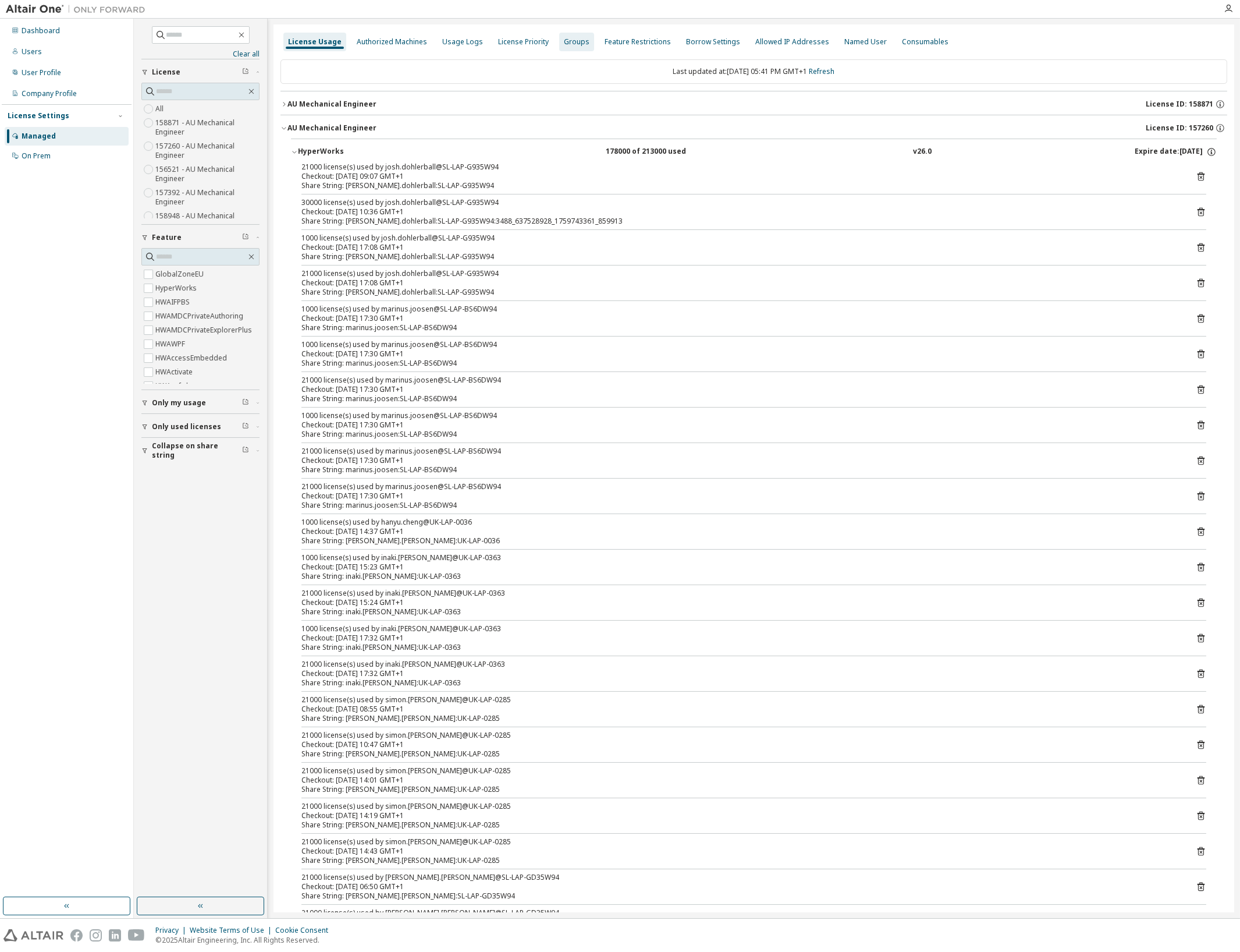
click at [583, 47] on div "Groups" at bounding box center [577, 41] width 35 height 19
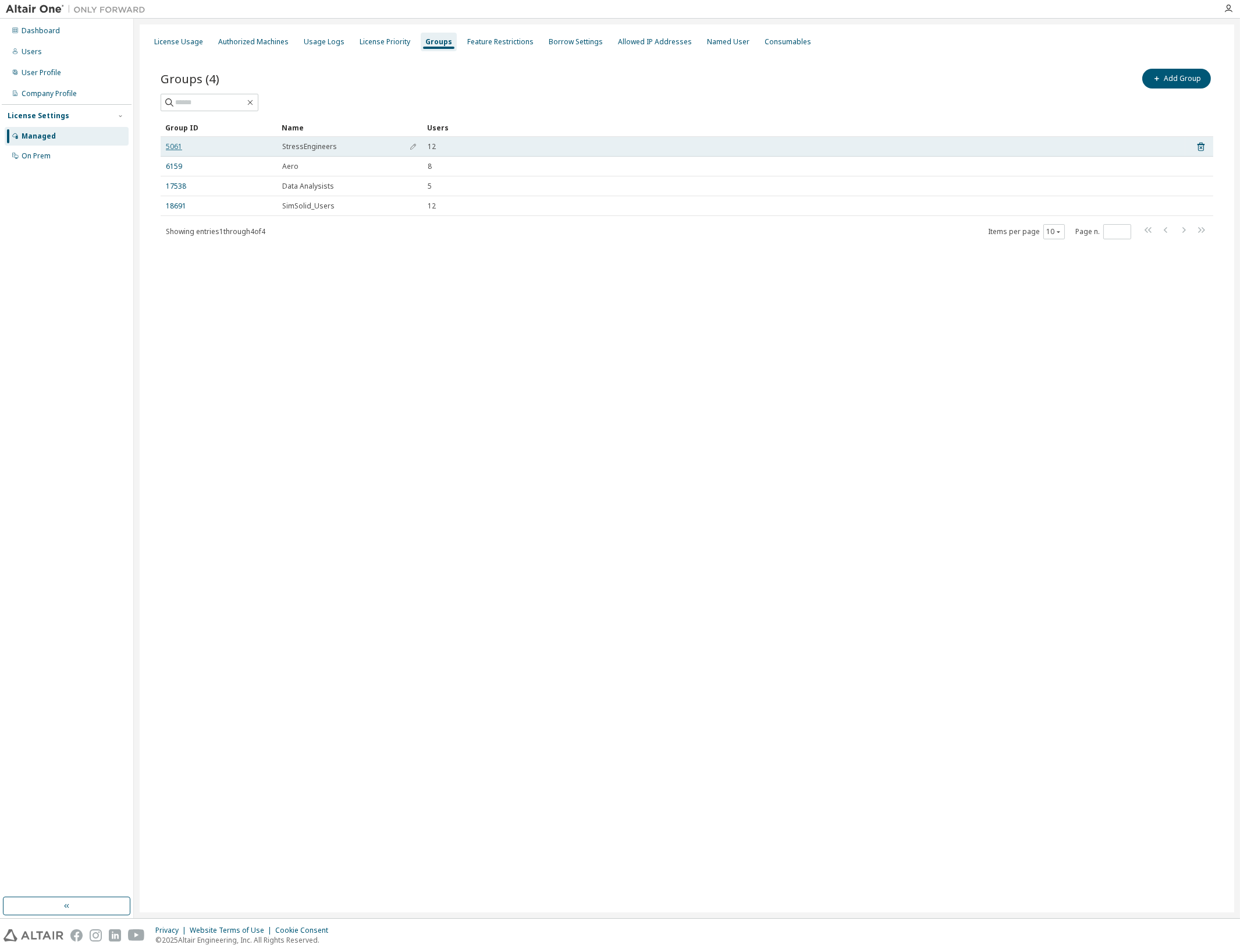
click at [181, 147] on link "5061" at bounding box center [174, 146] width 16 height 10
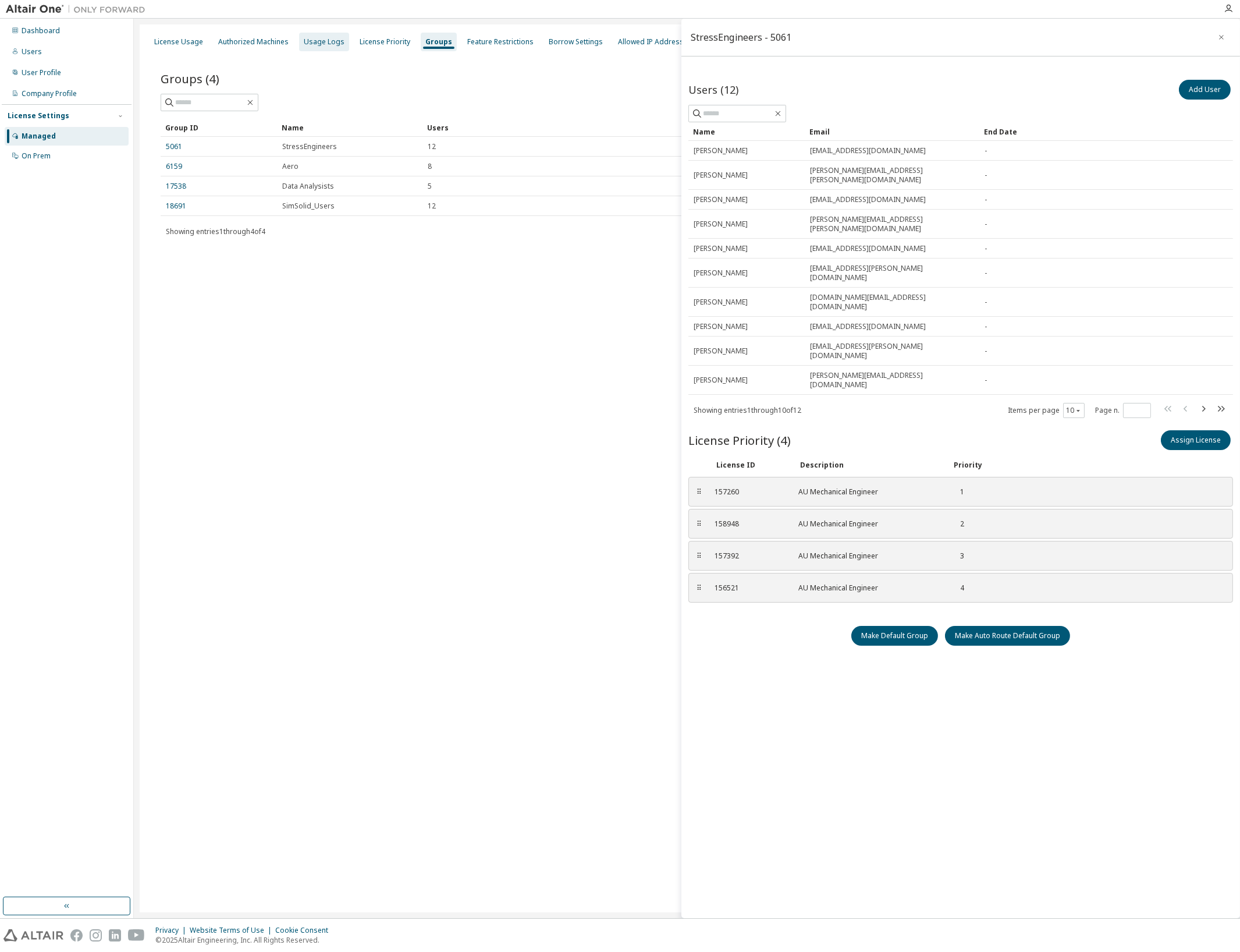
click at [334, 44] on div "Usage Logs" at bounding box center [324, 41] width 41 height 10
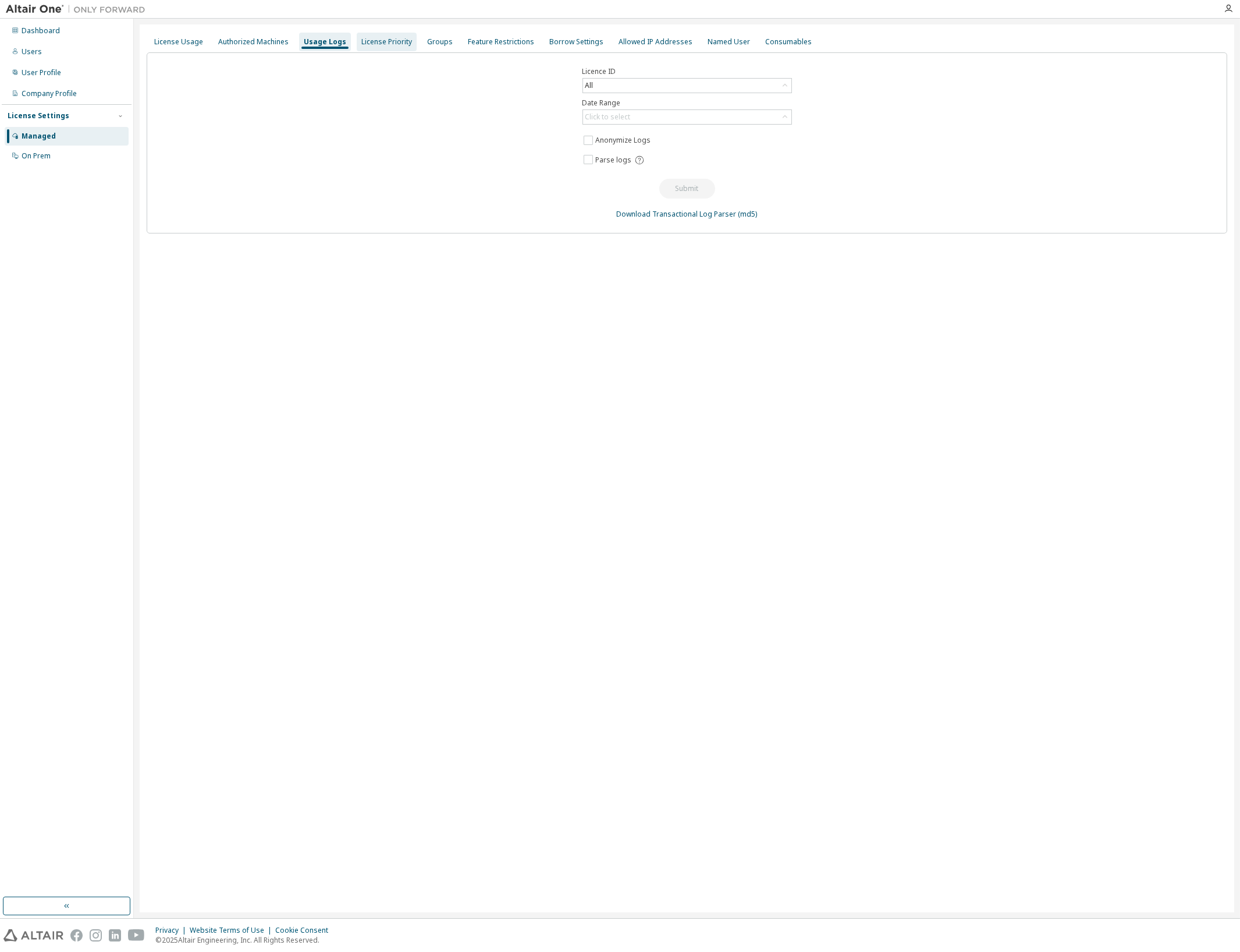
click at [379, 44] on div "License Priority" at bounding box center [386, 41] width 50 height 10
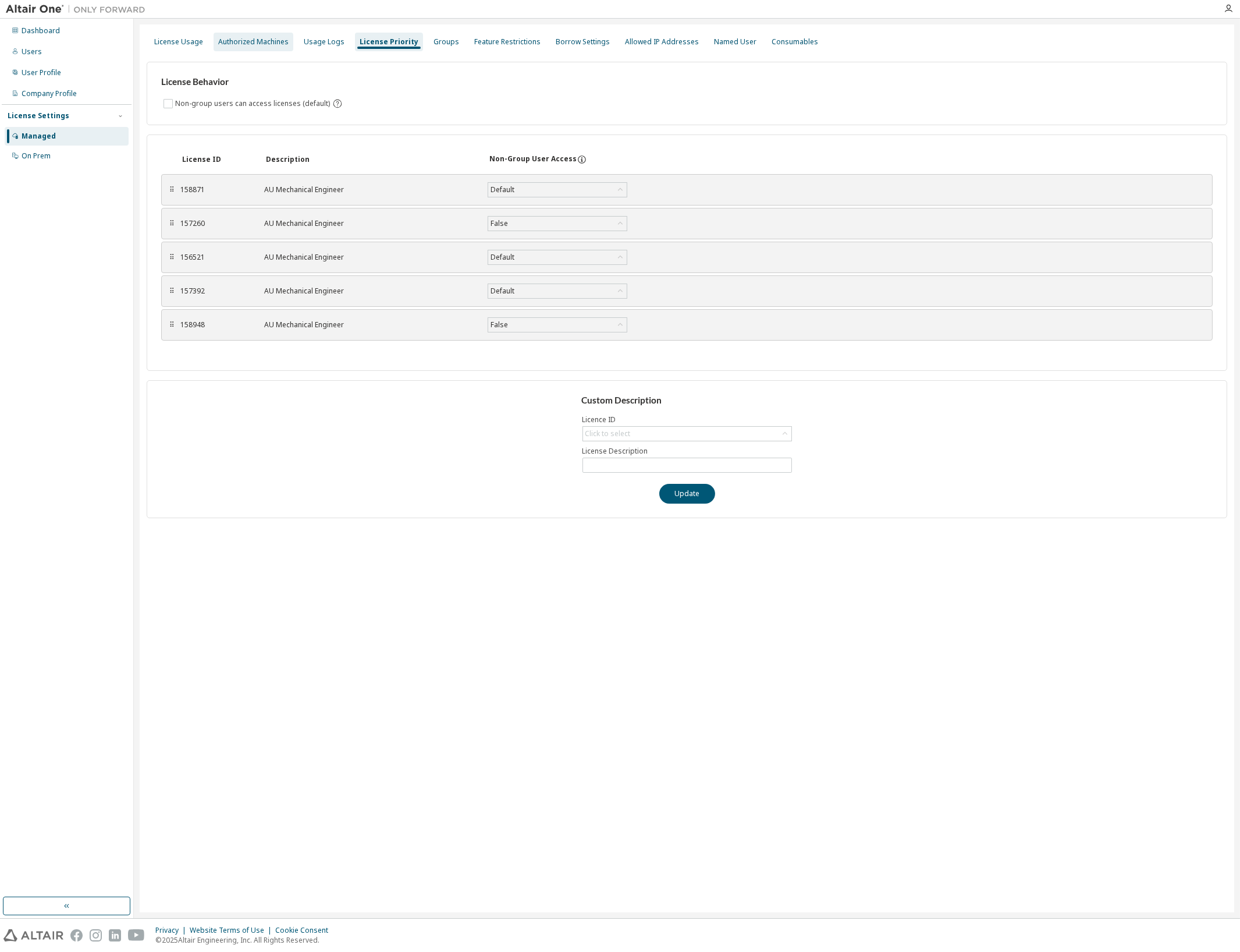
click at [255, 42] on div "Authorized Machines" at bounding box center [254, 41] width 71 height 10
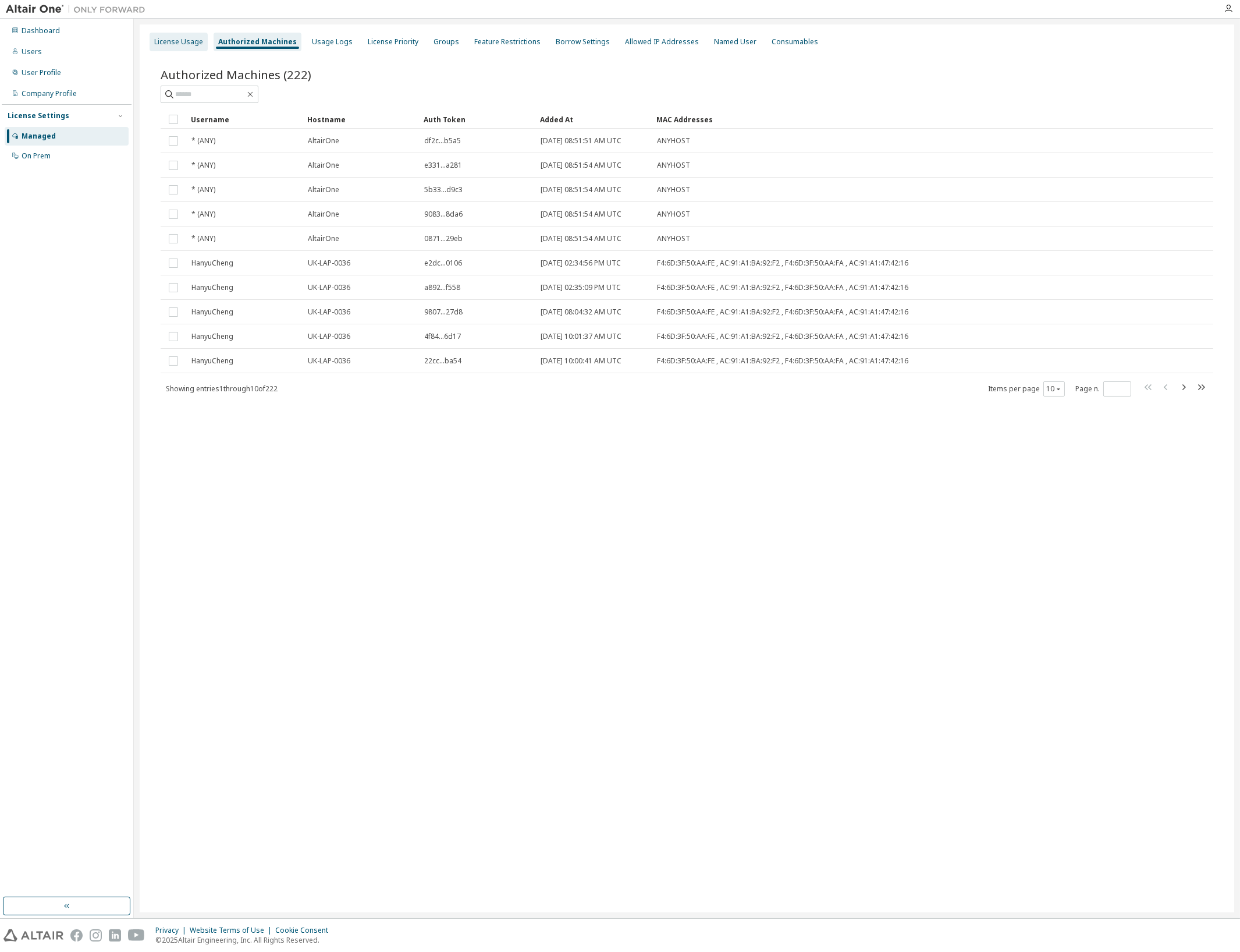
click at [193, 41] on div "License Usage" at bounding box center [178, 41] width 48 height 10
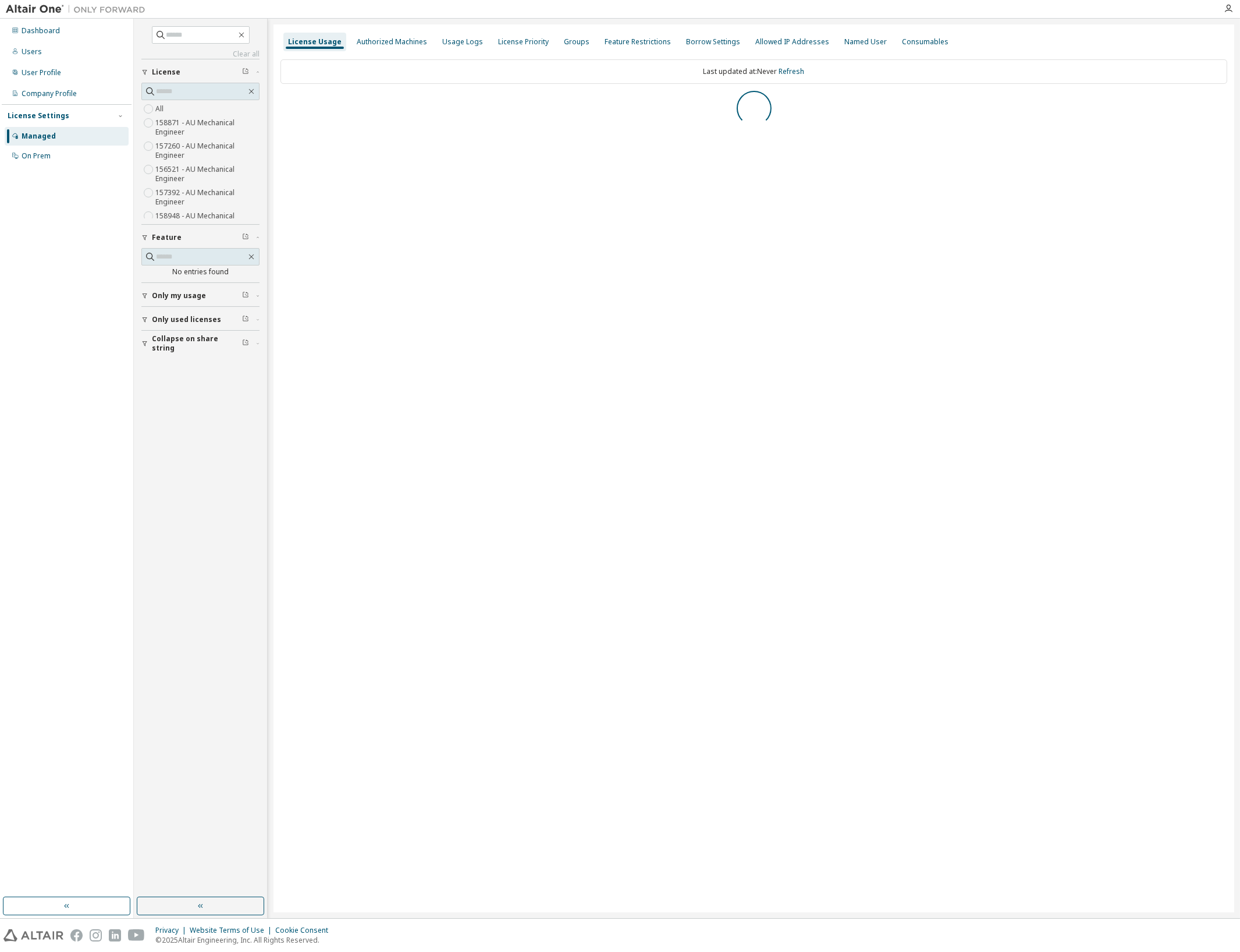
scroll to position [14, 0]
click at [187, 117] on label "158871 - AU Mechanical Engineer" at bounding box center [207, 114] width 104 height 23
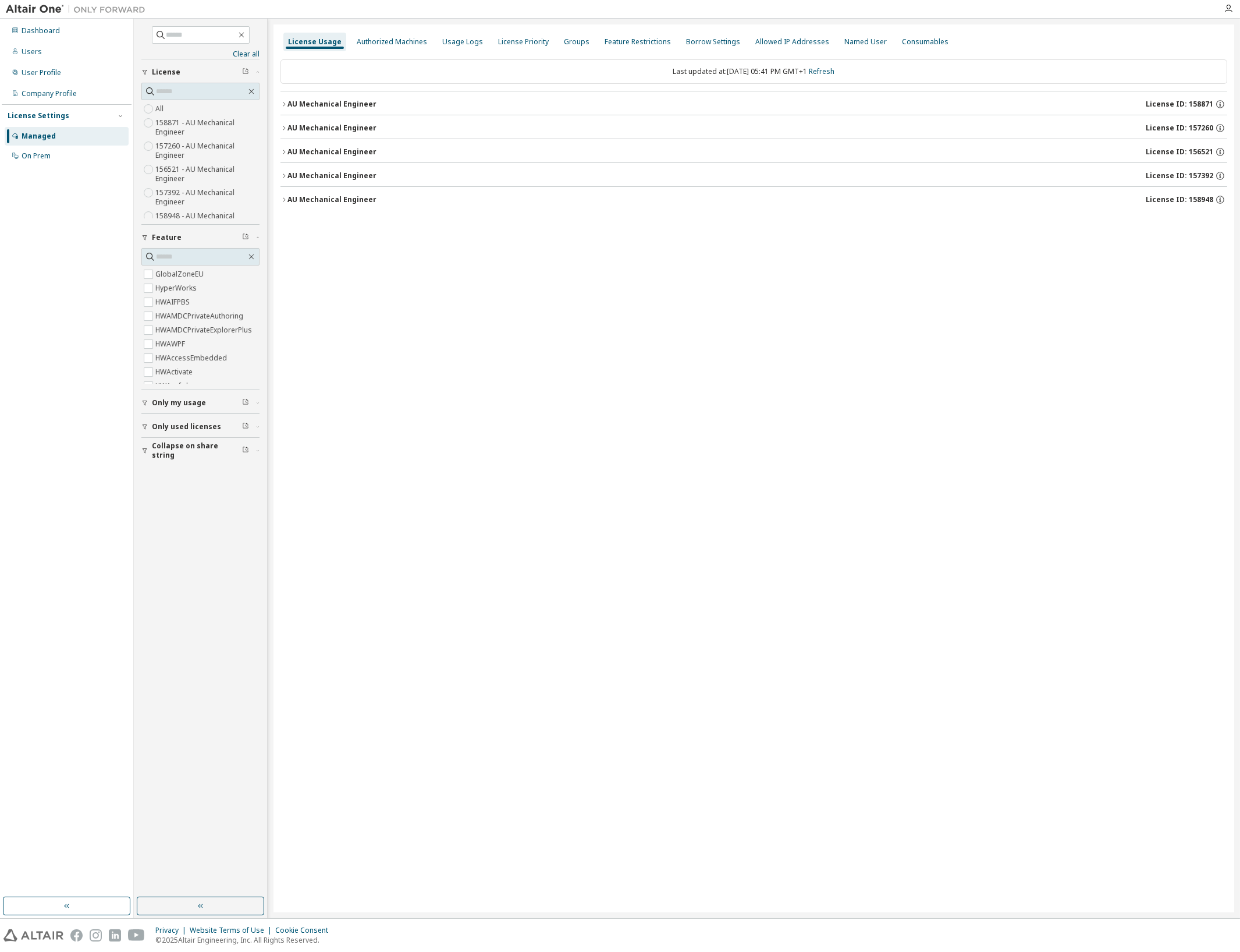
click at [342, 197] on div "AU Mechanical Engineer" at bounding box center [331, 199] width 89 height 10
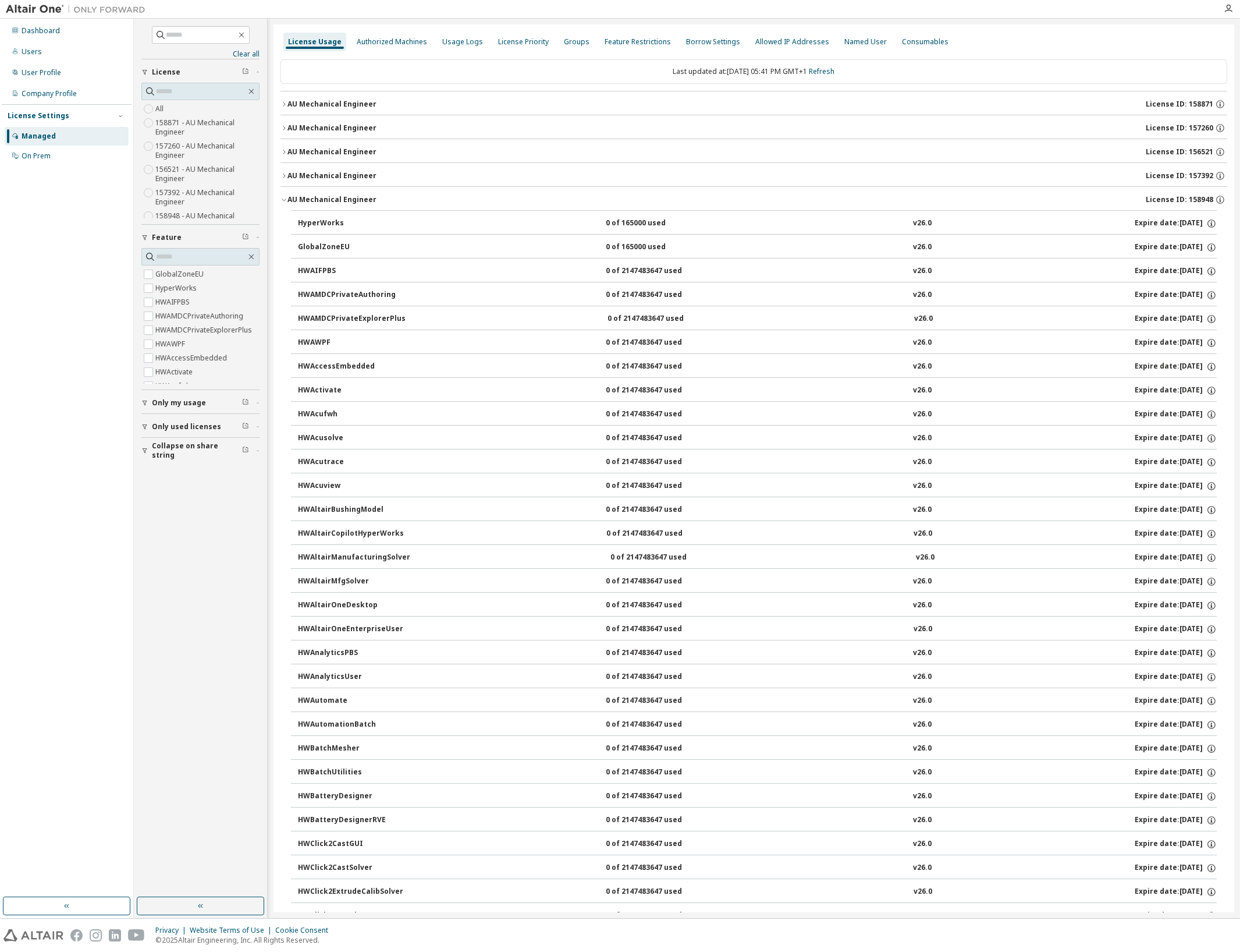
click at [342, 197] on div "AU Mechanical Engineer" at bounding box center [331, 199] width 89 height 10
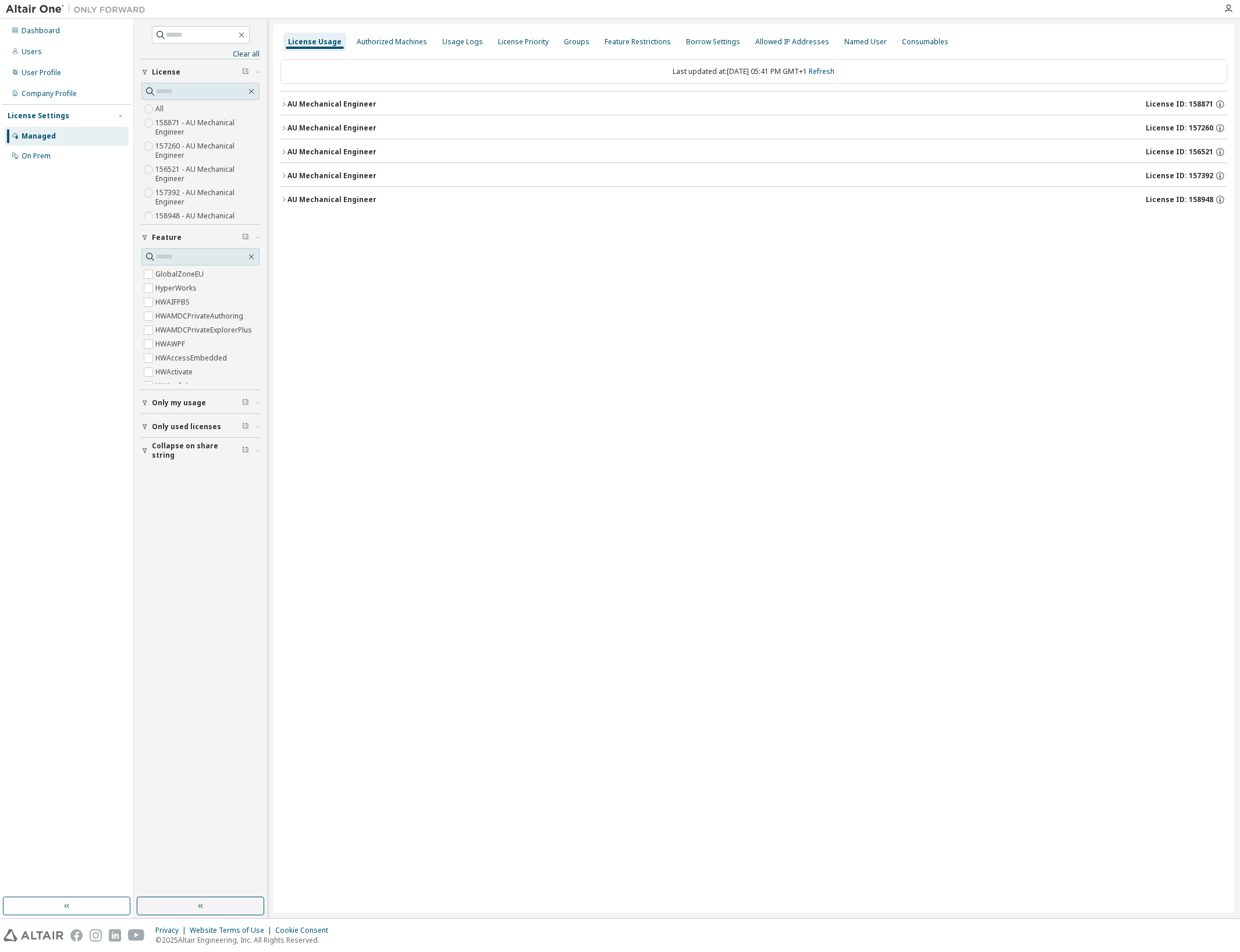
click at [342, 195] on div "AU Mechanical Engineer" at bounding box center [331, 199] width 89 height 10
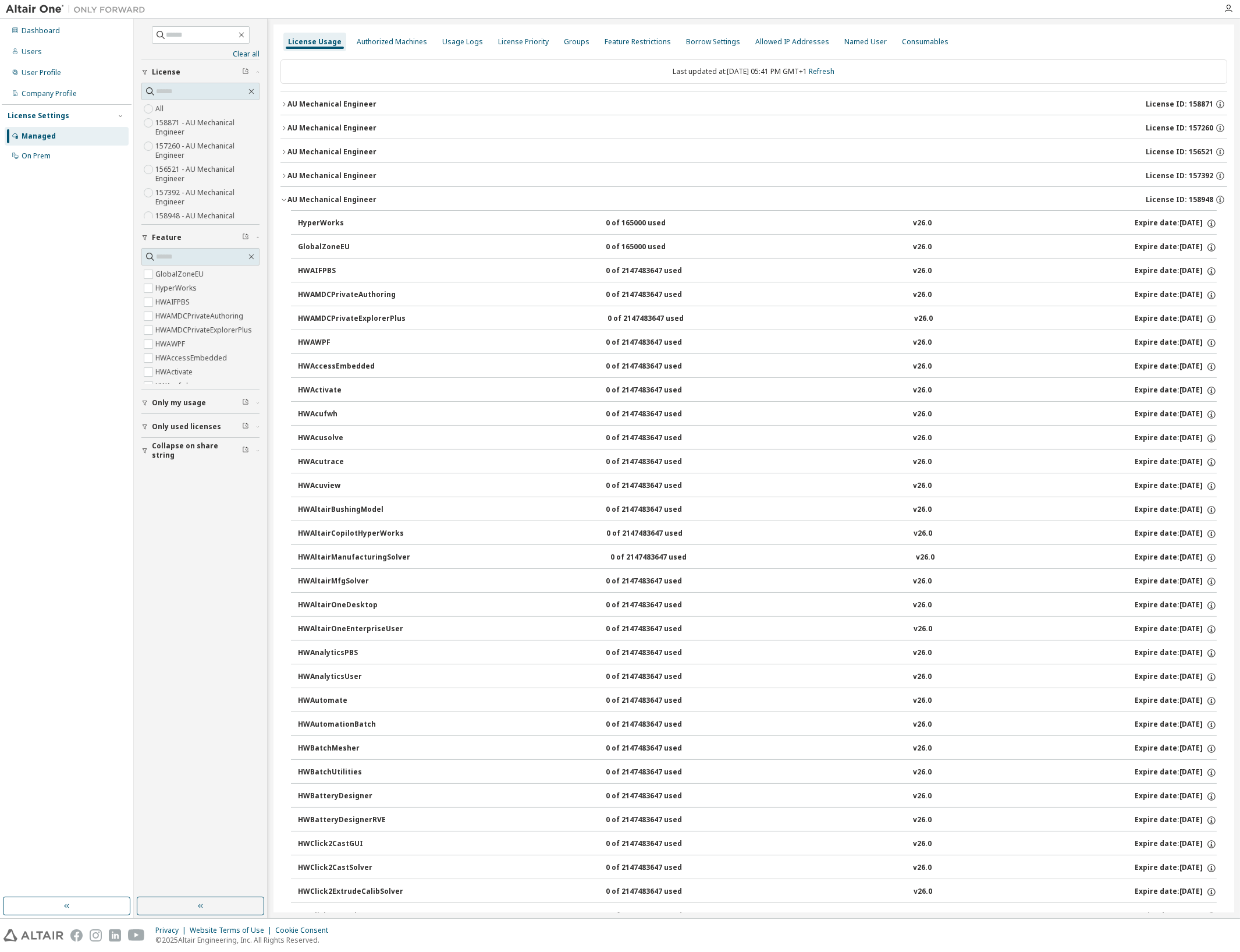
click at [331, 200] on div "AU Mechanical Engineer" at bounding box center [331, 199] width 89 height 10
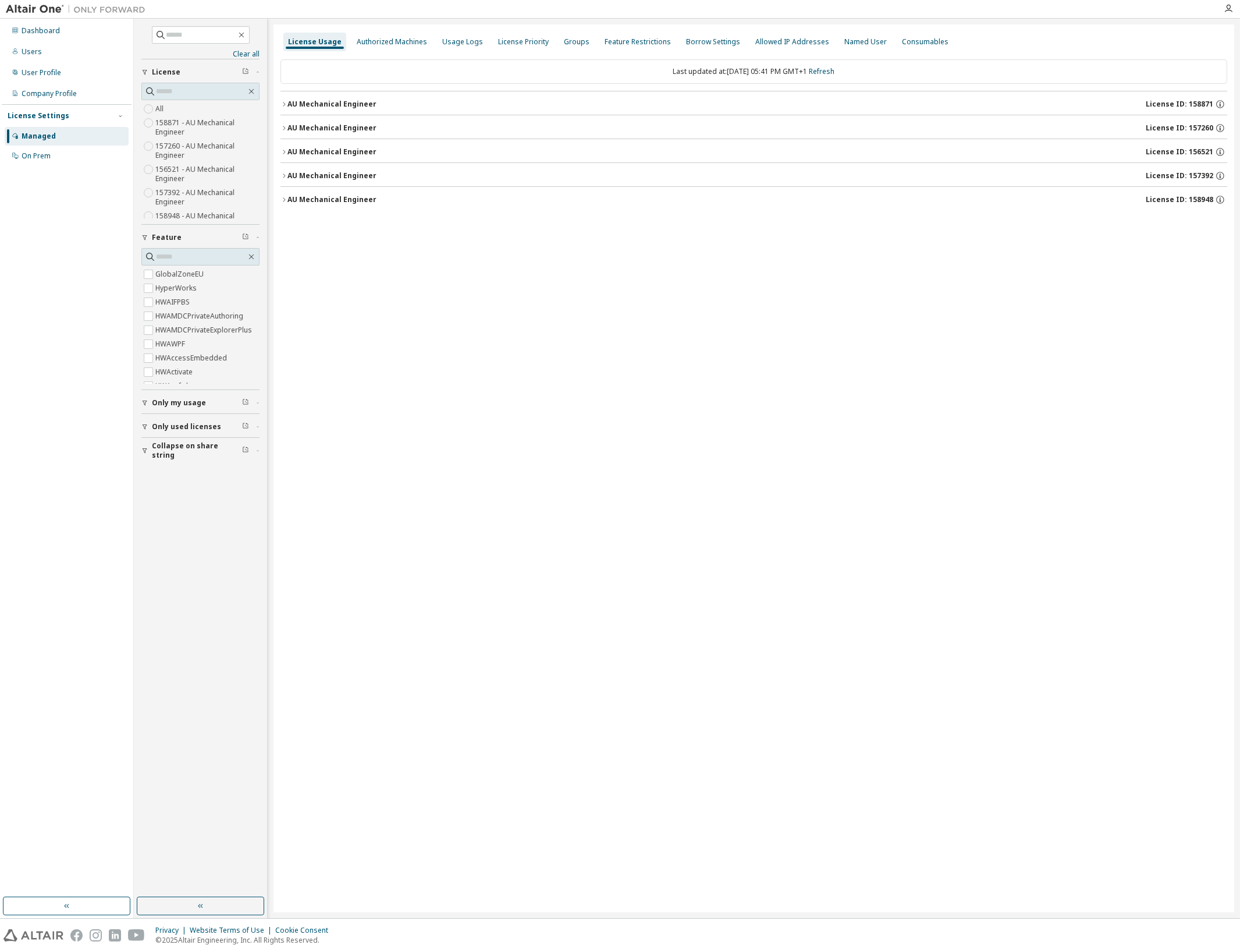
click at [311, 107] on div "AU Mechanical Engineer" at bounding box center [331, 104] width 89 height 10
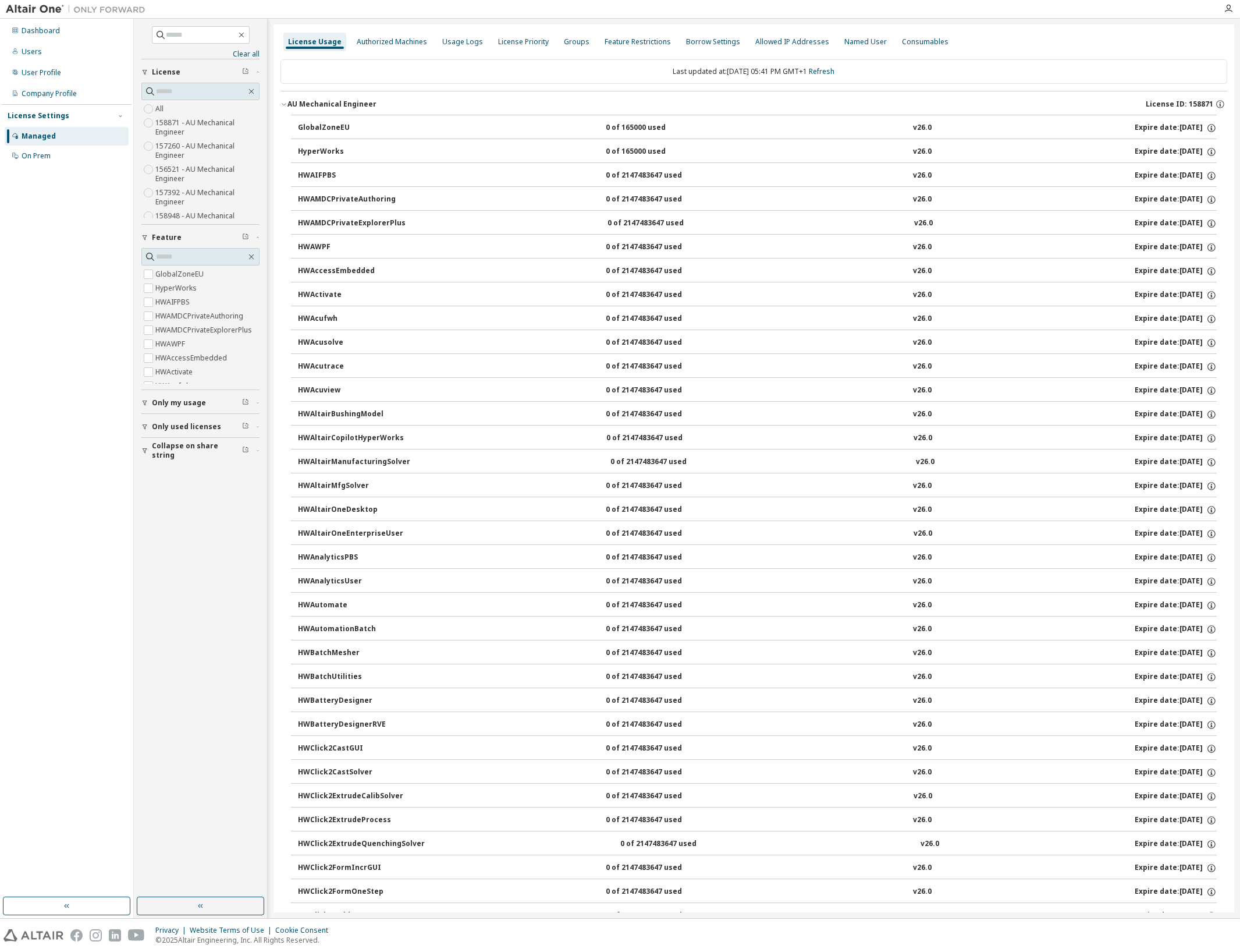
click at [311, 107] on div "AU Mechanical Engineer" at bounding box center [331, 104] width 89 height 10
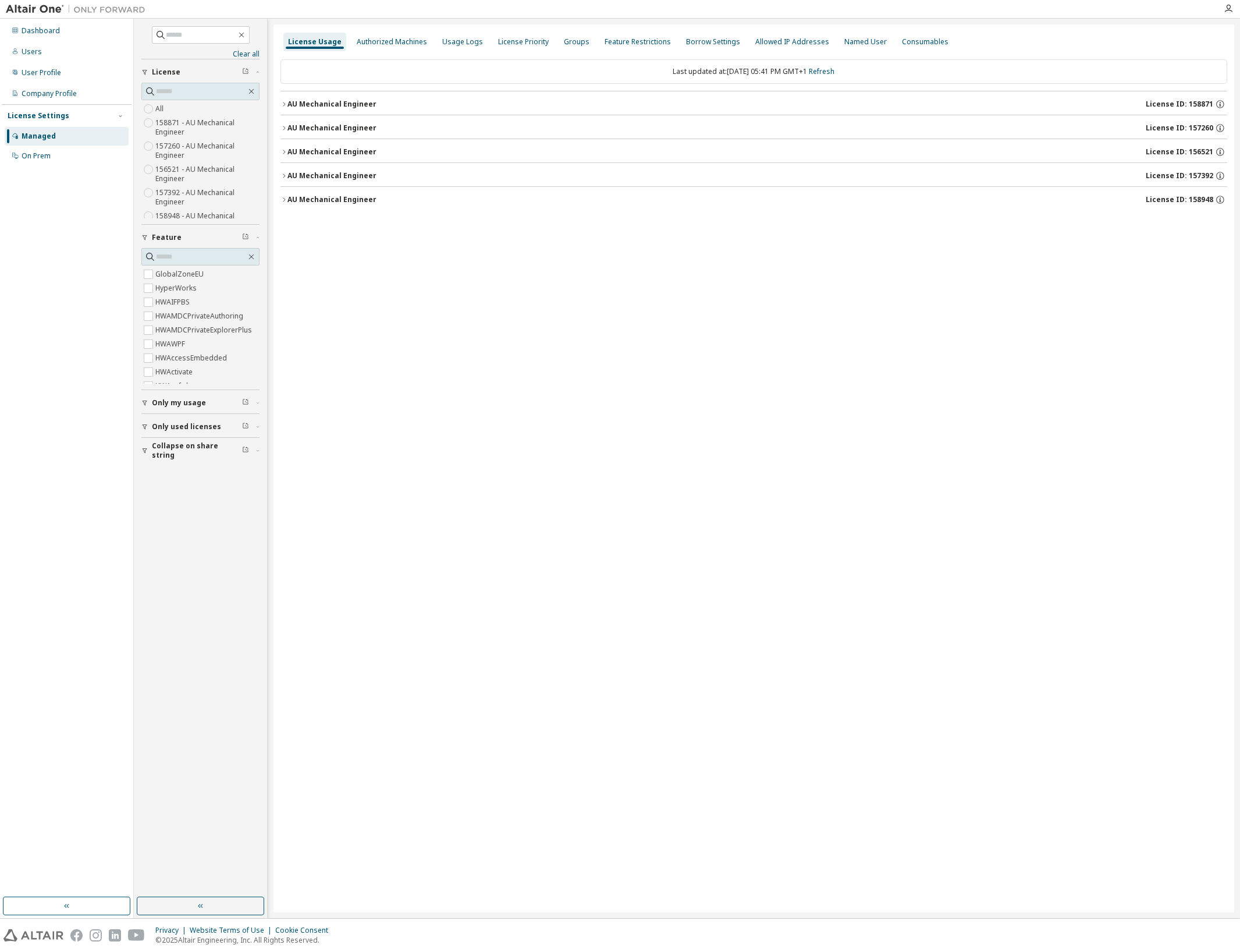
click at [316, 129] on div "AU Mechanical Engineer" at bounding box center [331, 128] width 89 height 10
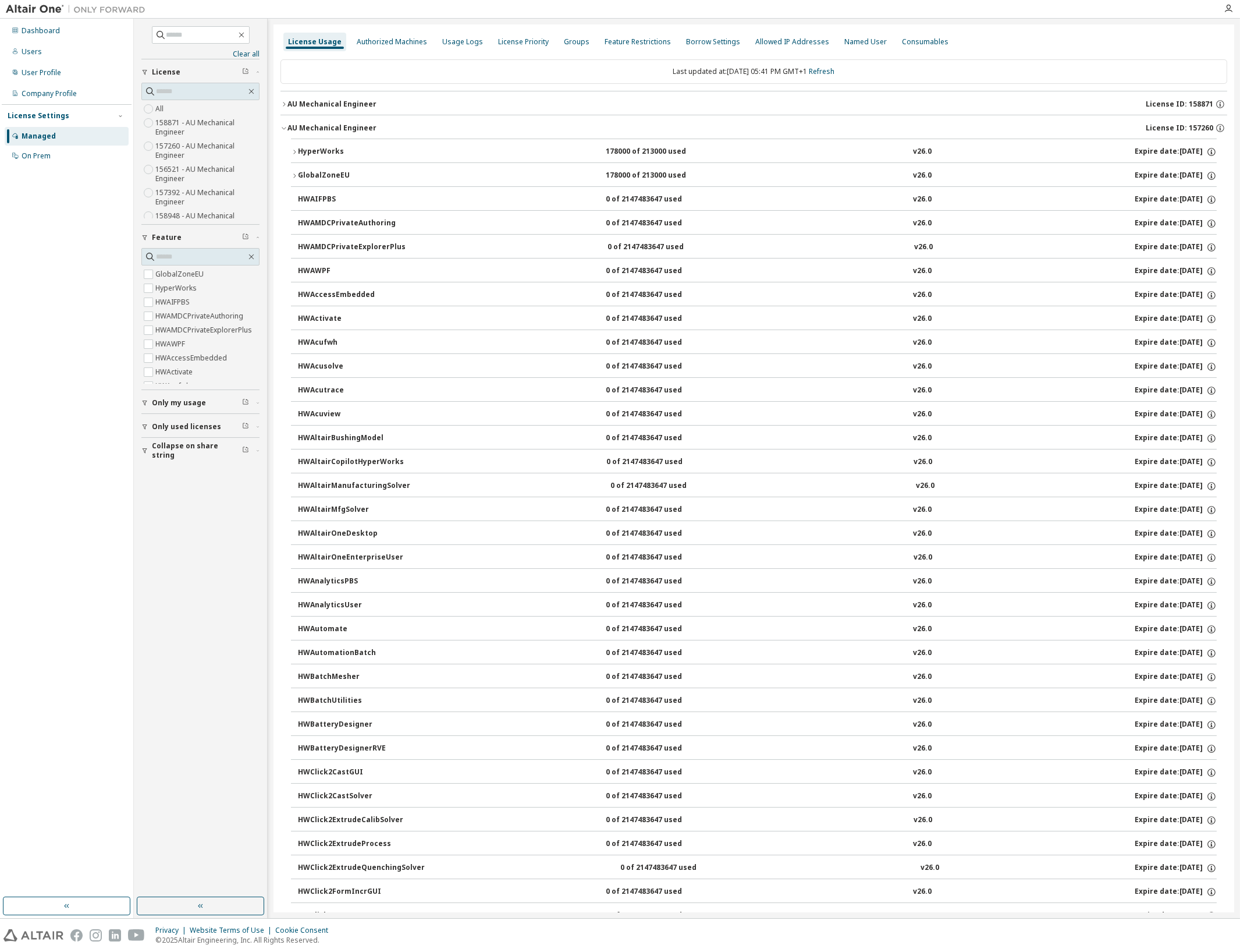
click at [316, 129] on div "AU Mechanical Engineer" at bounding box center [331, 128] width 89 height 10
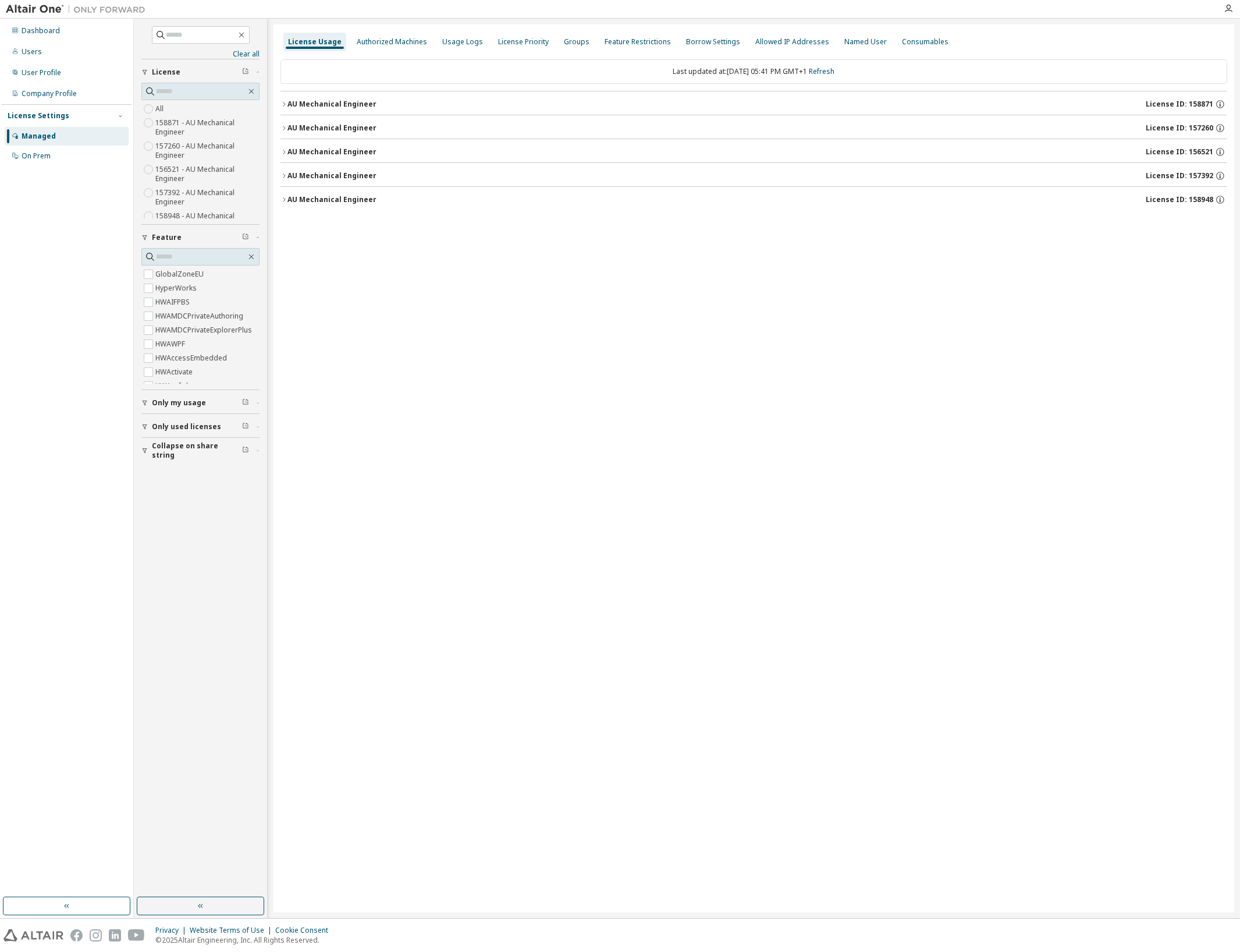
click at [317, 152] on div "AU Mechanical Engineer" at bounding box center [331, 152] width 89 height 10
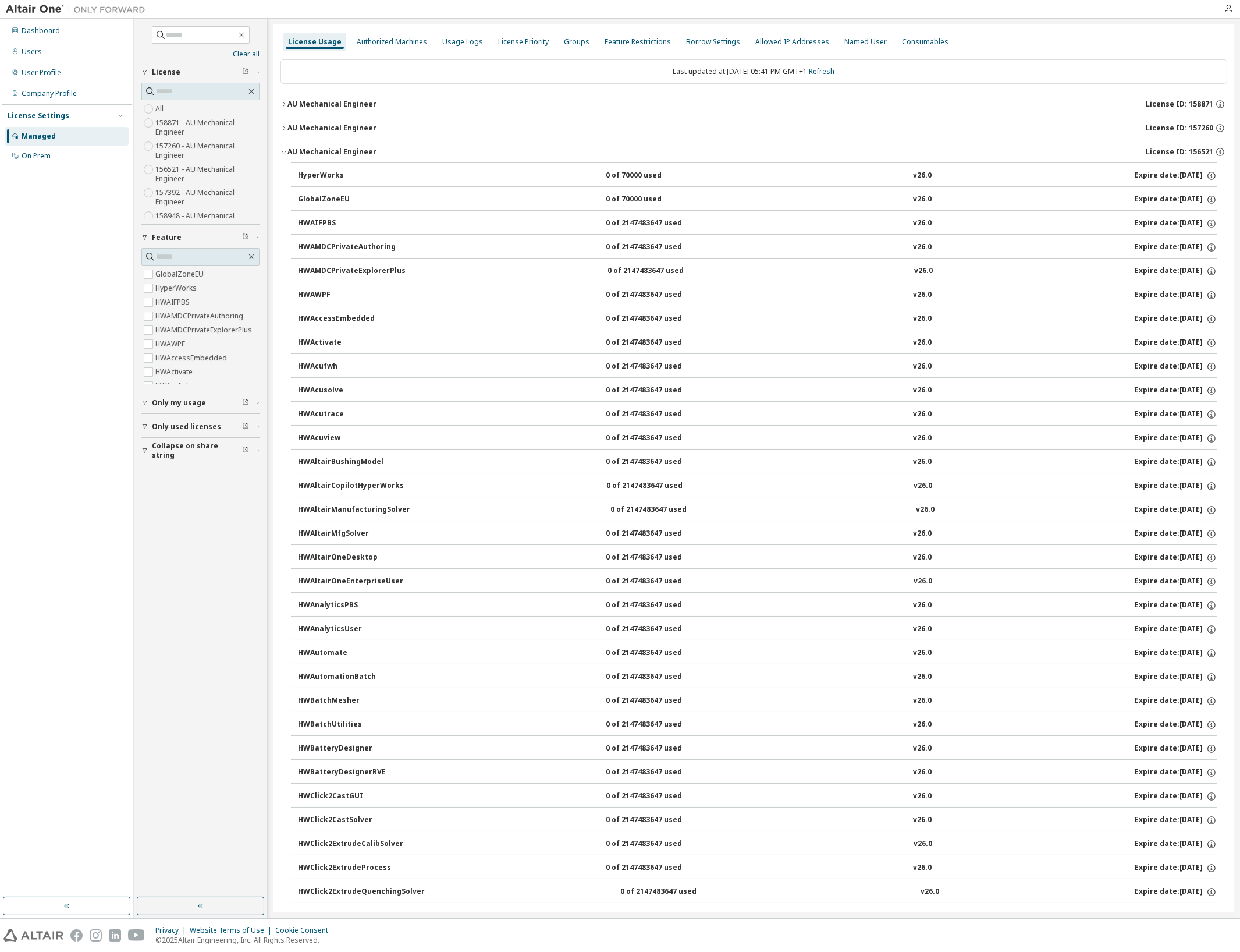
click at [317, 152] on div "AU Mechanical Engineer" at bounding box center [331, 152] width 89 height 10
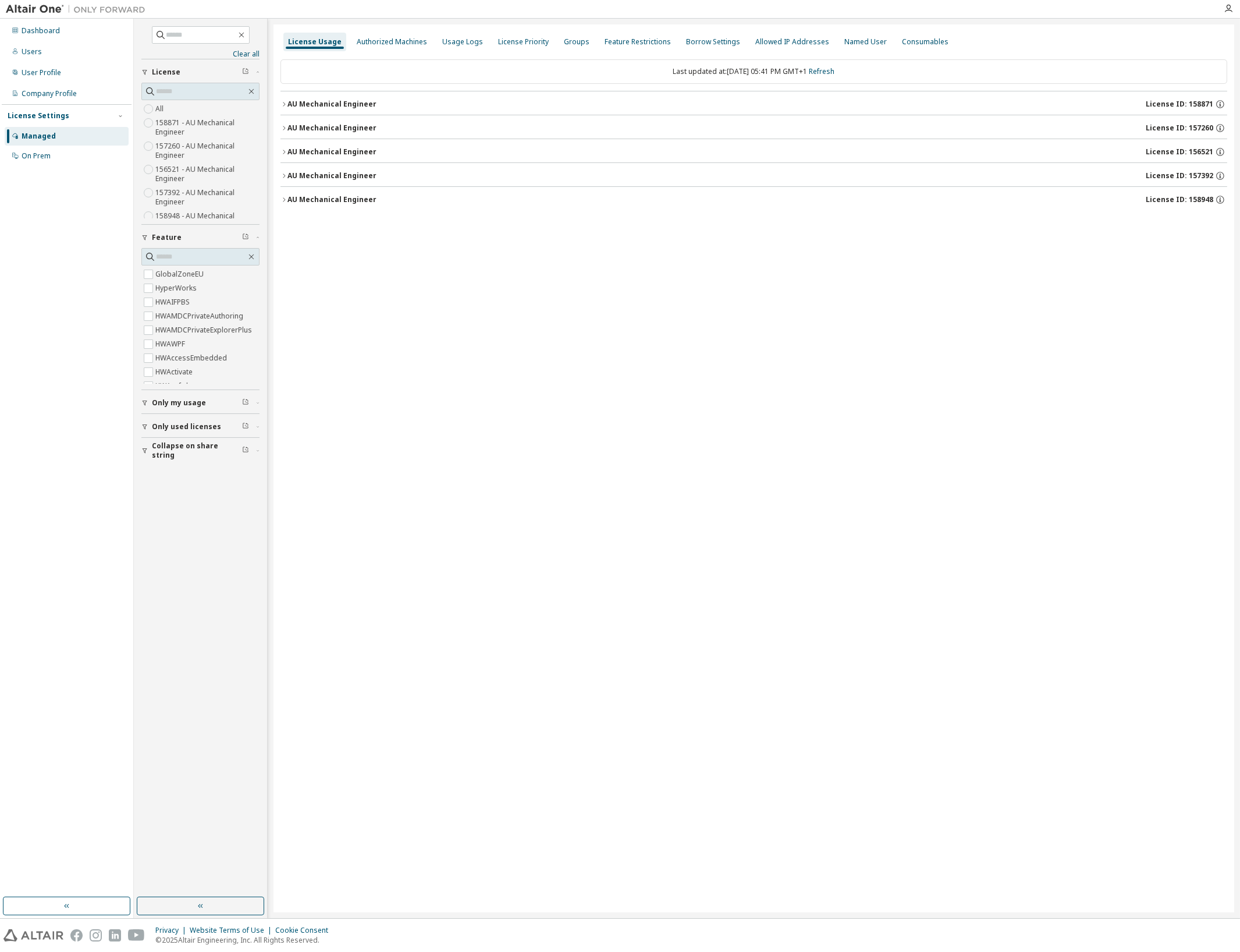
click at [320, 172] on div "AU Mechanical Engineer" at bounding box center [331, 175] width 89 height 10
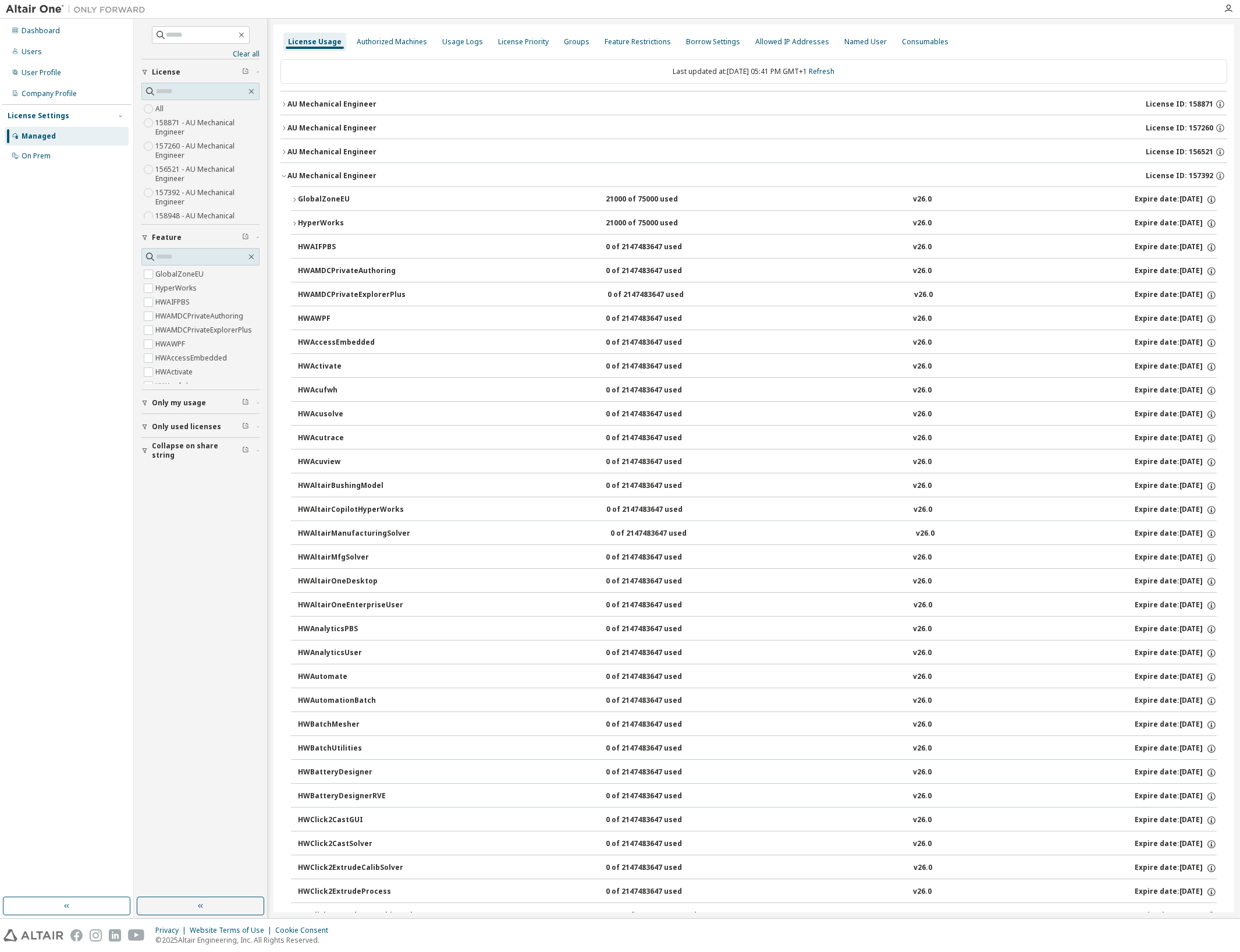
click at [316, 198] on div "GlobalZoneEU" at bounding box center [350, 200] width 105 height 11
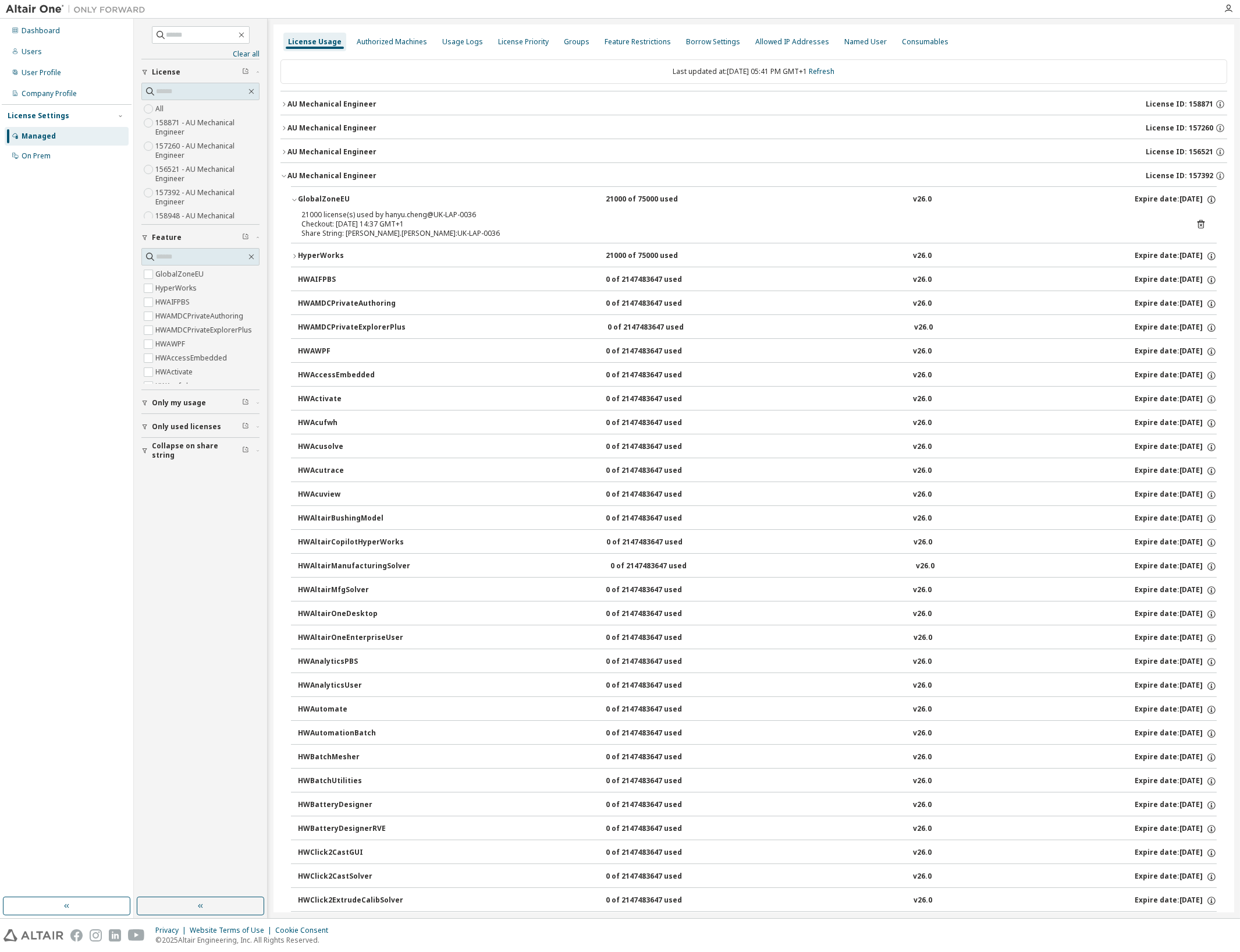
click at [316, 198] on div "GlobalZoneEU" at bounding box center [350, 200] width 105 height 11
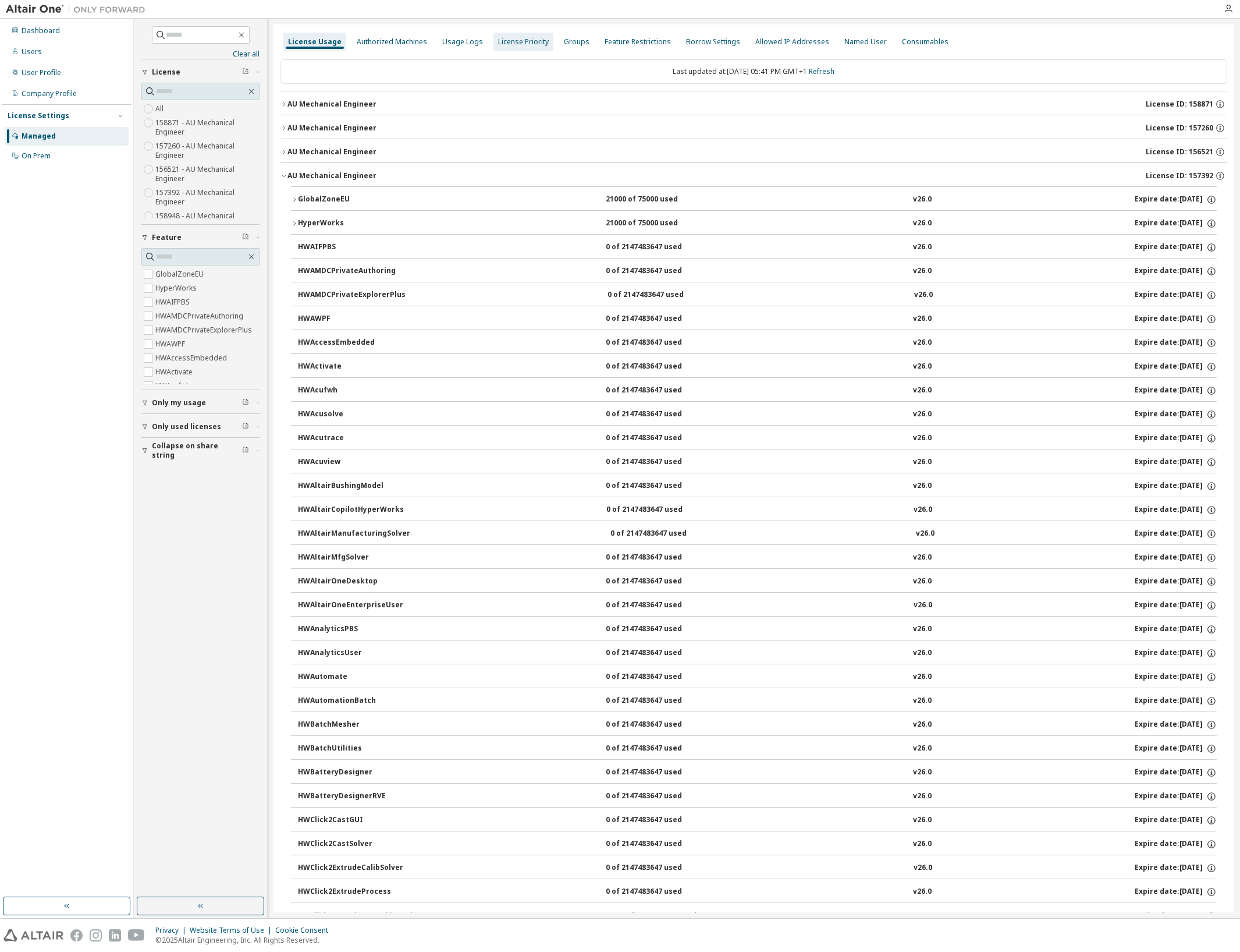
click at [532, 44] on div "License Priority" at bounding box center [523, 41] width 50 height 10
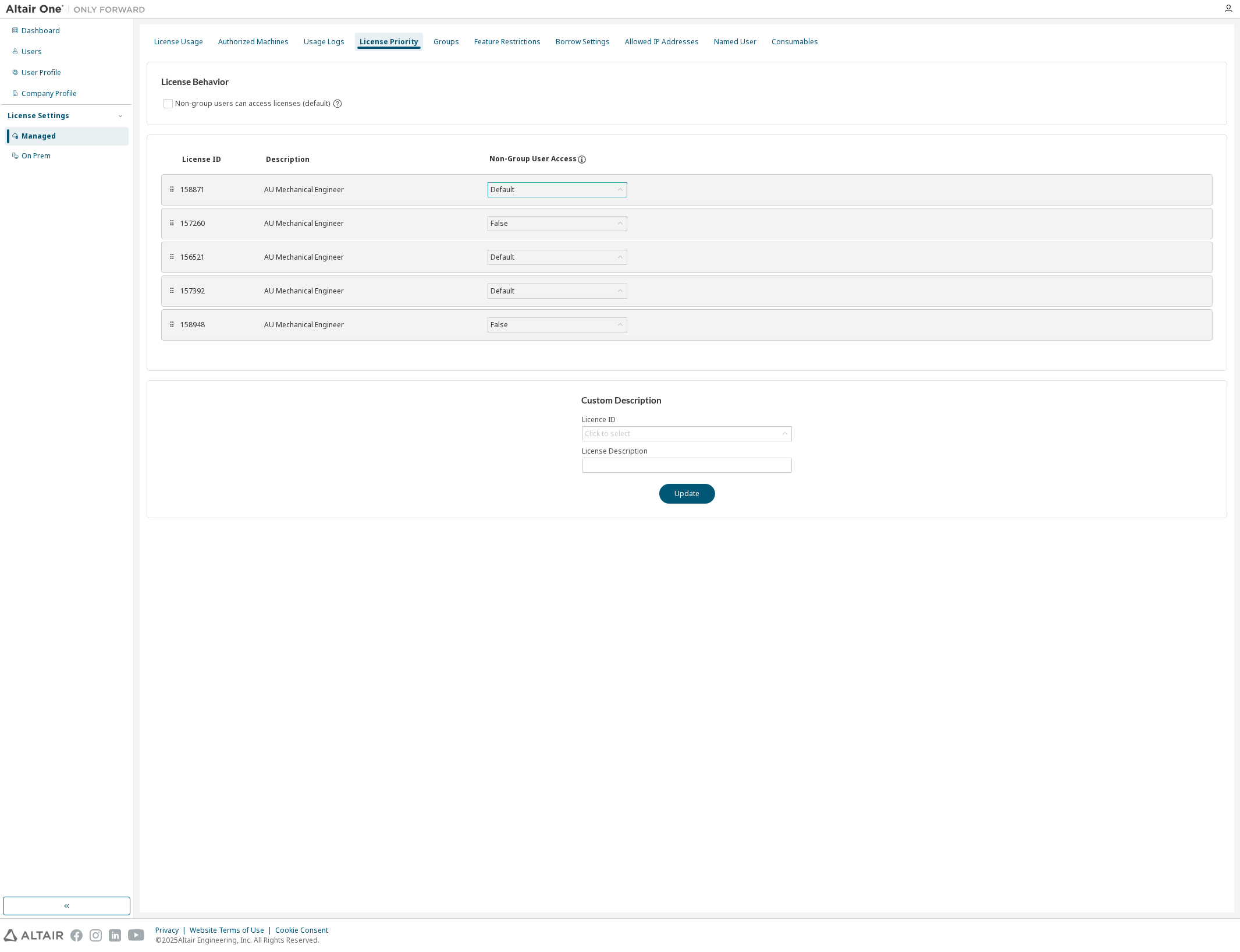
click at [518, 190] on div "Default" at bounding box center [557, 190] width 138 height 14
click at [513, 232] on li "False" at bounding box center [557, 234] width 137 height 15
click at [670, 187] on button "Save" at bounding box center [669, 190] width 56 height 19
click at [436, 44] on div "Groups" at bounding box center [446, 41] width 26 height 10
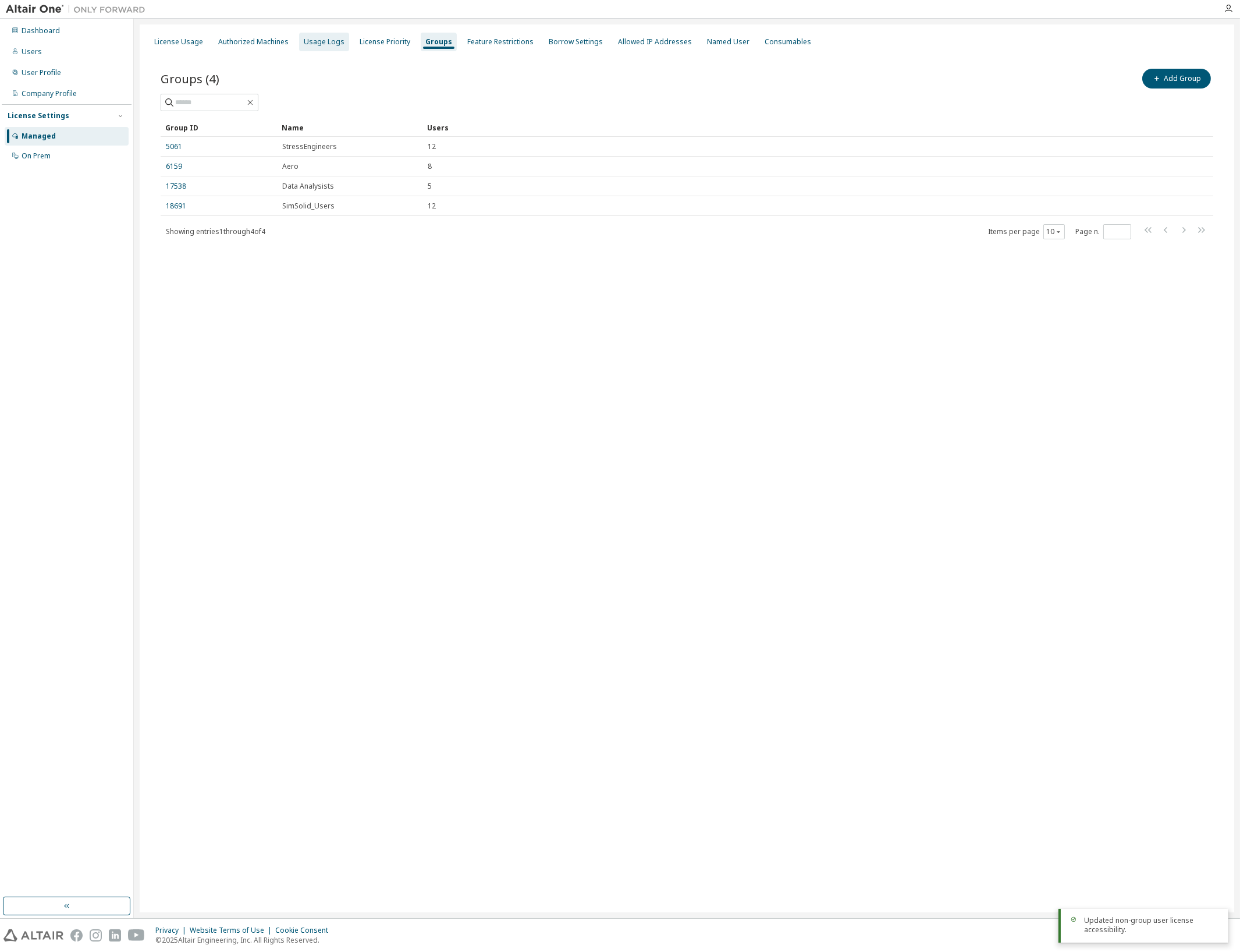
click at [317, 44] on div "Usage Logs" at bounding box center [324, 41] width 41 height 10
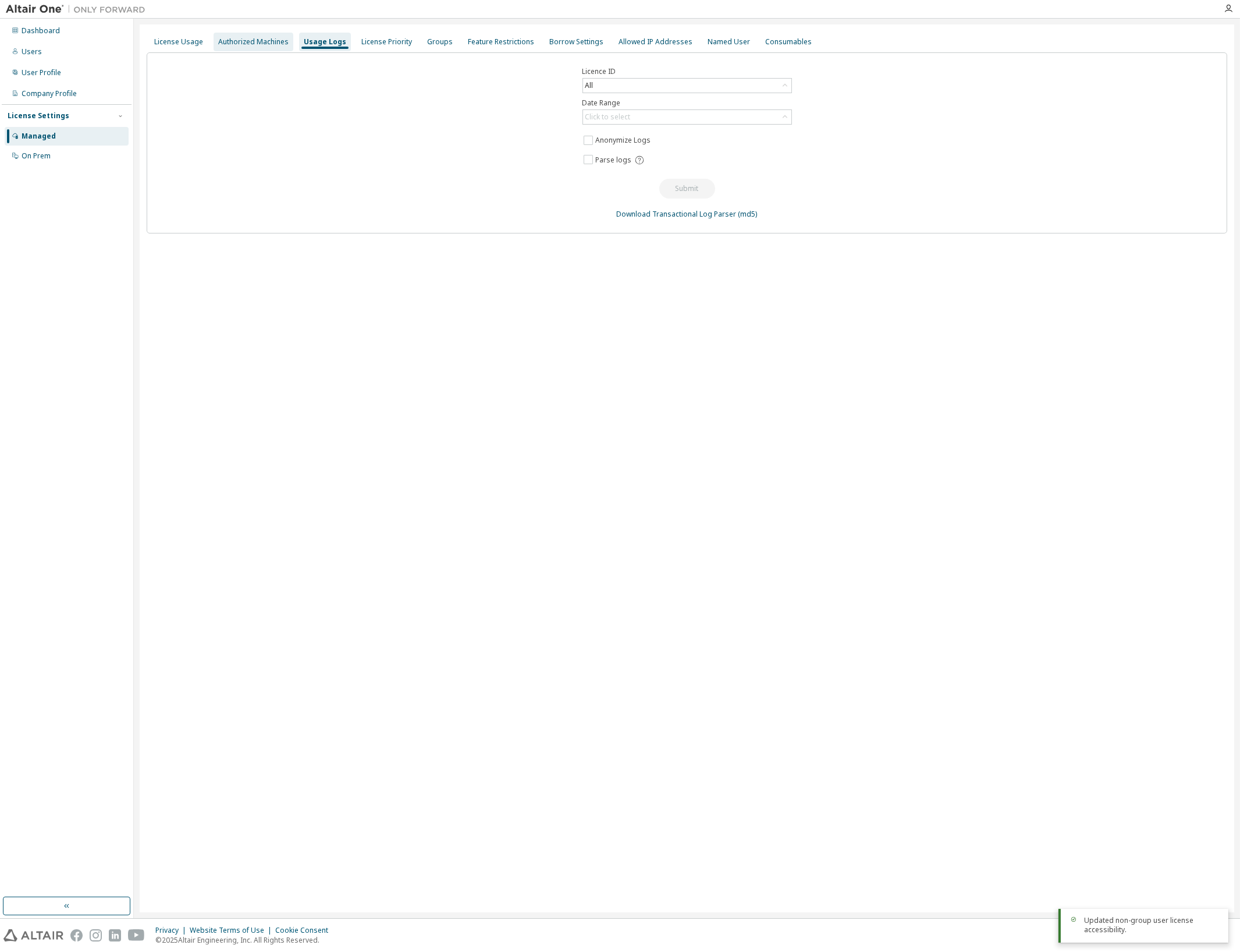
click at [264, 42] on div "Authorized Machines" at bounding box center [254, 41] width 71 height 10
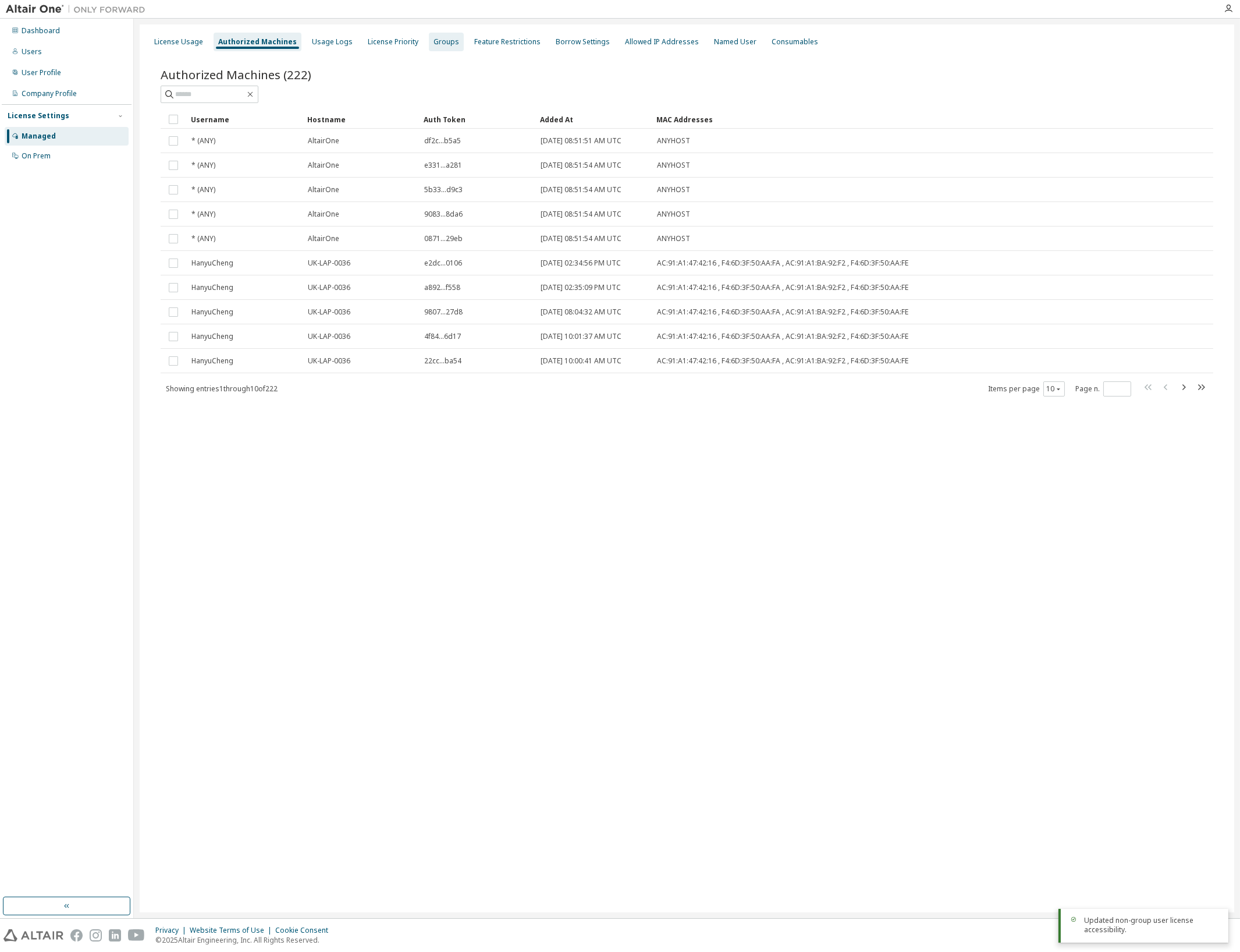
click at [446, 47] on div "Groups" at bounding box center [447, 41] width 35 height 19
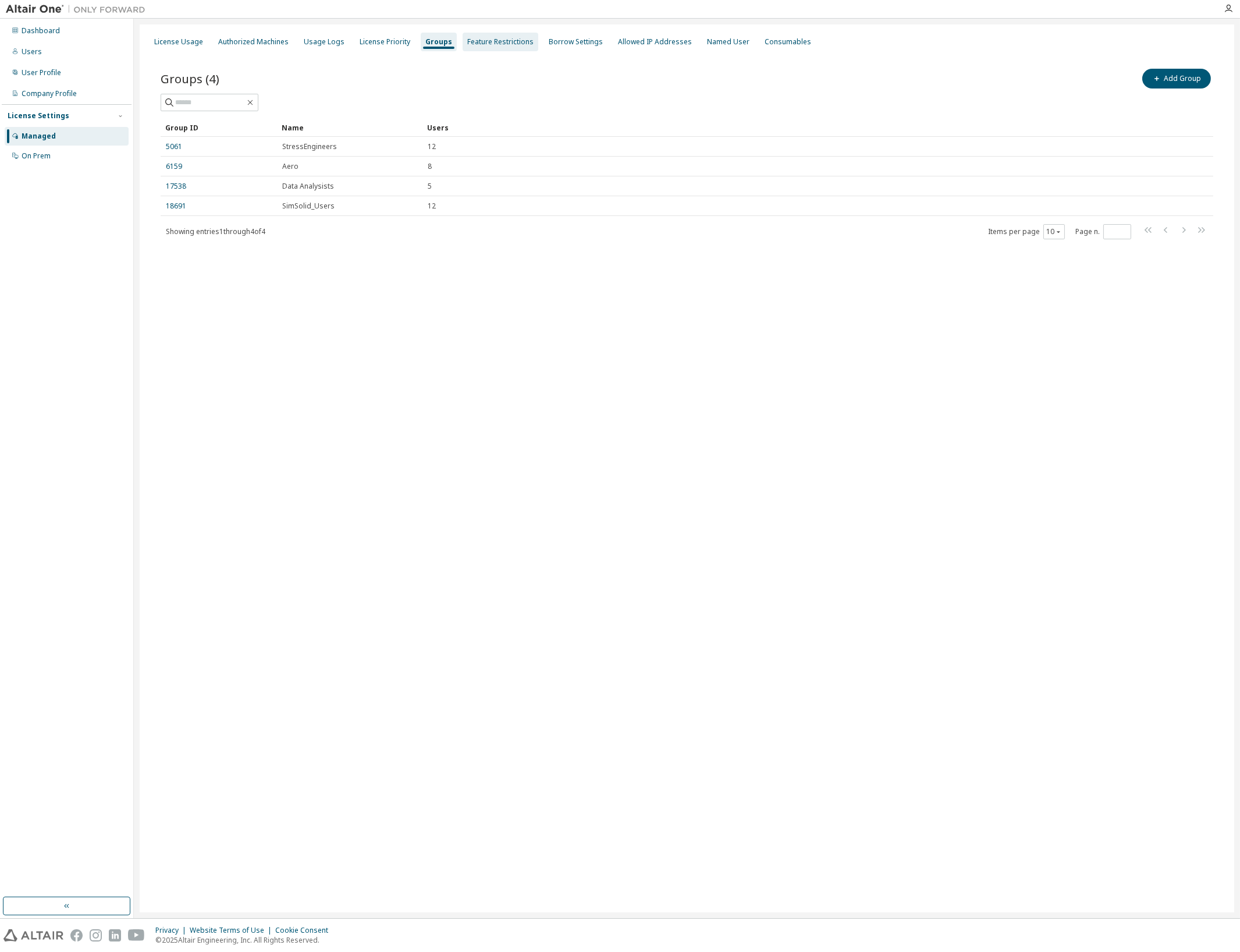
click at [486, 46] on div "Feature Restrictions" at bounding box center [500, 41] width 66 height 10
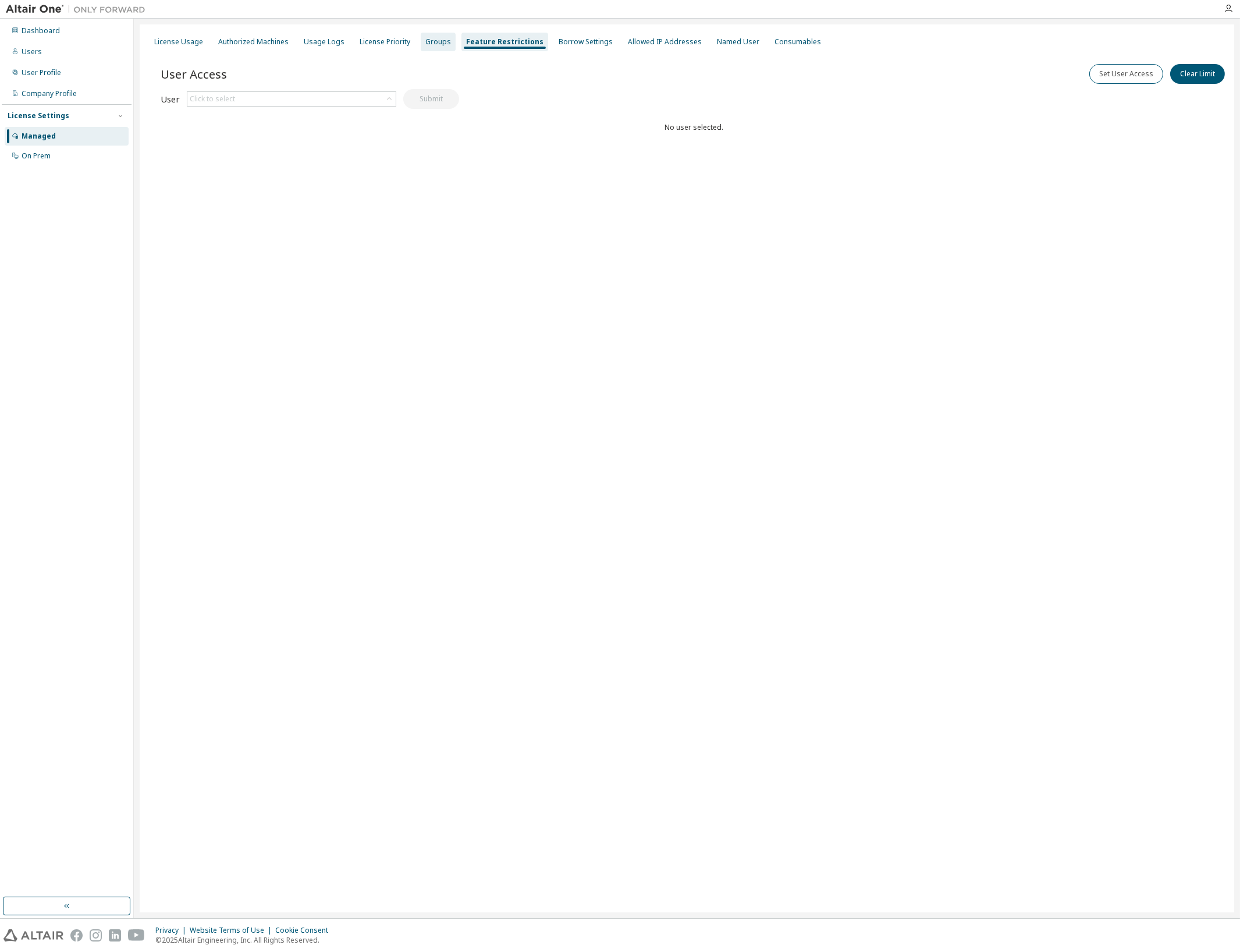
click at [420, 46] on div "Groups" at bounding box center [438, 41] width 35 height 19
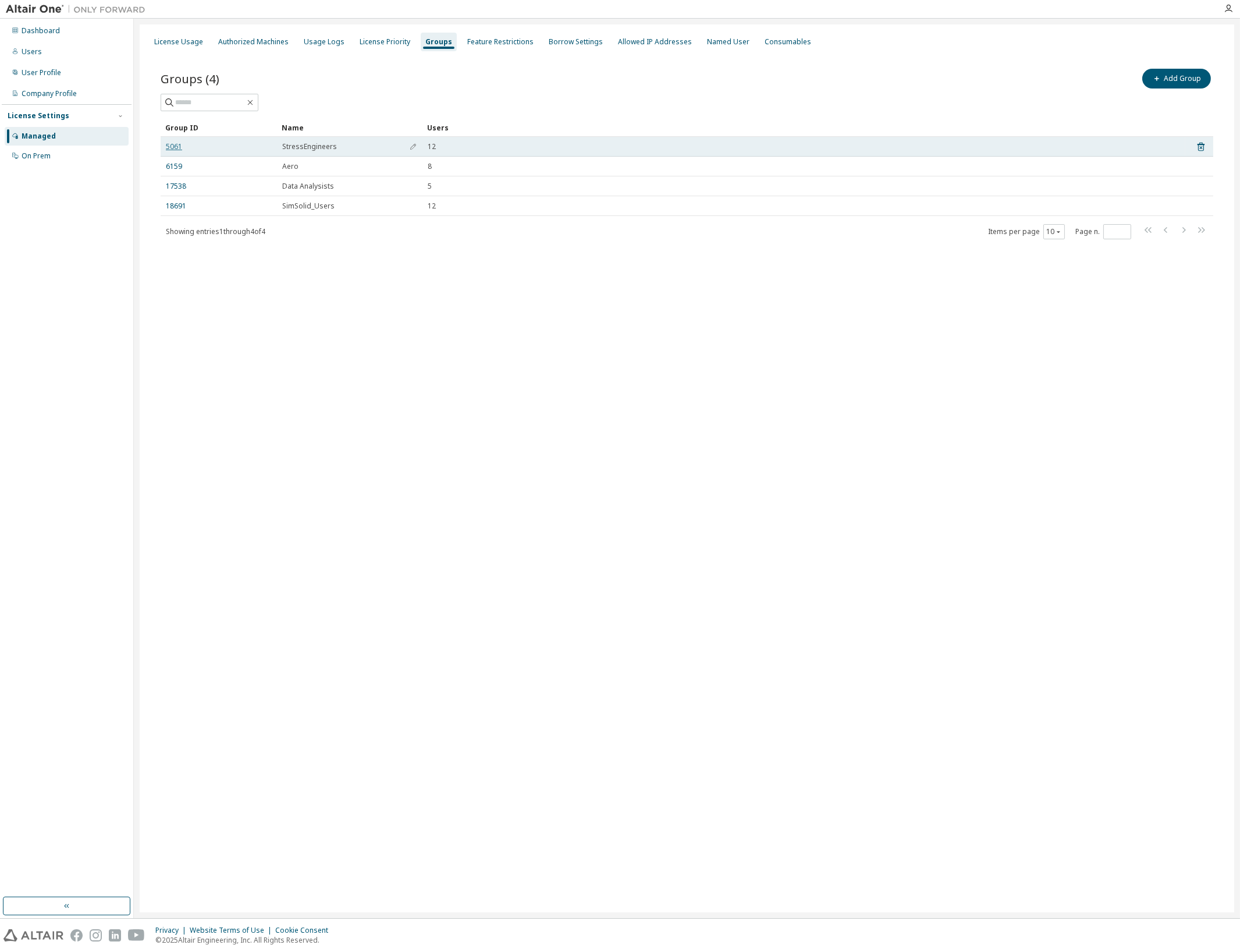
click at [177, 148] on link "5061" at bounding box center [174, 146] width 16 height 10
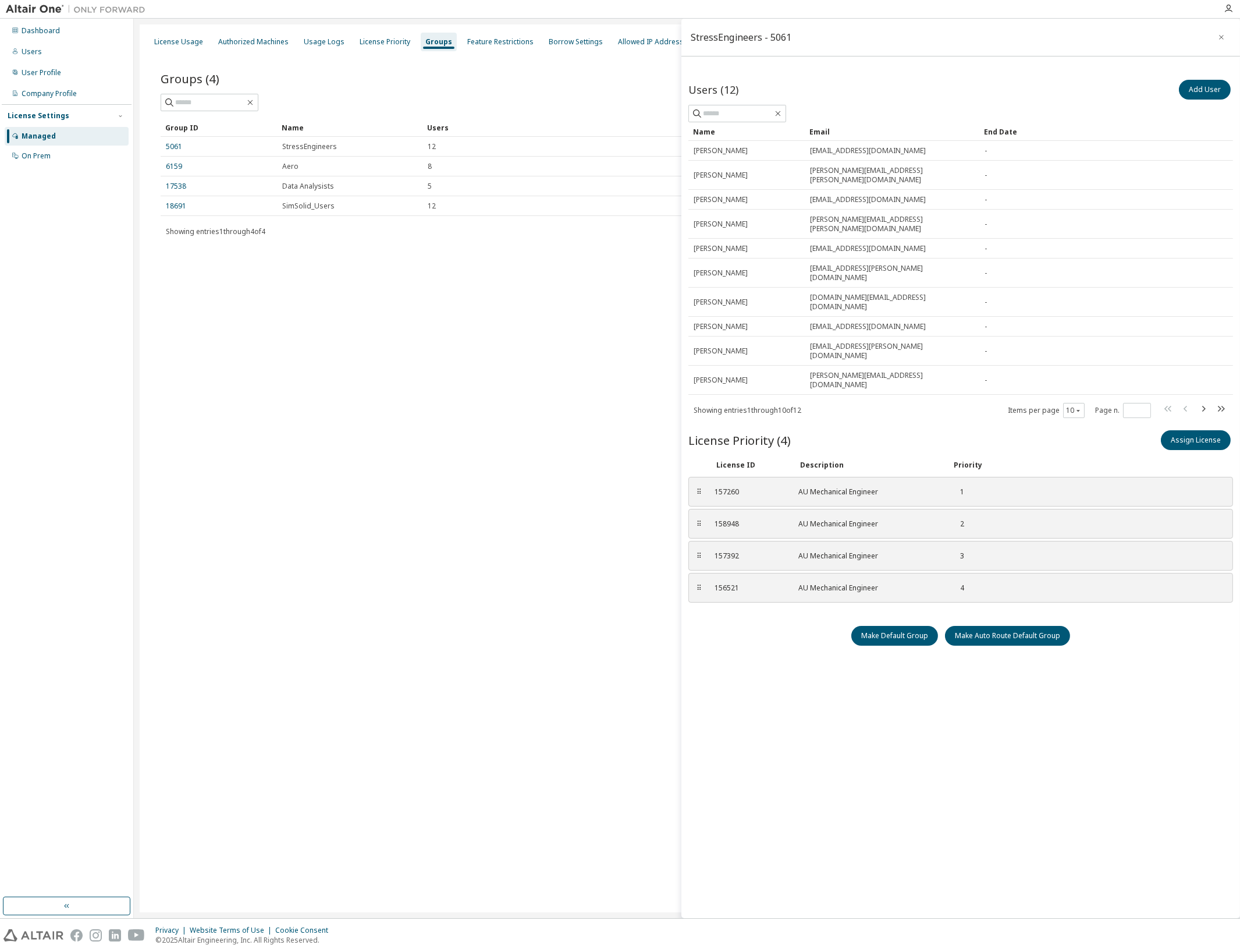
click at [468, 273] on div "License Usage Authorized Machines Usage Logs License Priority Groups Feature Re…" at bounding box center [687, 468] width 1095 height 888
click at [173, 146] on link "5061" at bounding box center [174, 146] width 16 height 10
click at [1220, 242] on icon at bounding box center [1221, 249] width 11 height 14
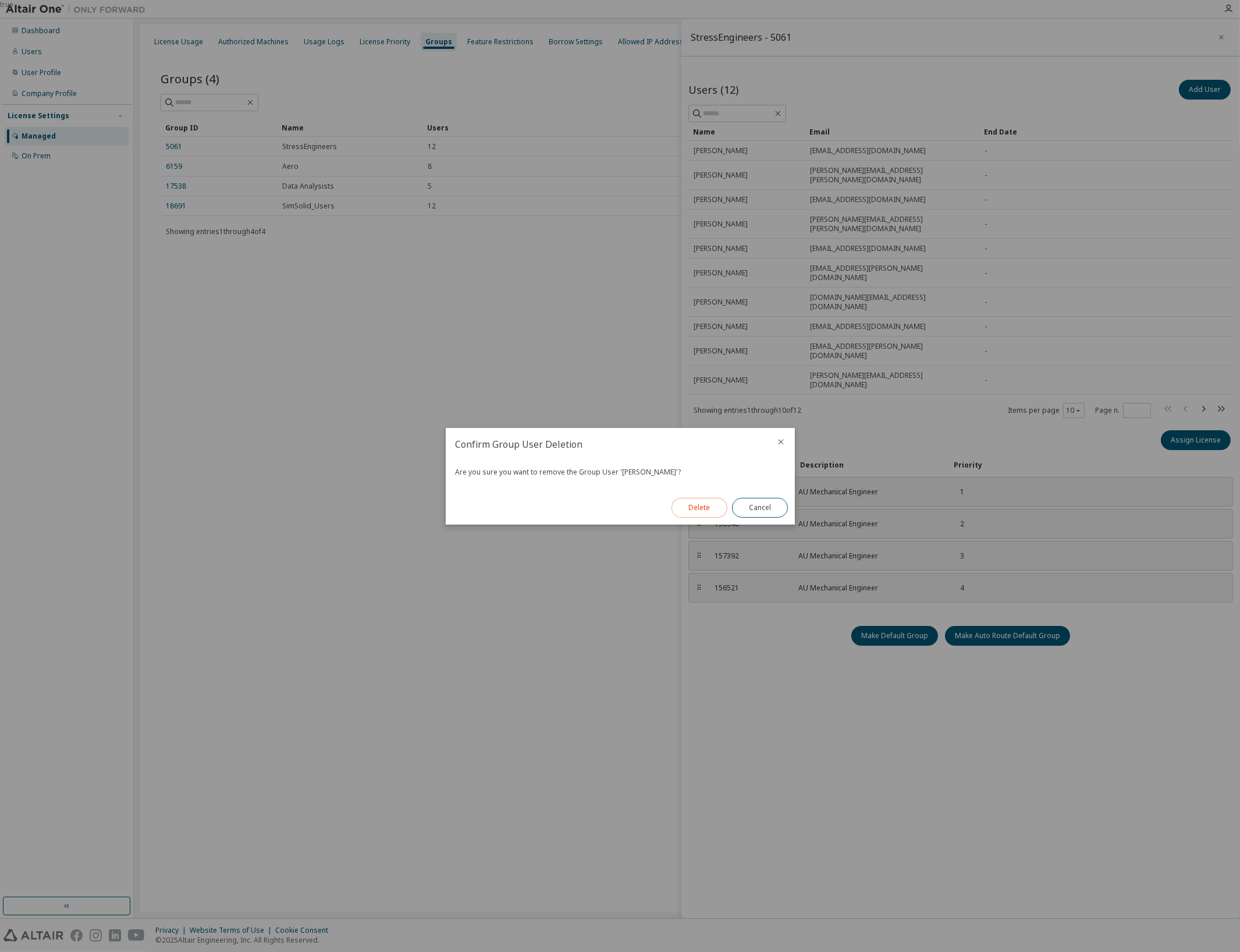
click at [707, 510] on button "Delete" at bounding box center [699, 508] width 56 height 19
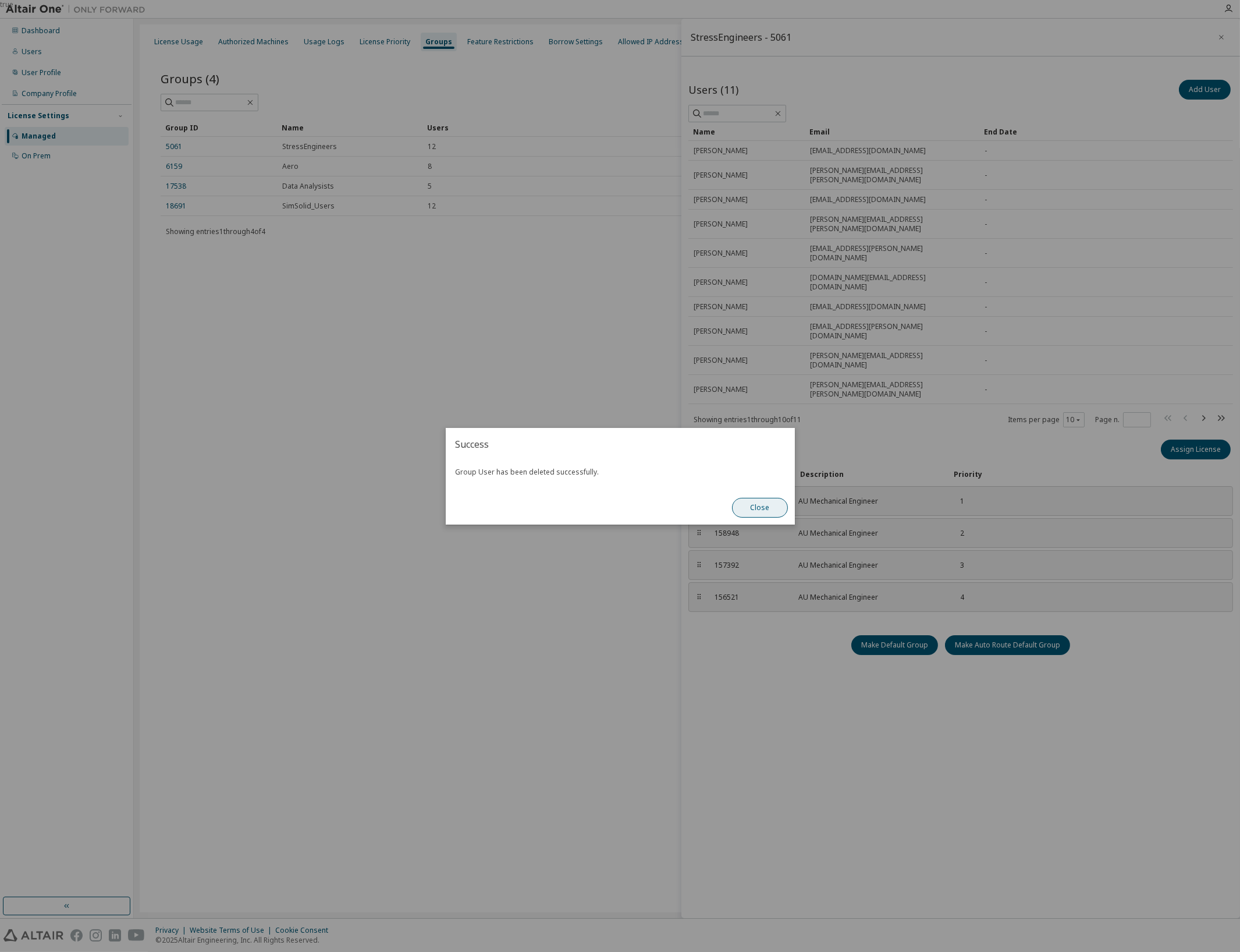
click at [758, 498] on button "Close" at bounding box center [760, 508] width 56 height 19
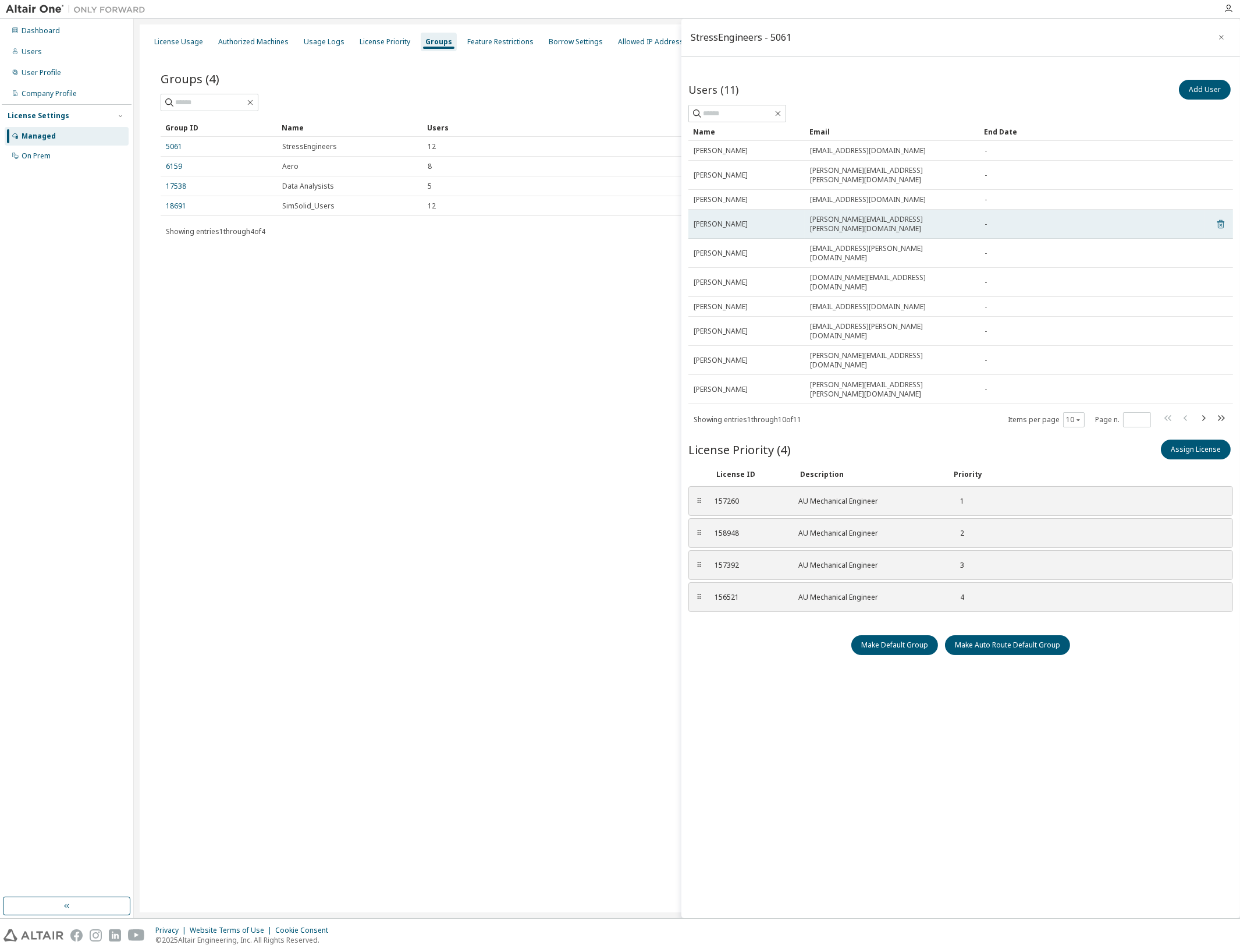
click at [1224, 217] on icon at bounding box center [1221, 224] width 11 height 14
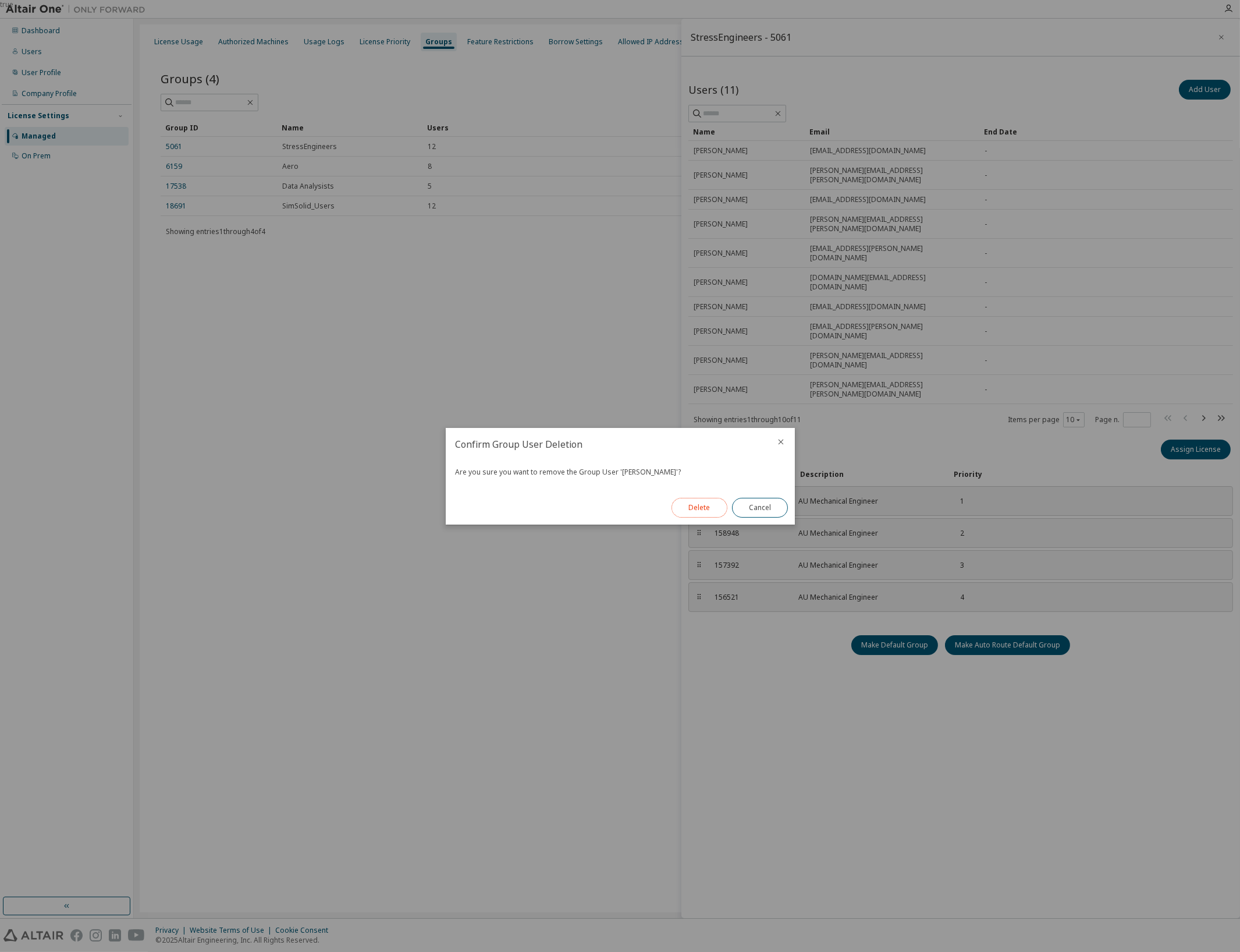
click at [712, 502] on button "Delete" at bounding box center [699, 508] width 56 height 19
click at [767, 504] on button "Close" at bounding box center [760, 508] width 56 height 19
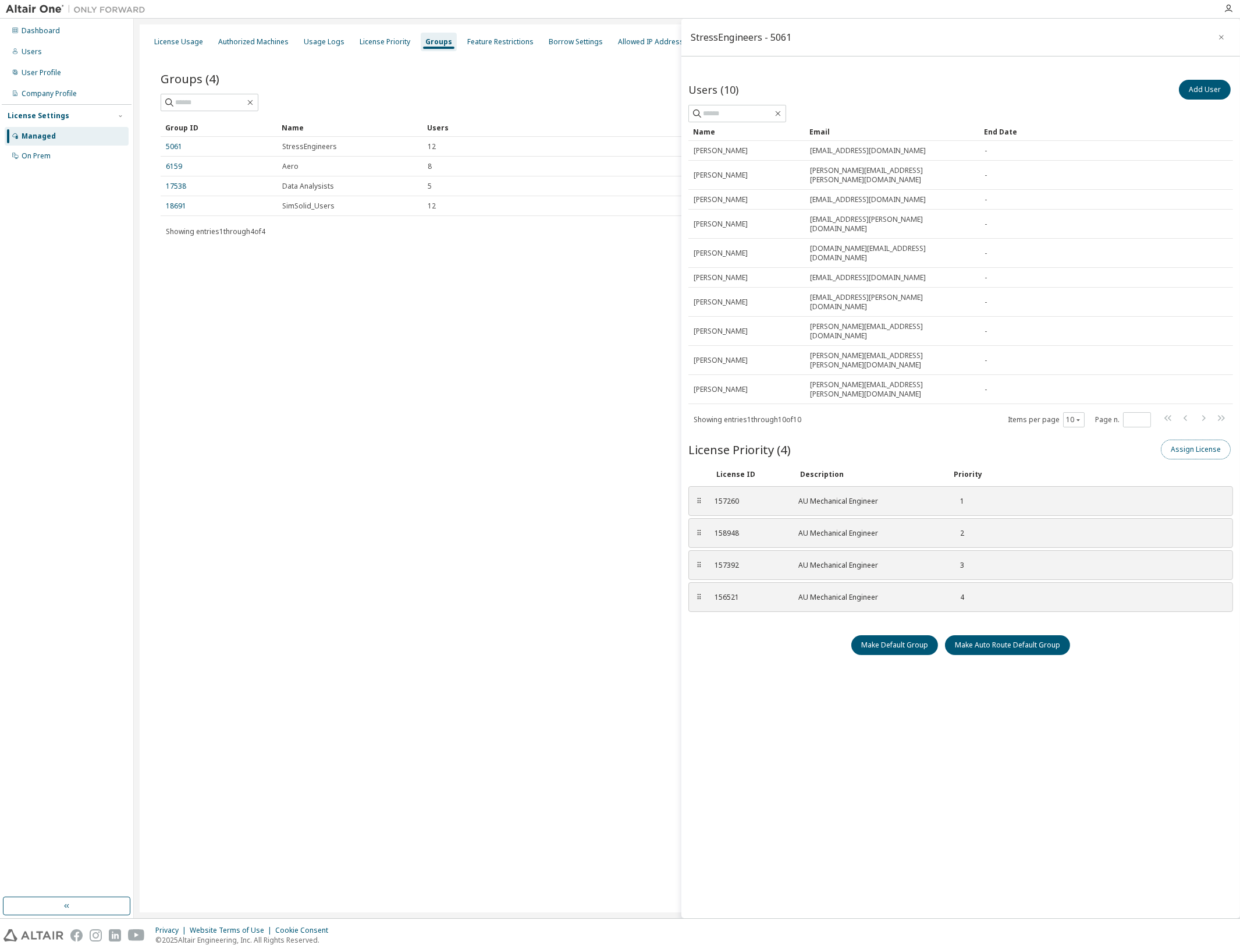
click at [1187, 440] on button "Assign License" at bounding box center [1195, 450] width 70 height 19
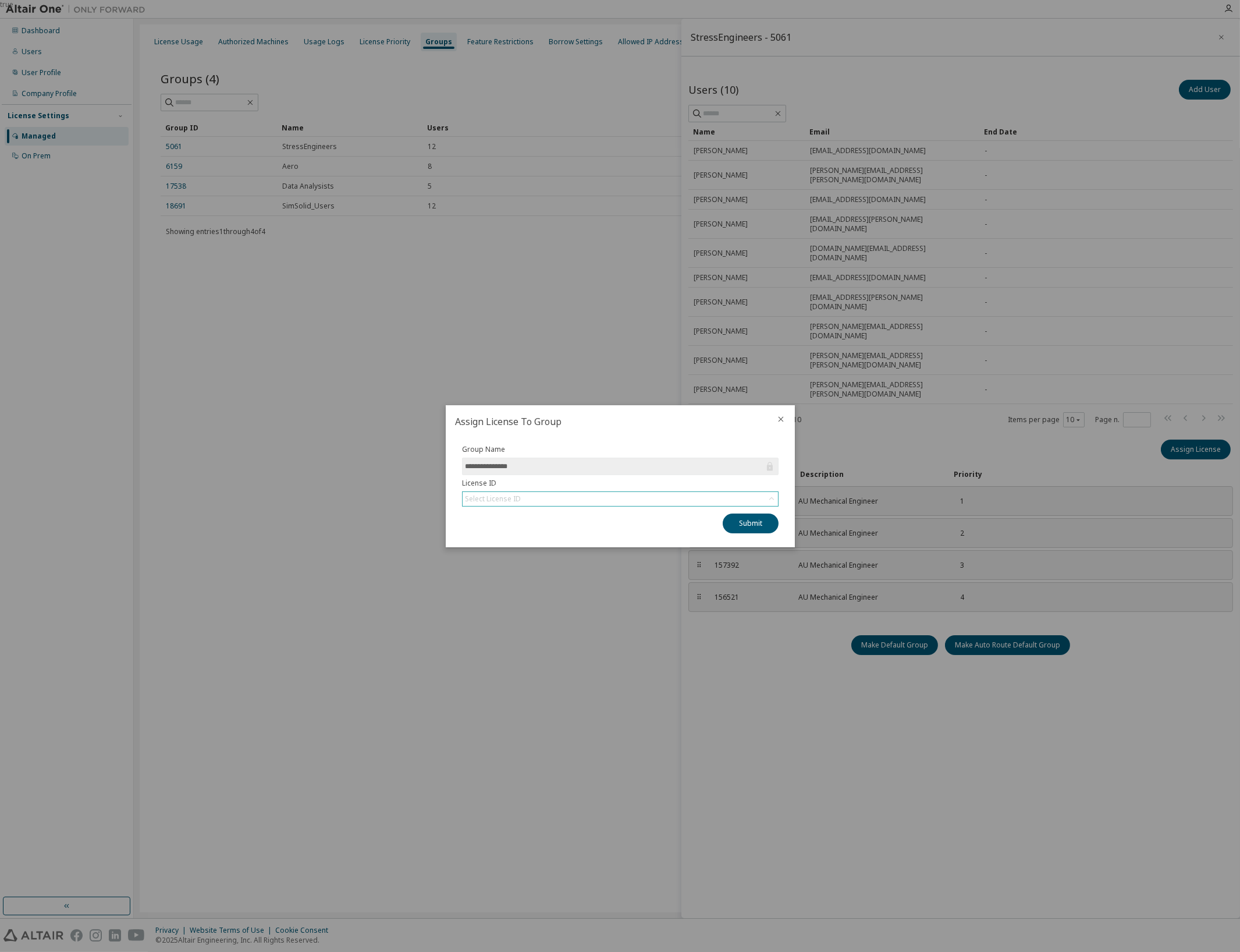
click at [598, 493] on div "Select License ID" at bounding box center [620, 499] width 316 height 14
click at [550, 534] on li "158871 - AU Mechanical Engineer" at bounding box center [619, 531] width 313 height 15
click at [757, 524] on button "Submit" at bounding box center [750, 523] width 56 height 19
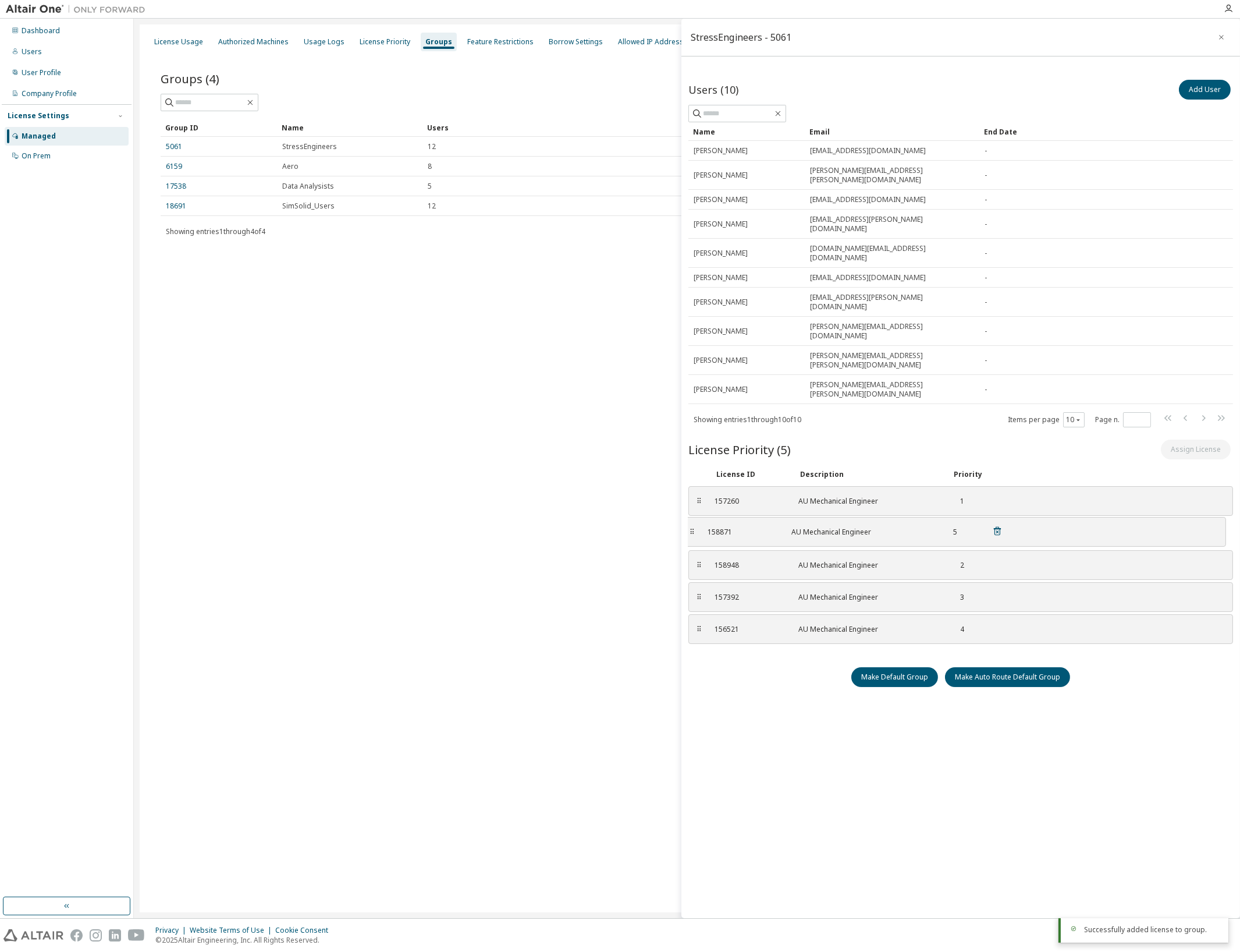
drag, startPoint x: 696, startPoint y: 565, endPoint x: 689, endPoint y: 467, distance: 98.2
click at [689, 527] on div "⠿" at bounding box center [693, 532] width 7 height 10
click at [700, 625] on div "⠿" at bounding box center [700, 629] width 7 height 10
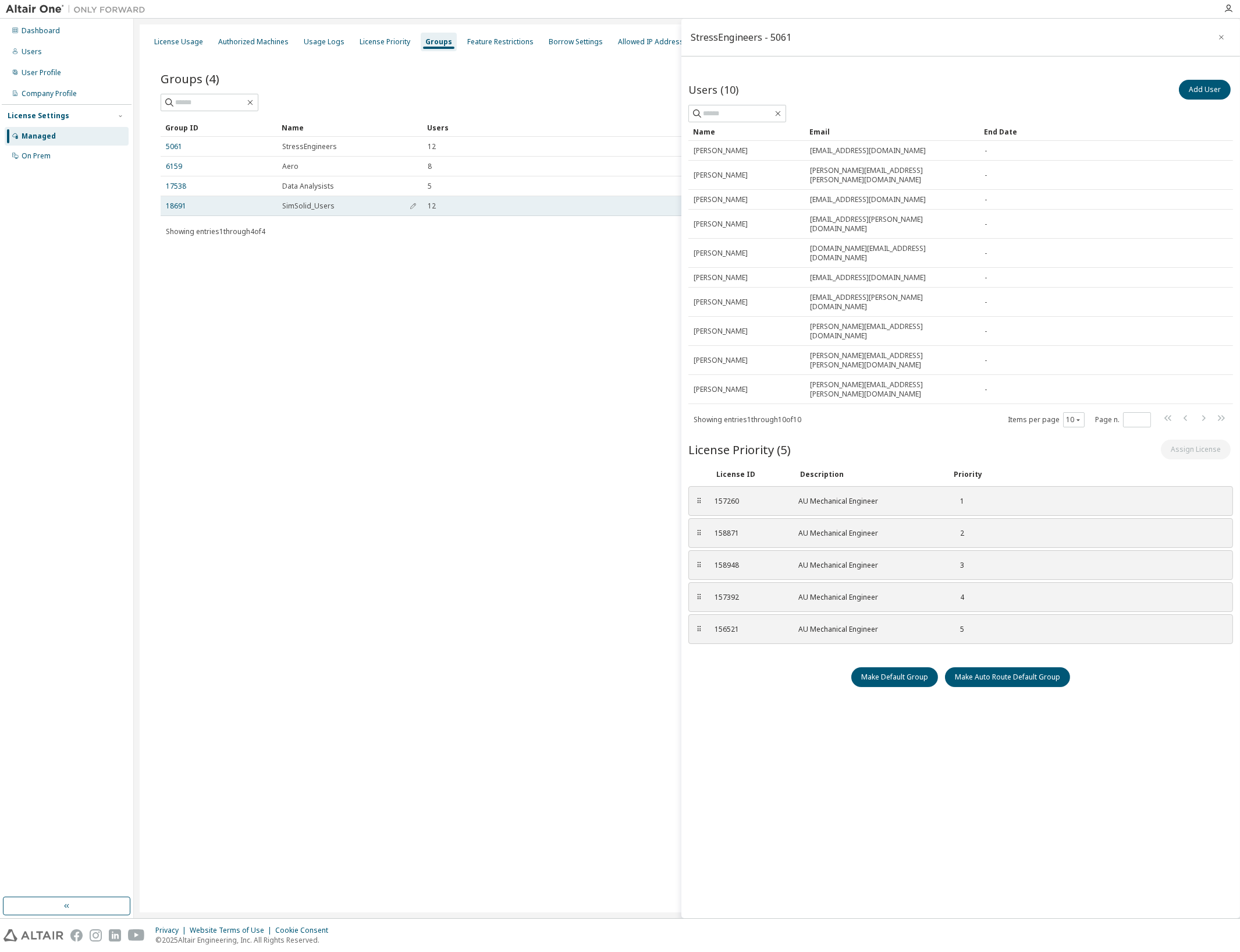
click at [177, 199] on td "18691" at bounding box center [219, 206] width 116 height 19
click at [177, 205] on link "18691" at bounding box center [175, 205] width 20 height 10
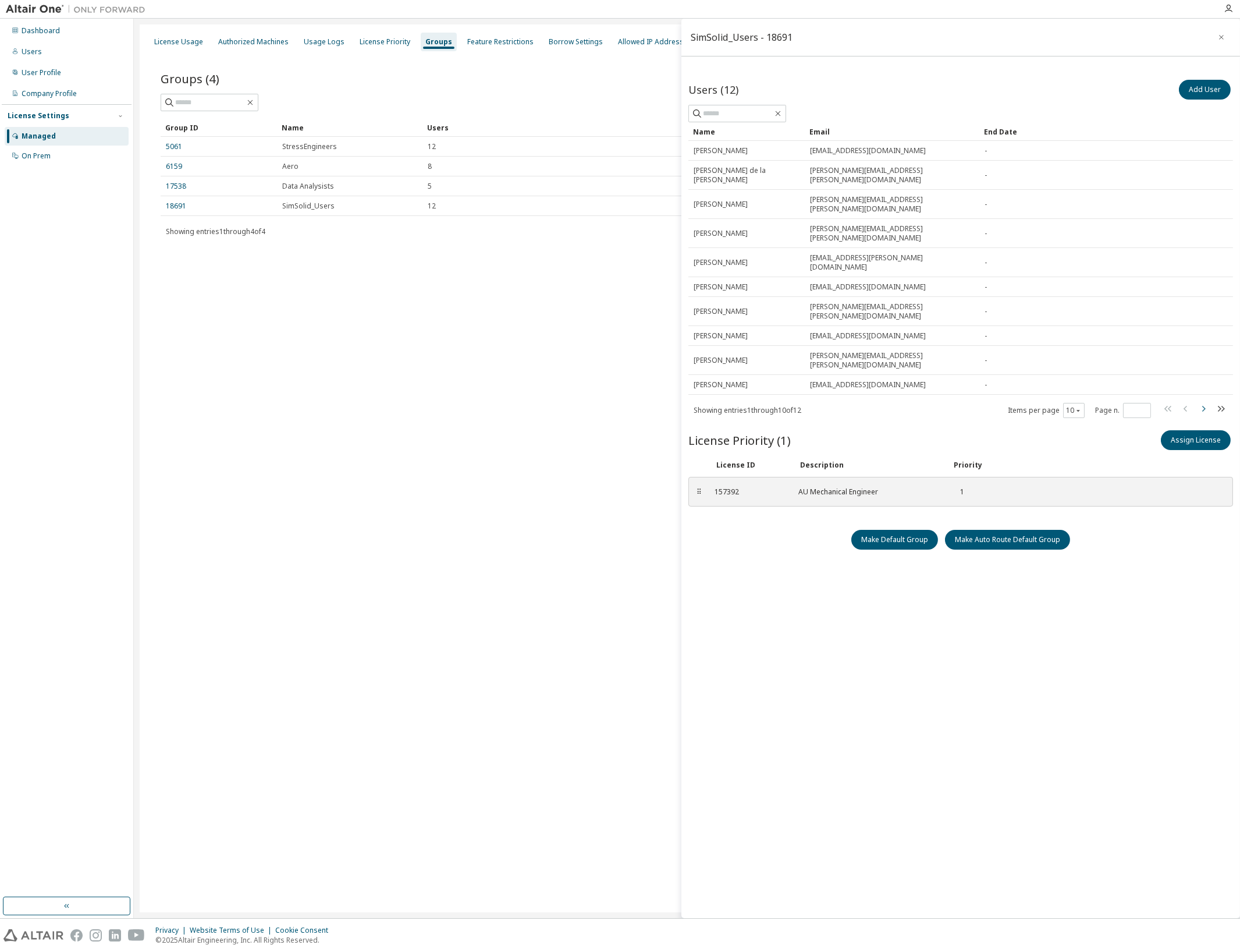
click at [1206, 402] on icon "button" at bounding box center [1204, 409] width 14 height 14
type input "*"
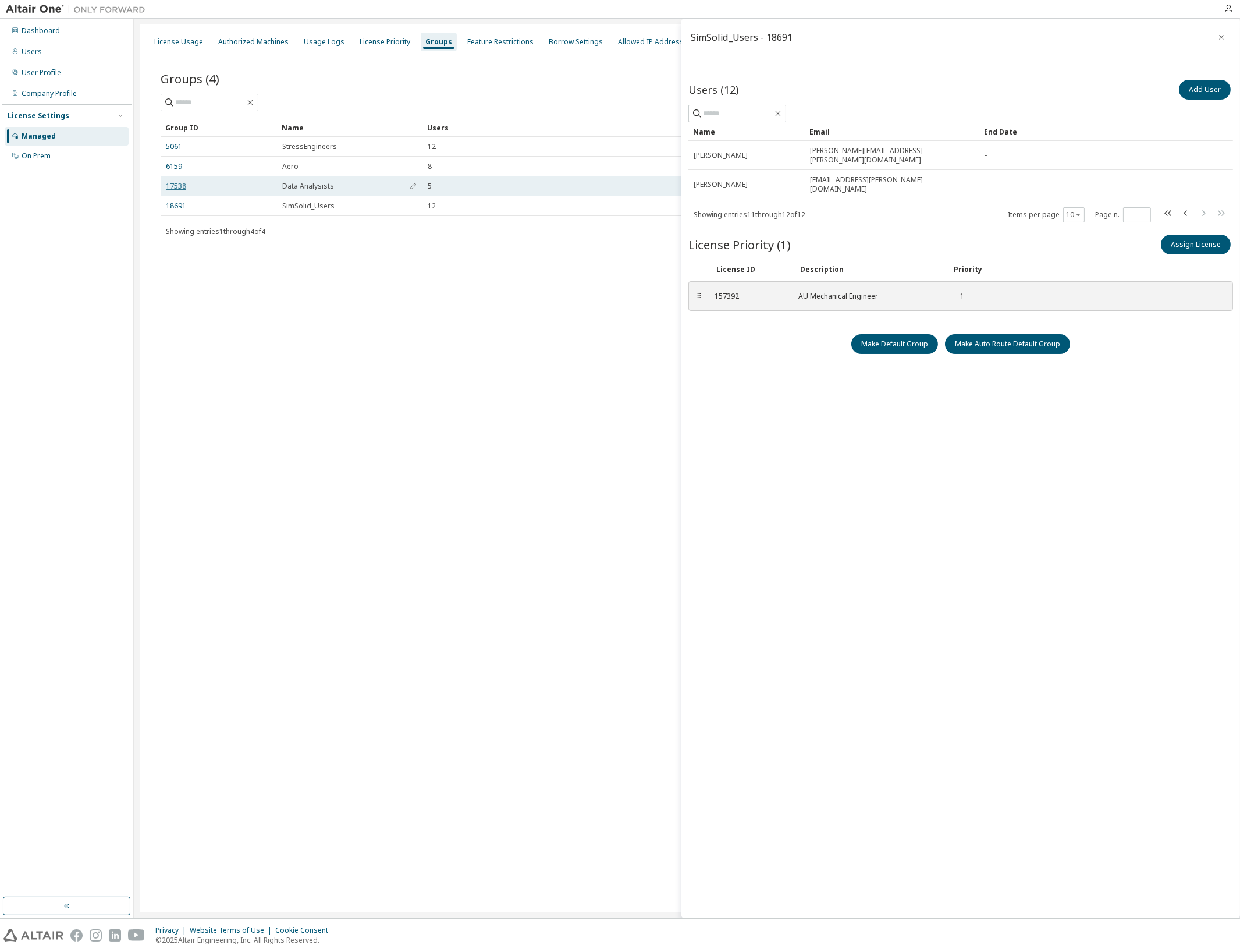
click at [181, 184] on link "17538" at bounding box center [175, 186] width 20 height 10
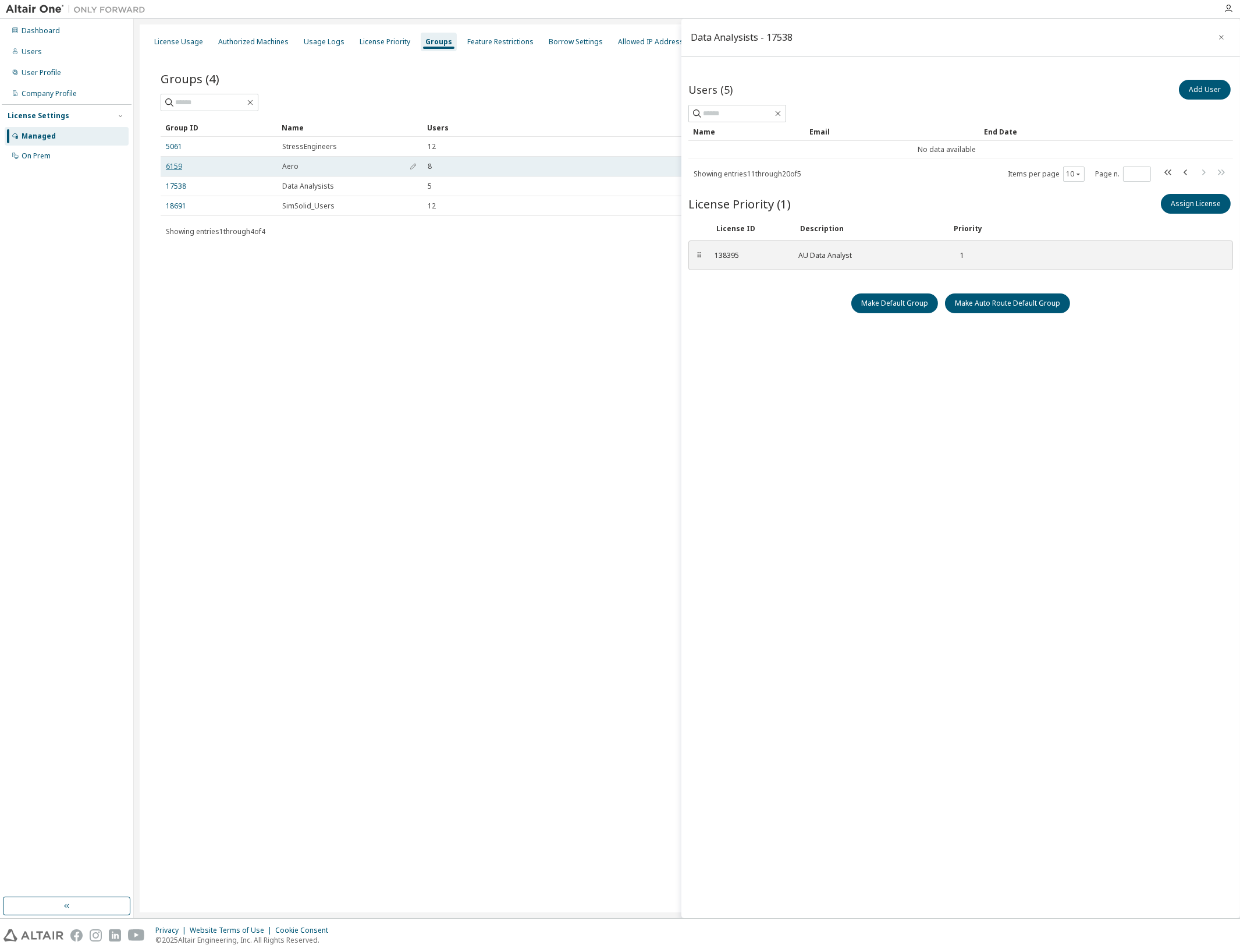
click at [167, 162] on link "6159" at bounding box center [174, 167] width 16 height 10
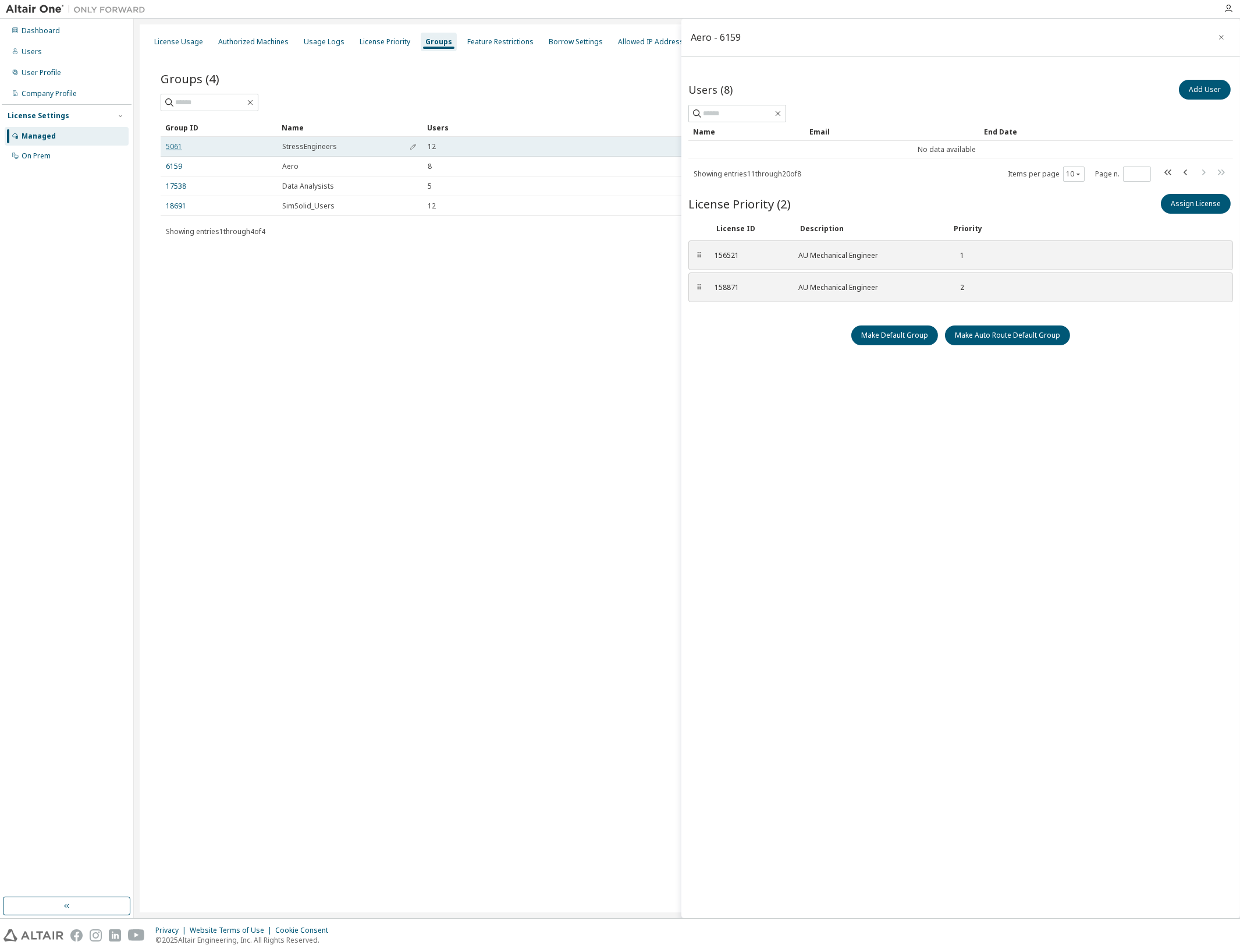
click at [167, 142] on link "5061" at bounding box center [174, 146] width 16 height 10
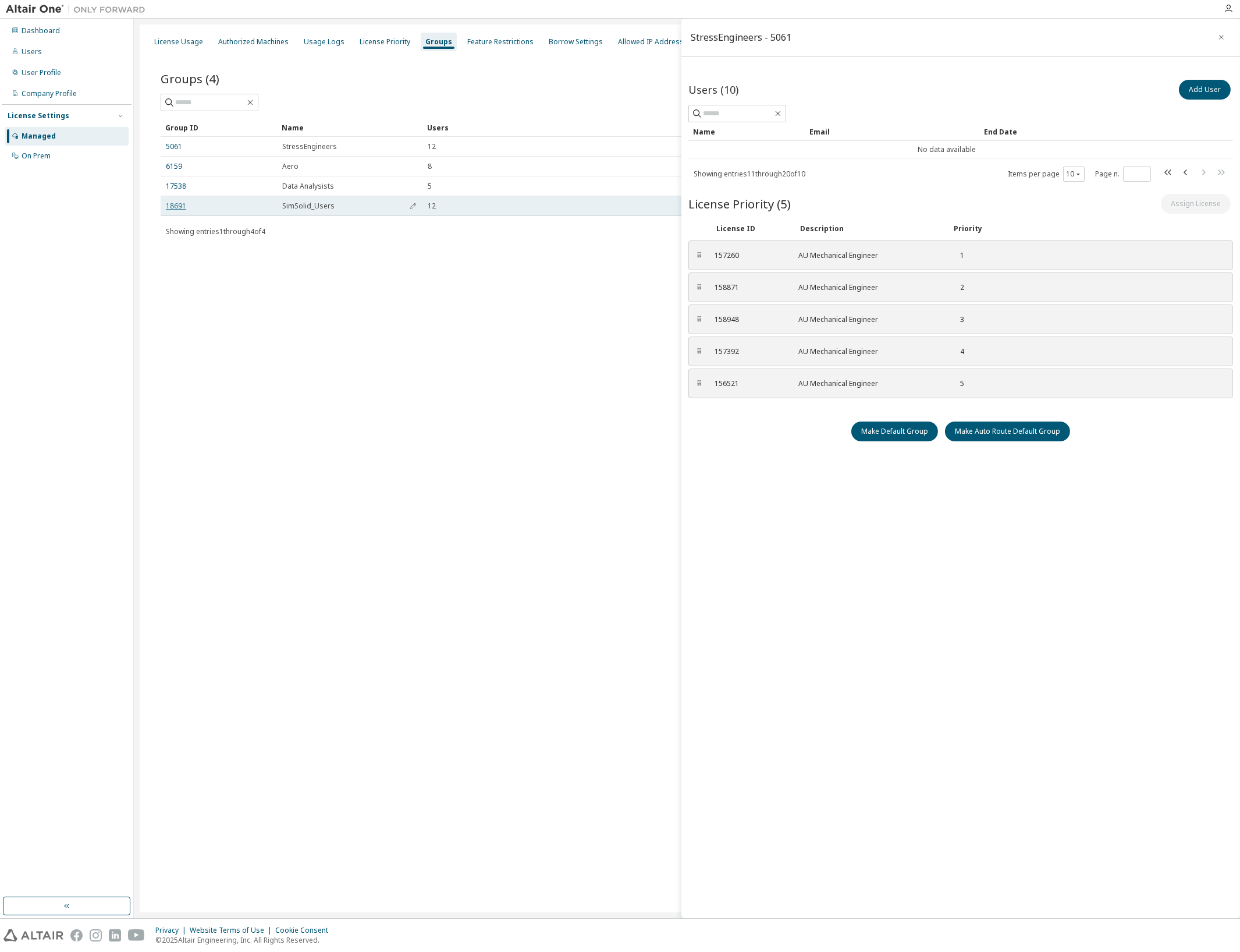
click at [177, 203] on link "18691" at bounding box center [175, 205] width 20 height 10
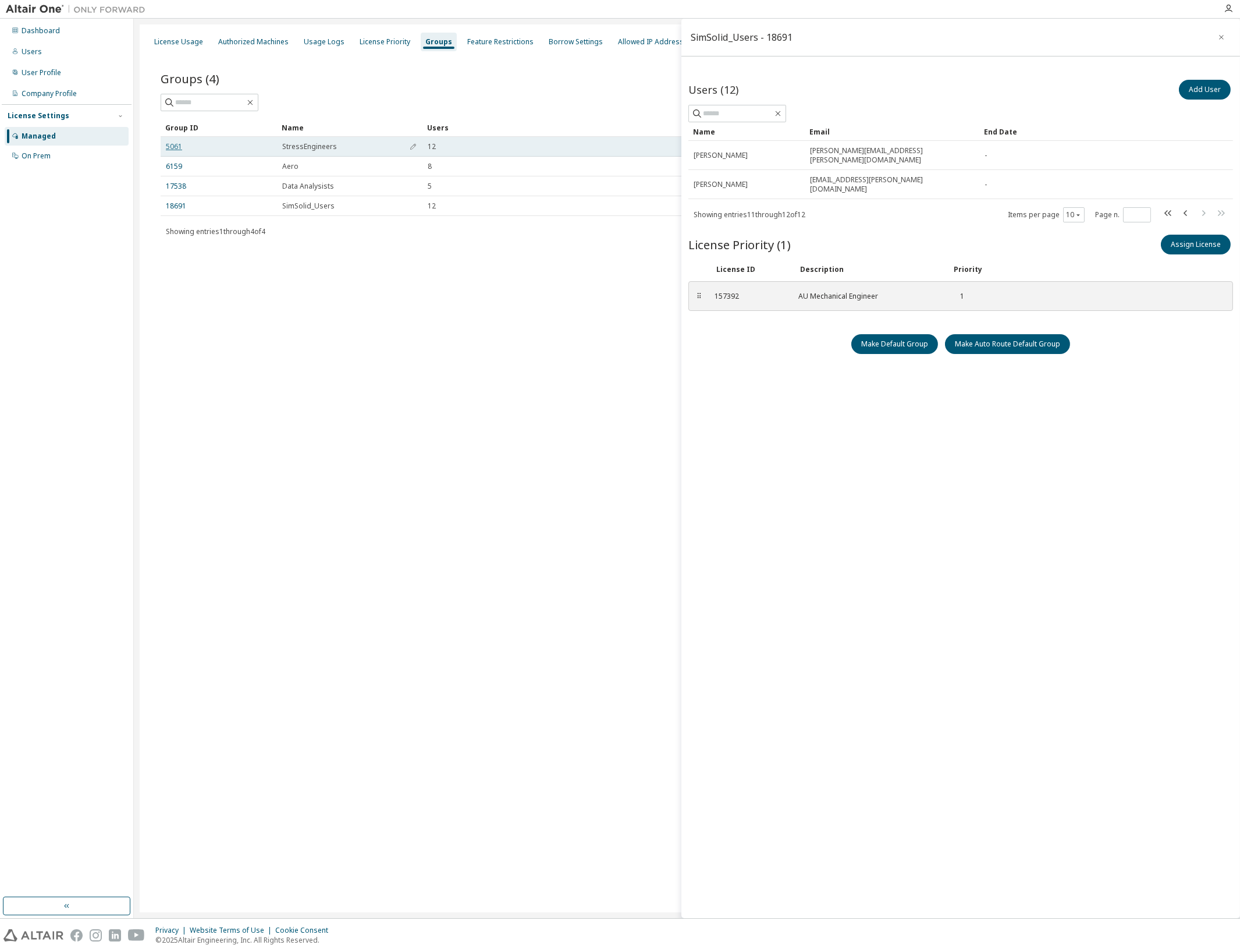
click at [174, 147] on link "5061" at bounding box center [174, 146] width 16 height 10
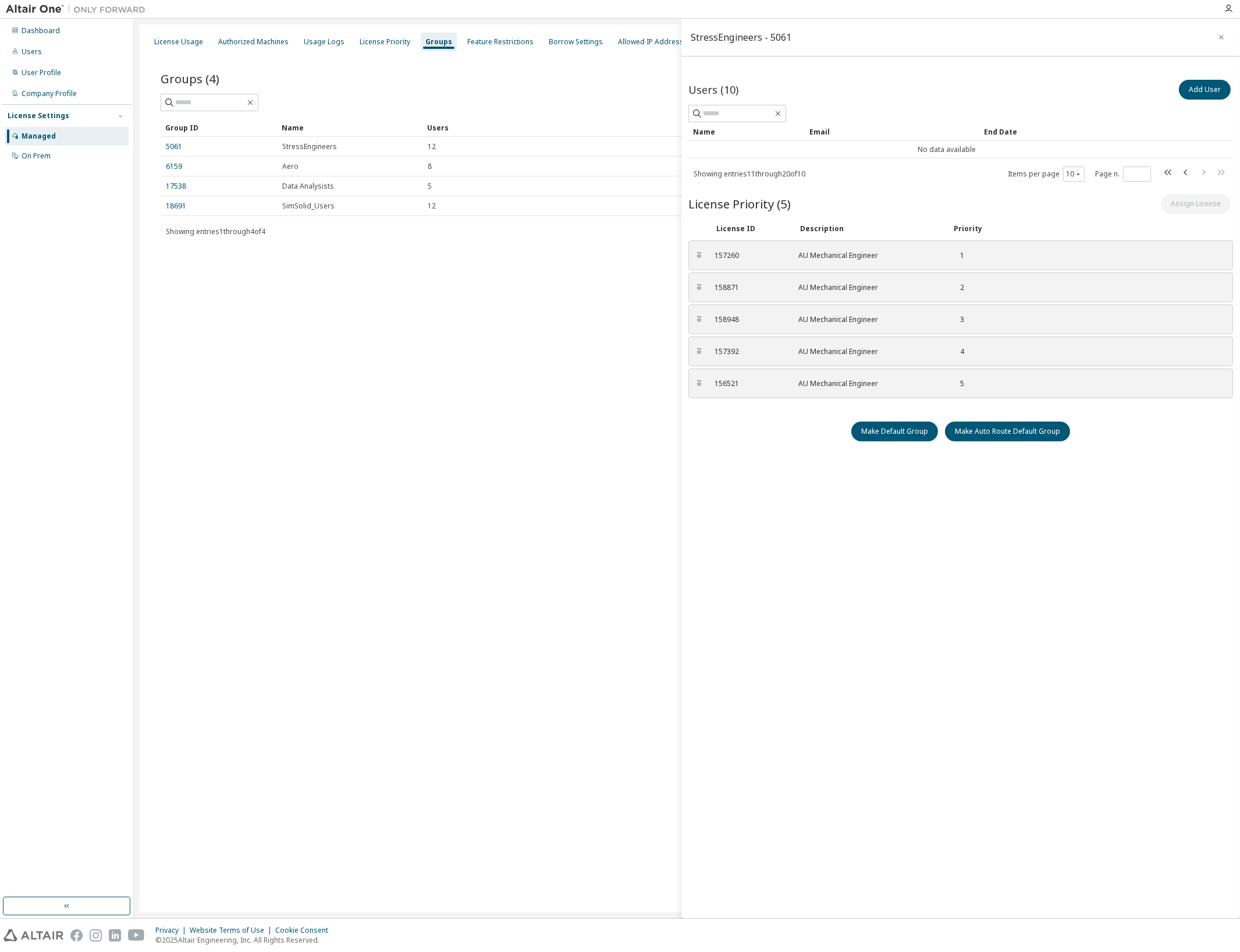
click at [568, 332] on div "License Usage Authorized Machines Usage Logs License Priority Groups Feature Re…" at bounding box center [687, 468] width 1095 height 888
click at [256, 42] on div "Authorized Machines" at bounding box center [254, 41] width 71 height 10
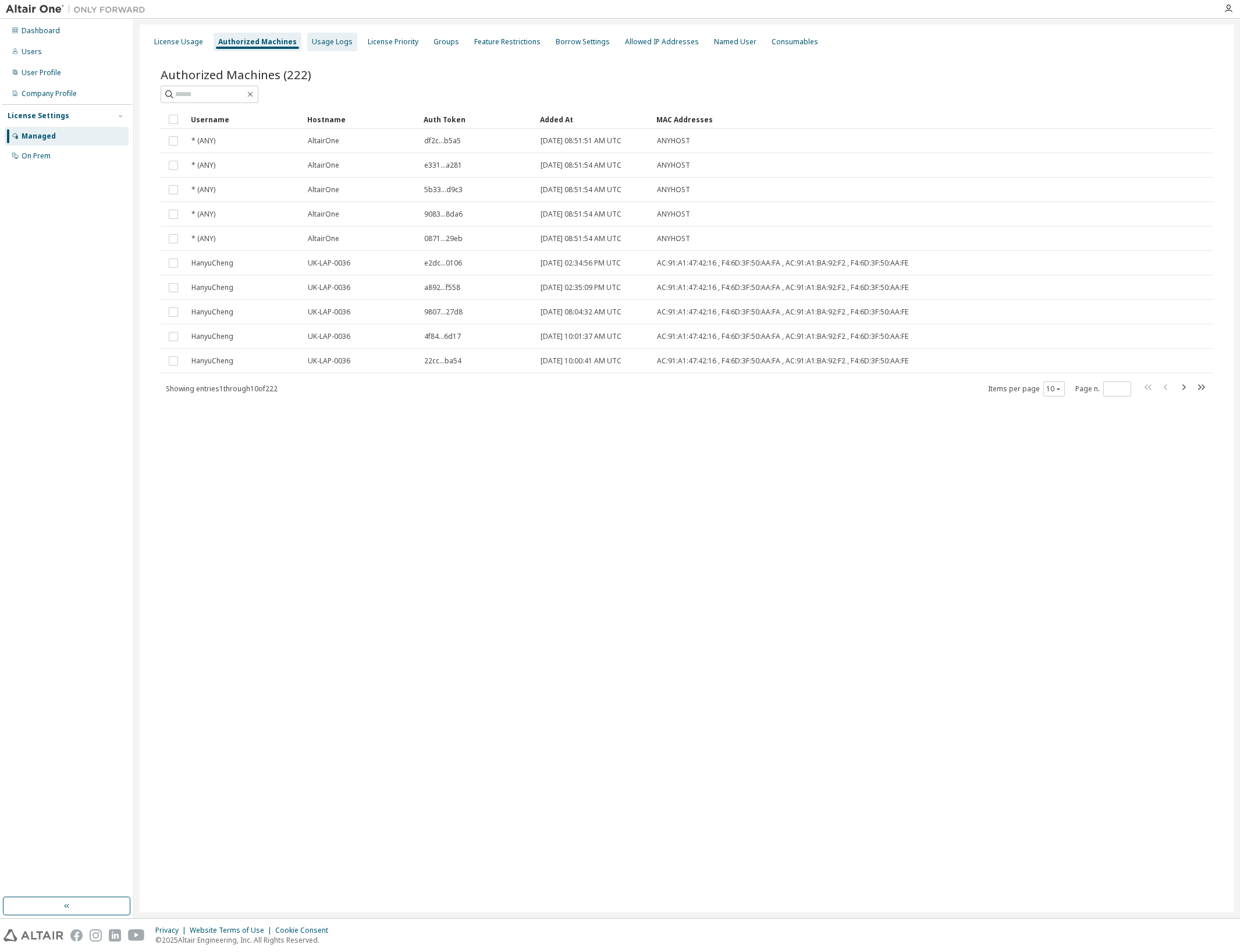
click at [315, 44] on div "Usage Logs" at bounding box center [332, 41] width 41 height 10
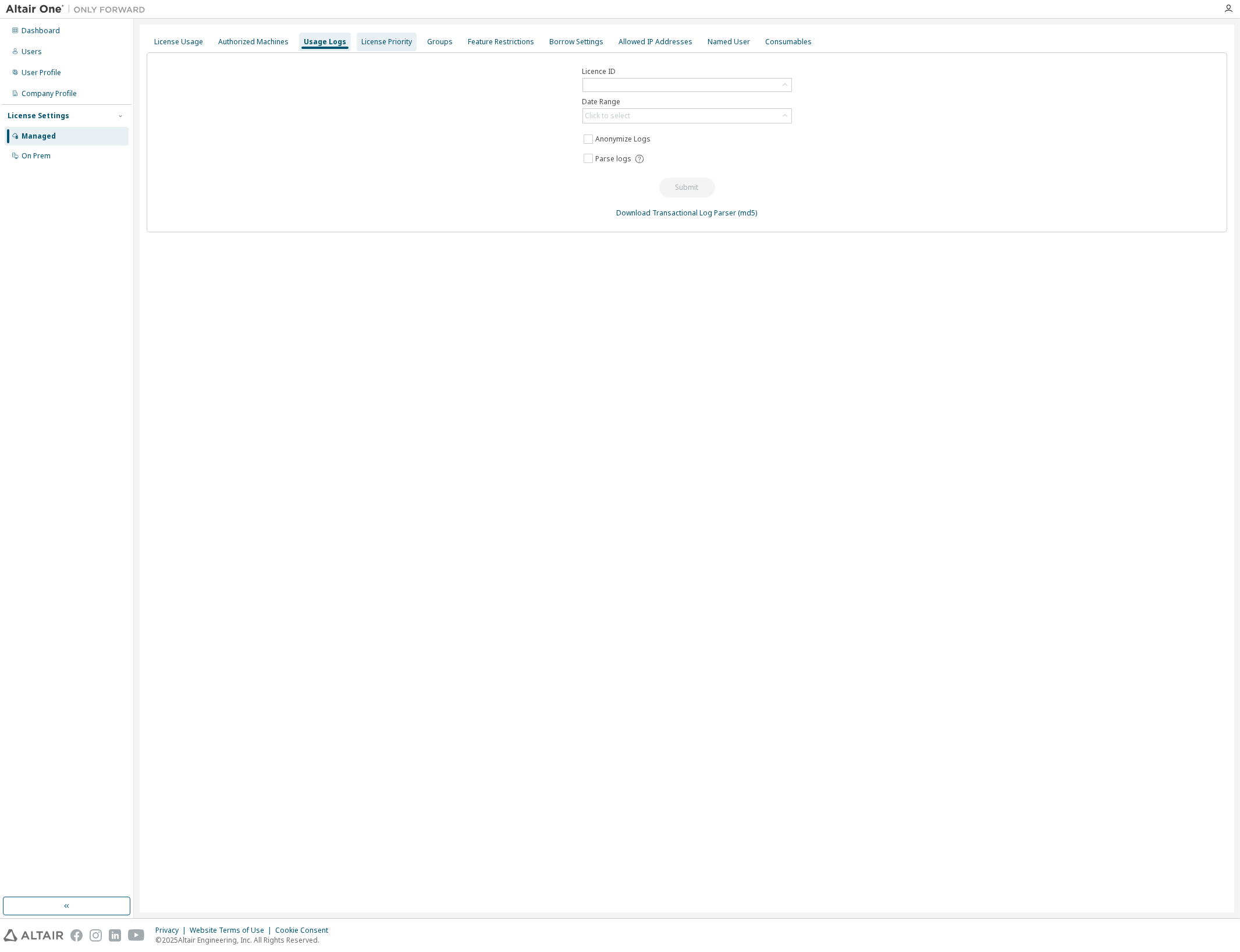
click at [371, 44] on div "License Priority" at bounding box center [386, 41] width 50 height 10
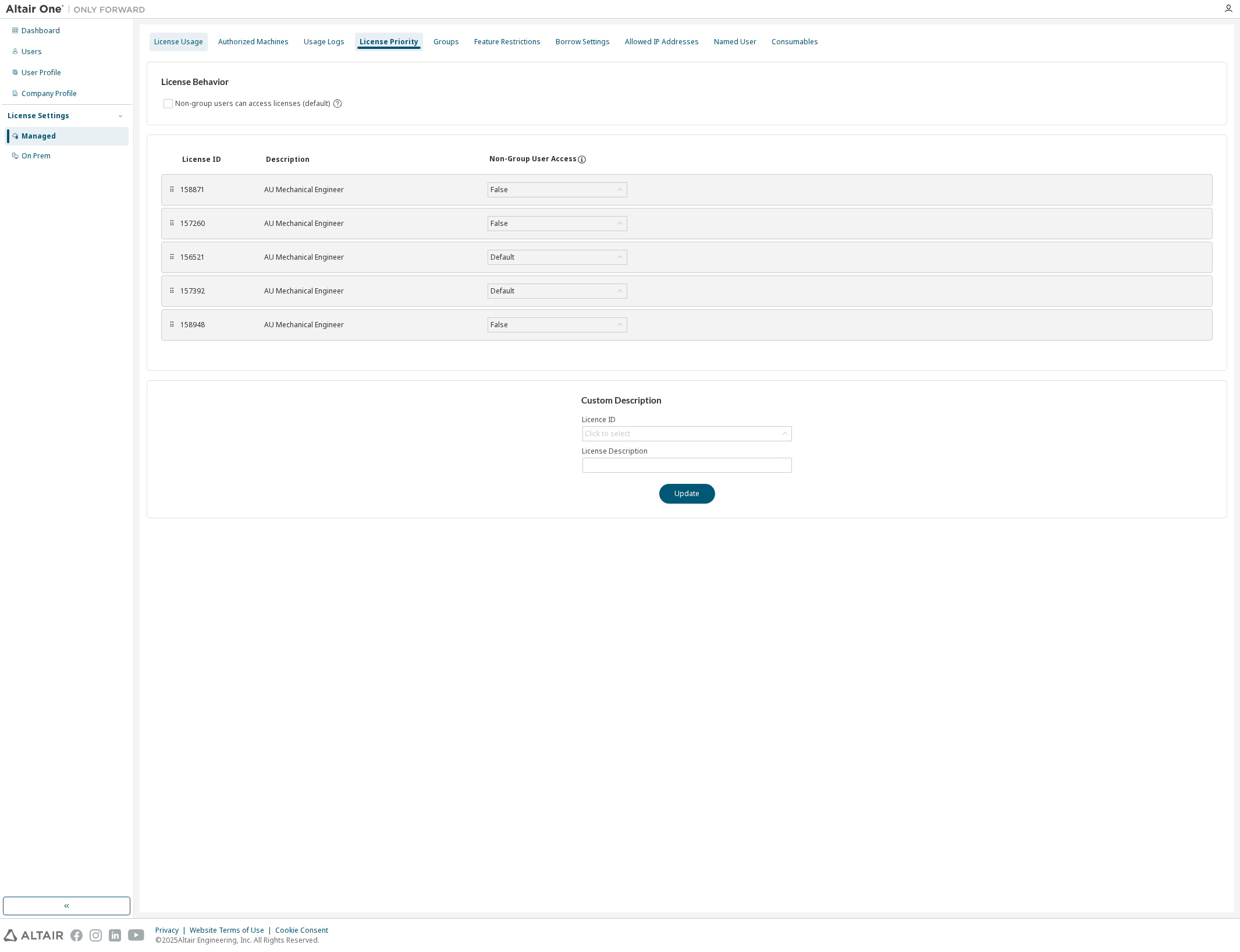
click at [183, 42] on div "License Usage" at bounding box center [178, 41] width 48 height 10
